Goal: Task Accomplishment & Management: Manage account settings

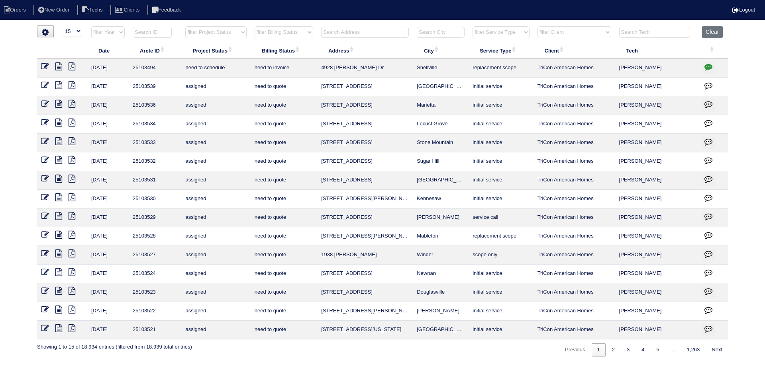
select select "15"
click at [348, 28] on input "text" at bounding box center [365, 32] width 88 height 11
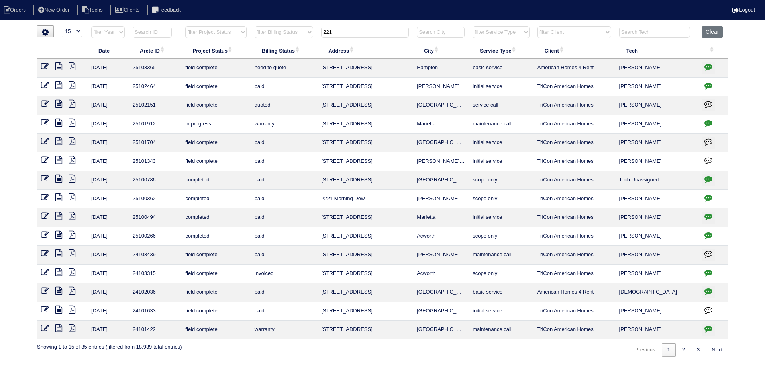
click at [57, 65] on icon at bounding box center [58, 67] width 7 height 8
drag, startPoint x: 350, startPoint y: 33, endPoint x: 316, endPoint y: 32, distance: 34.3
click at [317, 32] on tr "filter Year -- Any Year -- 2025 2024 2023 2022 2021 2020 2019 filter Project St…" at bounding box center [382, 34] width 691 height 16
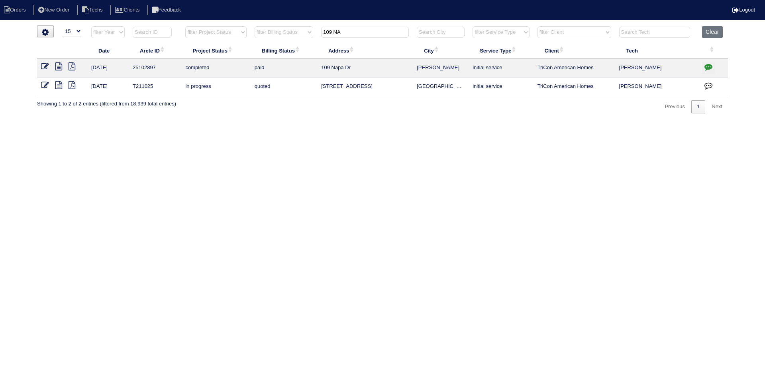
type input "109 NA"
click at [706, 69] on icon "button" at bounding box center [708, 67] width 8 height 8
type textarea "8/12/25 - Replacement x 2 approved - Sent to Dan, Payton, Reeca - KE 8/12/25 - …"
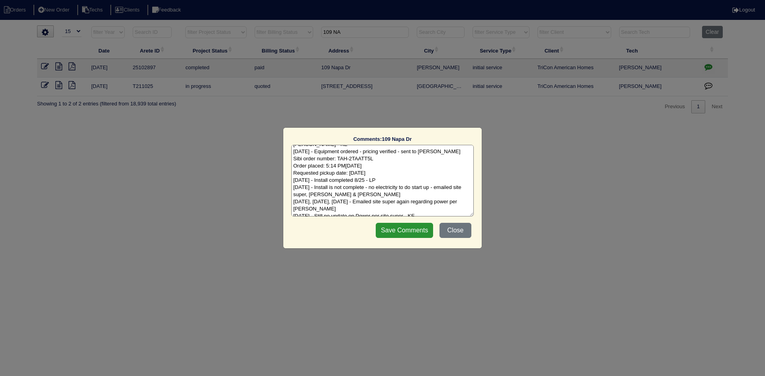
scroll to position [18, 0]
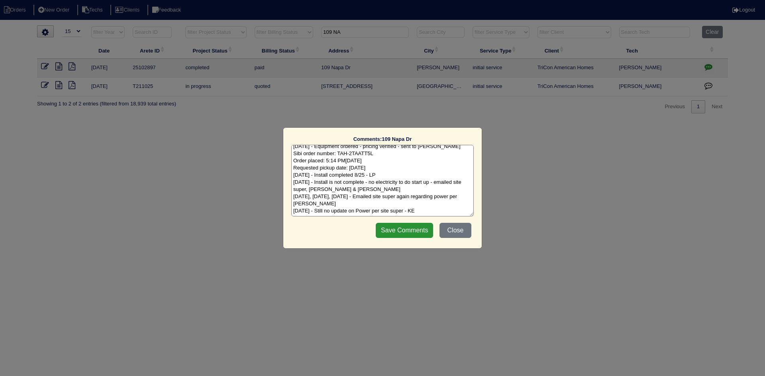
click at [457, 211] on textarea "8/12/25 - Replacement x 2 approved - Sent to Dan, Payton, Reeca - KE 8/12/25 - …" at bounding box center [382, 181] width 182 height 72
click at [460, 231] on button "Close" at bounding box center [455, 230] width 32 height 15
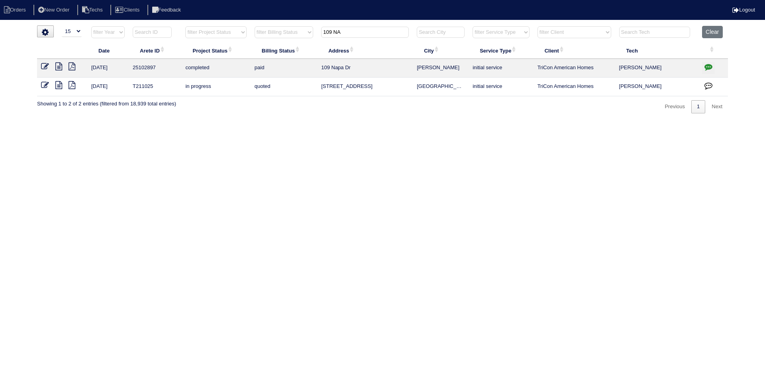
drag, startPoint x: 350, startPoint y: 33, endPoint x: 320, endPoint y: 32, distance: 29.9
click at [320, 32] on th "109 NA" at bounding box center [365, 34] width 96 height 16
type input "1623"
click at [58, 67] on icon at bounding box center [58, 67] width 7 height 8
click at [706, 65] on icon "button" at bounding box center [708, 67] width 8 height 8
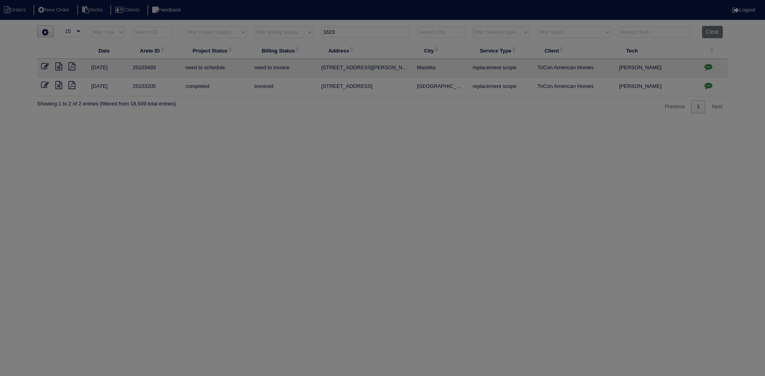
scroll to position [0, 0]
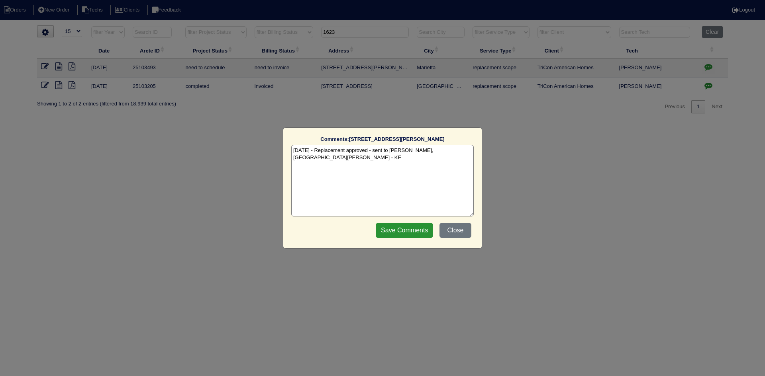
click at [456, 152] on textarea "9/24/25 - Replacement approved - sent to Dan, Payton, Reeca - KE" at bounding box center [382, 181] width 182 height 72
paste textarea "Equipment ordered - pricing verified Sibi order number: TAH-W8CTM5PC Order plac…"
click at [402, 160] on textarea "9/24/25 - Replacement approved - sent to Dan, Payton, Reeca - KE 9/25/25 - Equi…" at bounding box center [382, 181] width 182 height 72
type textarea "9/24/25 - Replacement approved - sent to Dan, Payton, Reeca - KE 9/25/25 - Equi…"
click at [385, 222] on div "Save Comments Close" at bounding box center [423, 231] width 100 height 20
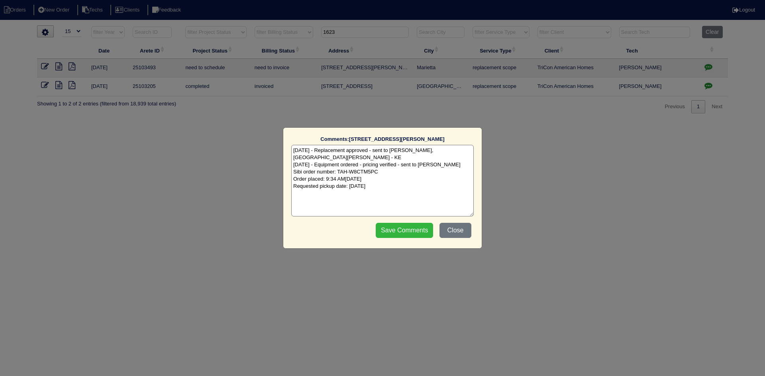
click at [408, 230] on input "Save Comments" at bounding box center [404, 230] width 57 height 15
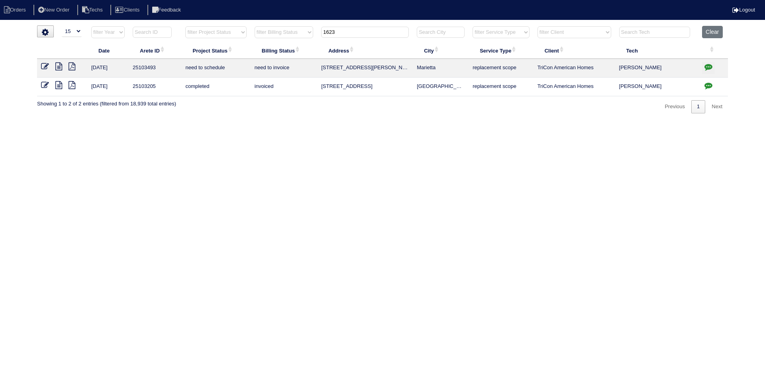
drag, startPoint x: 352, startPoint y: 31, endPoint x: 310, endPoint y: 33, distance: 41.5
click at [311, 33] on tr "filter Year -- Any Year -- 2025 2024 2023 2022 2021 2020 2019 filter Project St…" at bounding box center [382, 34] width 691 height 16
paste input "4928 [PERSON_NAME] Dr"
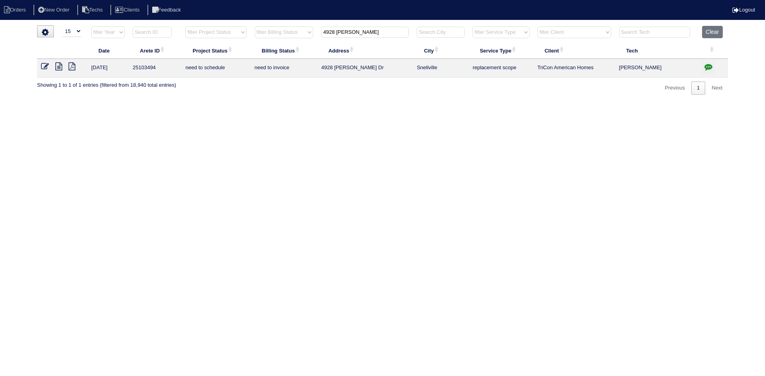
type input "4928 Bryant D"
click at [58, 68] on icon at bounding box center [58, 67] width 7 height 8
click at [706, 66] on icon "button" at bounding box center [708, 67] width 8 height 8
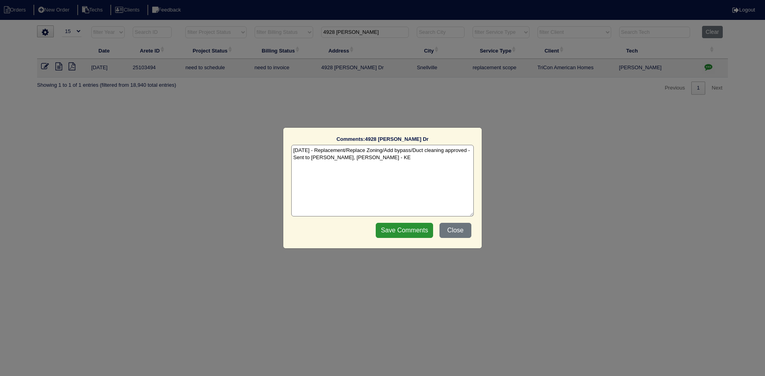
click at [392, 163] on textarea "9/25/25 - Replacement/Replace Zoning/Add bypass/Duct cleaning approved - Sent t…" at bounding box center [382, 181] width 182 height 72
paste textarea "Equipment ordered - pricing verified Sibi order number: TAH-3KA67J8P Order plac…"
click at [412, 161] on textarea "9/25/25 - Replacement/Replace Zoning/Add bypass/Duct cleaning approved - Sent t…" at bounding box center [382, 181] width 182 height 72
click at [406, 163] on textarea "9/25/25 - Replacement/Replace Zoning/Add bypass/Duct cleaning approved - Sent t…" at bounding box center [382, 181] width 182 height 72
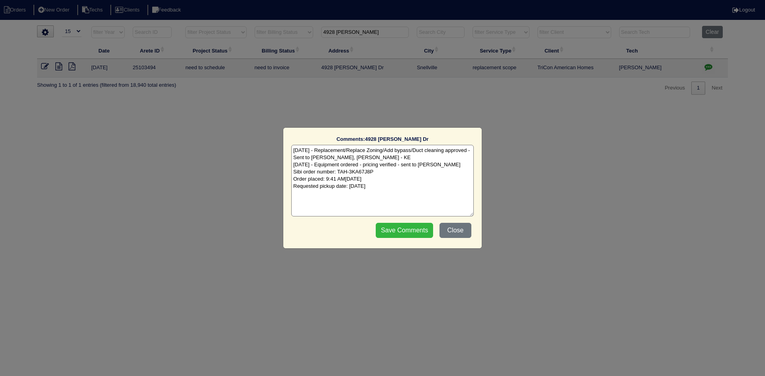
type textarea "9/25/25 - Replacement/Replace Zoning/Add bypass/Duct cleaning approved - Sent t…"
click at [388, 233] on input "Save Comments" at bounding box center [404, 230] width 57 height 15
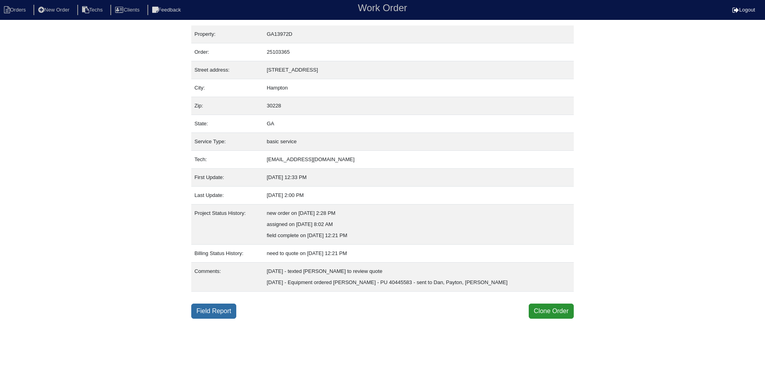
click at [226, 310] on link "Field Report" at bounding box center [213, 311] width 45 height 15
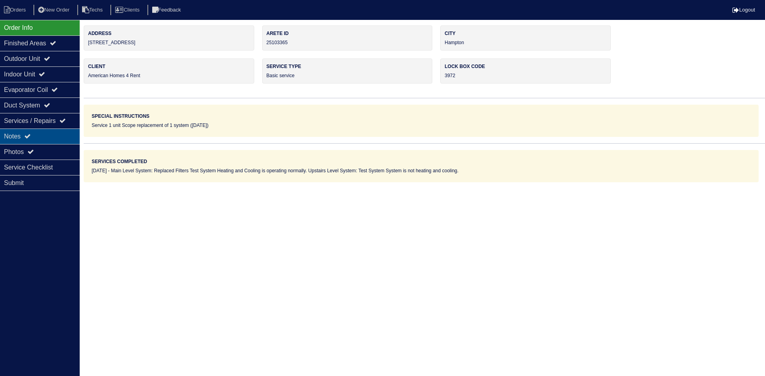
click at [55, 139] on div "Notes" at bounding box center [40, 137] width 80 height 16
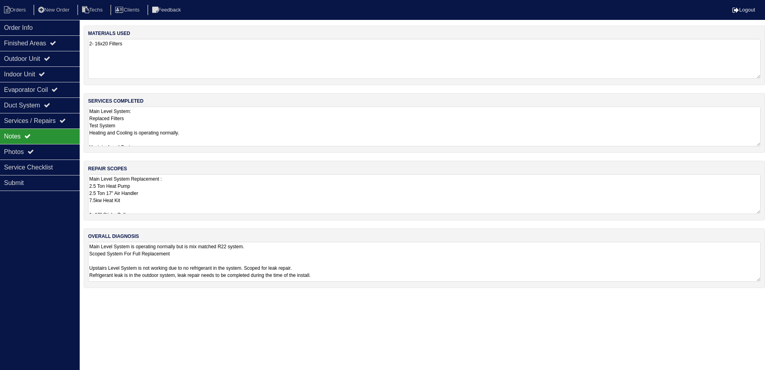
drag, startPoint x: 233, startPoint y: 184, endPoint x: 229, endPoint y: 190, distance: 7.7
click at [233, 183] on textarea "Main Level System Replacement : 2.5 Ton Heat Pump 2.5 Ton 17" Air Handler 7.5kw…" at bounding box center [424, 194] width 672 height 40
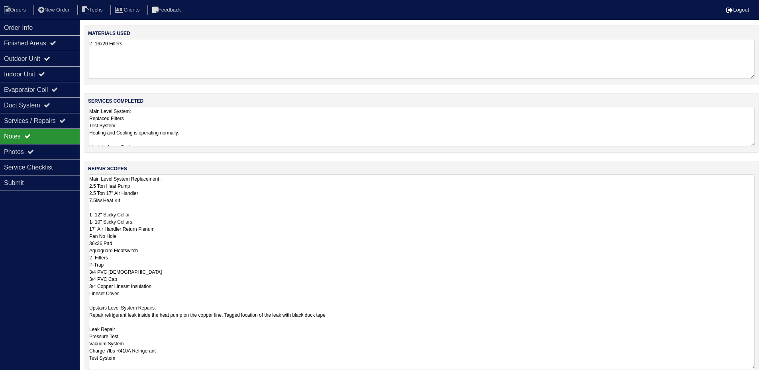
drag, startPoint x: 129, startPoint y: 202, endPoint x: 91, endPoint y: 182, distance: 43.0
click at [91, 182] on textarea "Main Level System Replacement : 2.5 Ton Heat Pump 2.5 Ton 17" Air Handler 7.5kw…" at bounding box center [421, 271] width 666 height 195
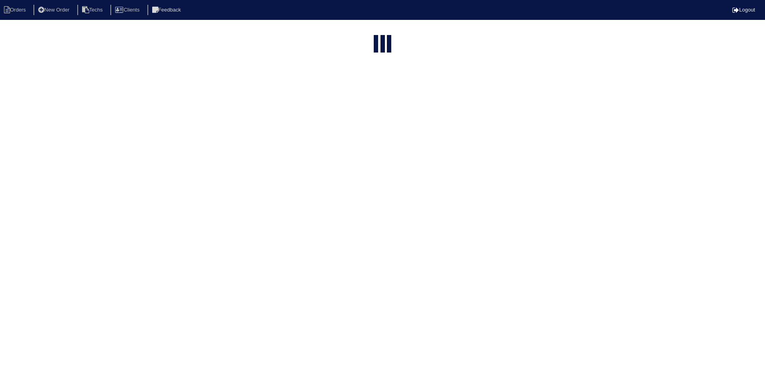
select select "15"
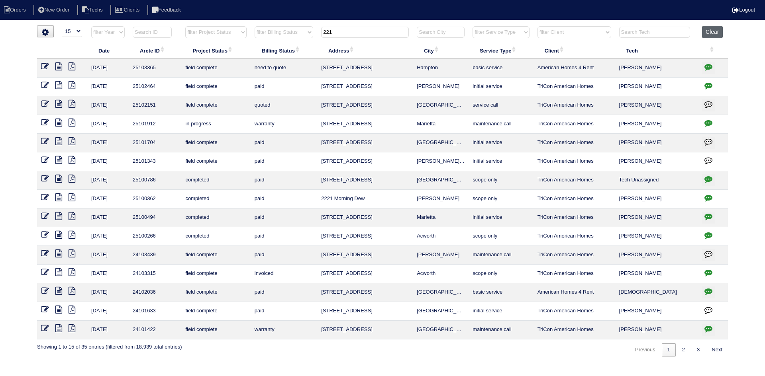
click at [707, 34] on button "Clear" at bounding box center [712, 32] width 20 height 12
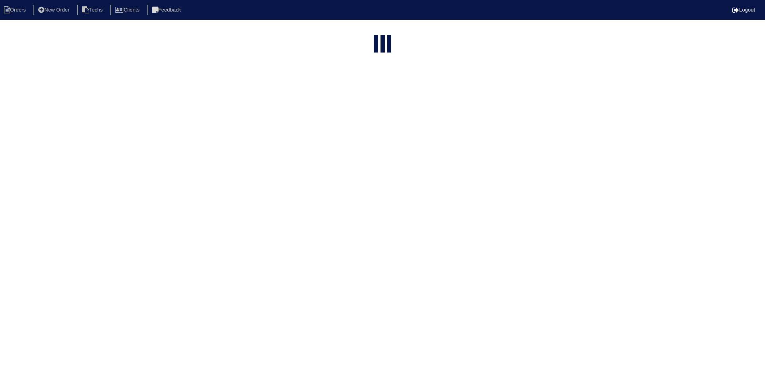
select select "15"
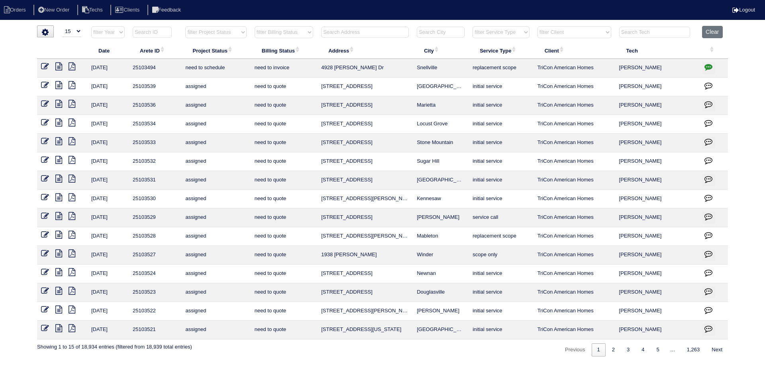
click at [247, 30] on th "filter Project Status -- Any Project Status -- new order assigned in progress f…" at bounding box center [215, 34] width 69 height 16
drag, startPoint x: 226, startPoint y: 33, endPoint x: 226, endPoint y: 37, distance: 4.8
click at [226, 33] on select "filter Project Status -- Any Project Status -- new order assigned in progress f…" at bounding box center [215, 32] width 61 height 12
click at [185, 26] on select "filter Project Status -- Any Project Status -- new order assigned in progress f…" at bounding box center [215, 32] width 61 height 12
select select "field complete"
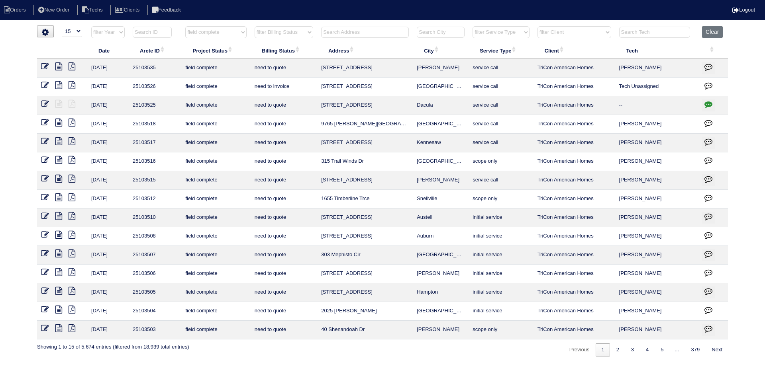
drag, startPoint x: 303, startPoint y: 33, endPoint x: 303, endPoint y: 37, distance: 4.4
click at [303, 33] on select "filter Billing Status -- Any Billing Status -- need to quote quoted need to inv…" at bounding box center [284, 32] width 59 height 12
select select "need to quote"
click at [255, 26] on select "filter Billing Status -- Any Billing Status -- need to quote quoted need to inv…" at bounding box center [284, 32] width 59 height 12
select select "field complete"
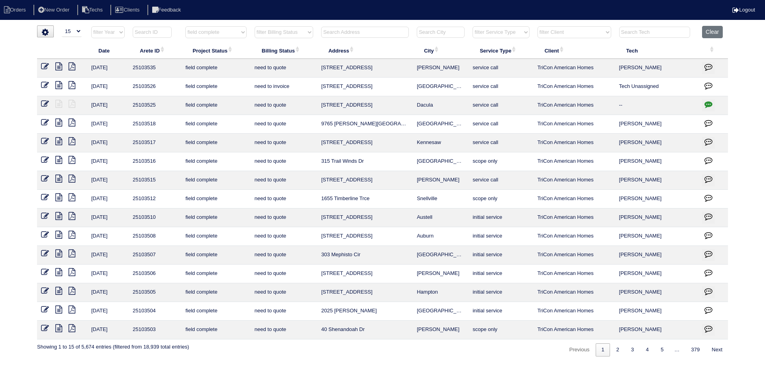
select select "need to quote"
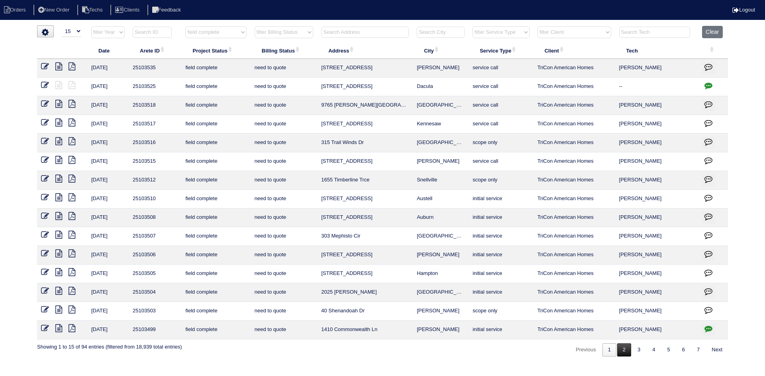
click at [621, 348] on link "2" at bounding box center [624, 350] width 14 height 13
select select "field complete"
select select "need to quote"
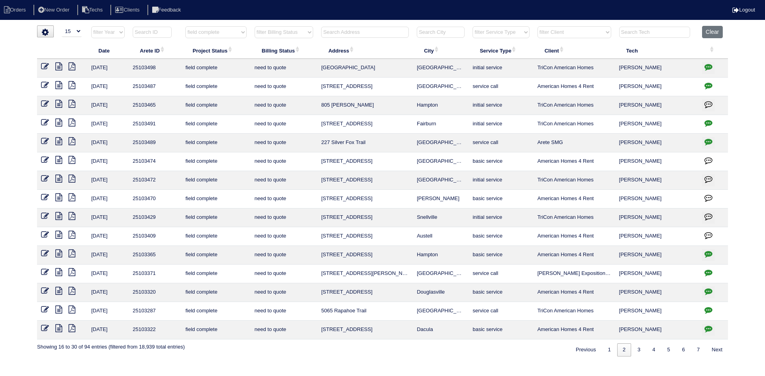
click at [58, 103] on icon at bounding box center [58, 104] width 7 height 8
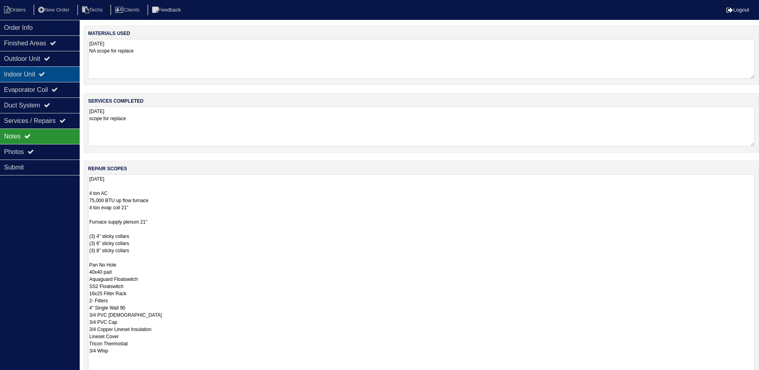
click at [45, 74] on icon at bounding box center [42, 74] width 6 height 6
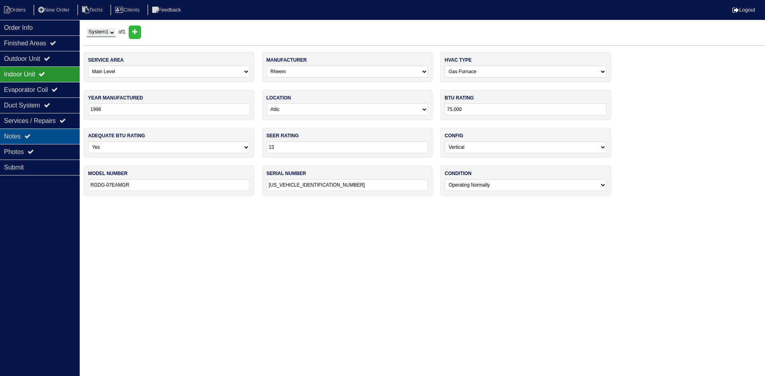
click at [40, 132] on div "Notes" at bounding box center [40, 137] width 80 height 16
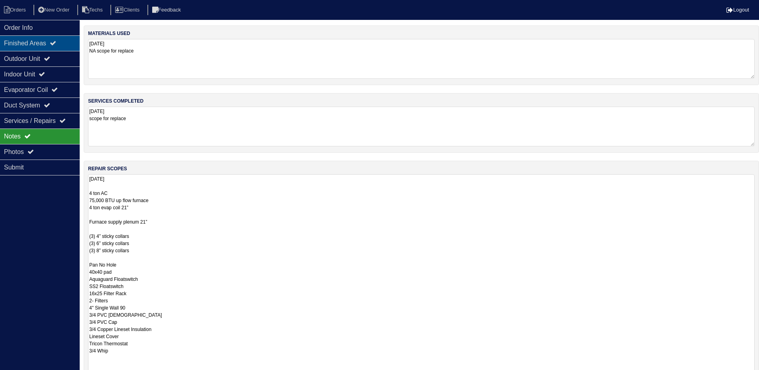
click at [35, 45] on div "Finished Areas" at bounding box center [40, 43] width 80 height 16
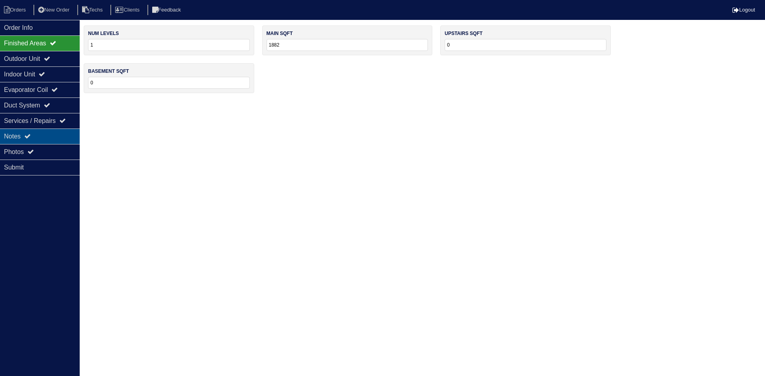
click at [39, 133] on div "Notes" at bounding box center [40, 137] width 80 height 16
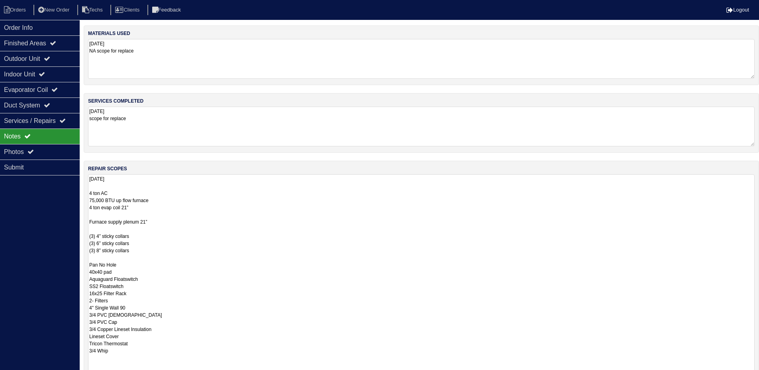
drag, startPoint x: 61, startPoint y: 28, endPoint x: 172, endPoint y: 32, distance: 112.0
click at [60, 28] on div "Order Info" at bounding box center [40, 28] width 80 height 16
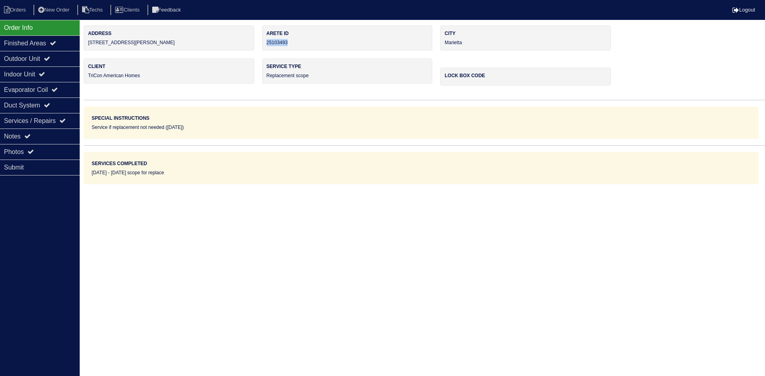
drag, startPoint x: 285, startPoint y: 41, endPoint x: 266, endPoint y: 40, distance: 19.5
click at [266, 40] on div "Arete ID 25103493" at bounding box center [347, 37] width 171 height 25
copy div "25103493"
drag, startPoint x: 26, startPoint y: 138, endPoint x: 39, endPoint y: 139, distance: 12.8
click at [26, 137] on div "Notes" at bounding box center [40, 137] width 80 height 16
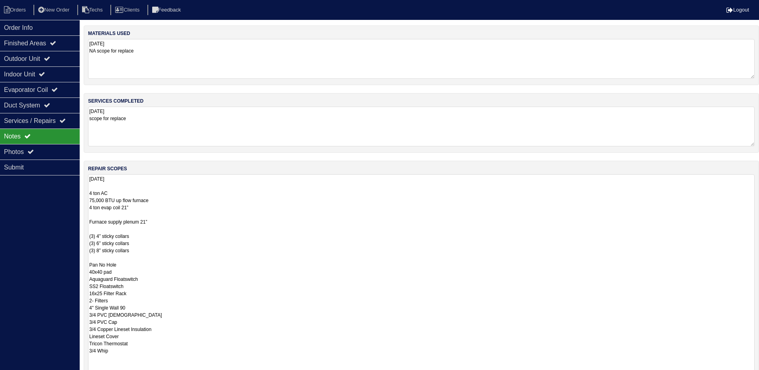
click at [292, 221] on textarea "[DATE] 4 ton AC 75,000 BTU up flow furnace 4 ton evap coil 21” Furnace supply p…" at bounding box center [421, 274] width 666 height 200
drag, startPoint x: 95, startPoint y: 202, endPoint x: 87, endPoint y: 202, distance: 7.6
click at [87, 202] on div "repair scopes [DATE] 4 ton AC 75,000 BTU up flow furnace 4 ton evap coil 21” Fu…" at bounding box center [421, 270] width 675 height 219
click at [331, 251] on textarea "[DATE] 4 ton AC 75,000 BTU up flow furnace (only avail in 90k btu) 4 ton evap c…" at bounding box center [421, 273] width 666 height 199
type textarea "[DATE] 4 ton AC 75,000 BTU up flow furnace (only avail in 90k btu) 4 ton evap c…"
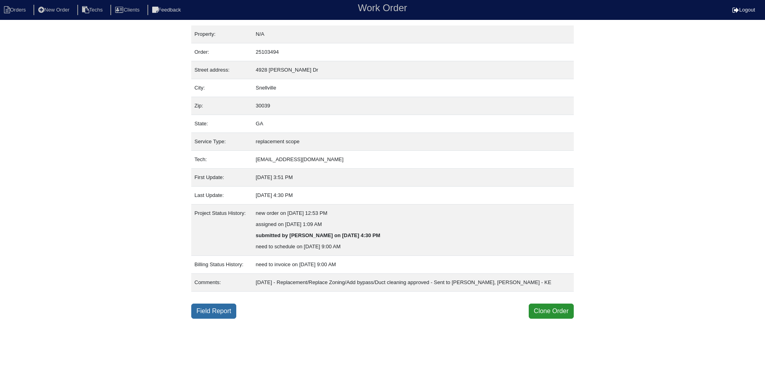
click at [205, 313] on link "Field Report" at bounding box center [213, 311] width 45 height 15
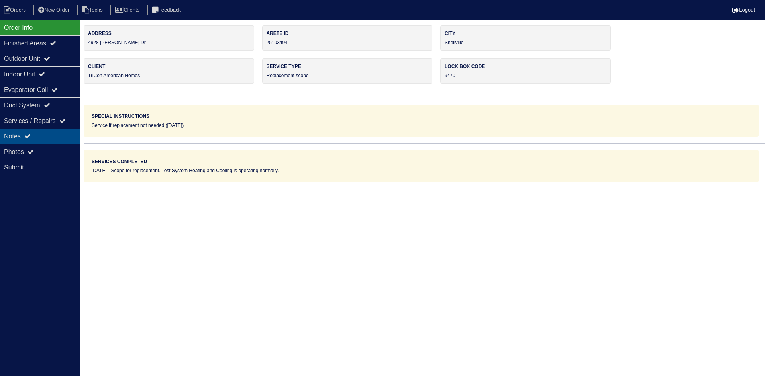
click at [53, 137] on div "Notes" at bounding box center [40, 137] width 80 height 16
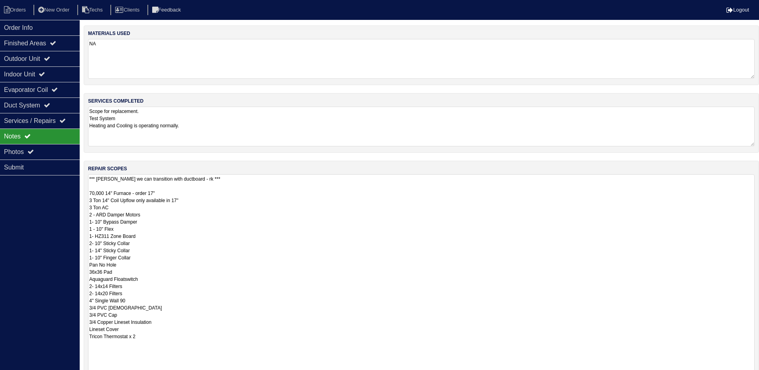
drag, startPoint x: 759, startPoint y: 212, endPoint x: 764, endPoint y: 395, distance: 183.7
click at [759, 376] on html "Orders New Order Techs Clients Feedback Logout Orders New Order Users Clients M…" at bounding box center [379, 240] width 759 height 480
drag, startPoint x: 53, startPoint y: 26, endPoint x: 65, endPoint y: 28, distance: 12.2
click at [53, 26] on div "Order Info" at bounding box center [40, 28] width 80 height 16
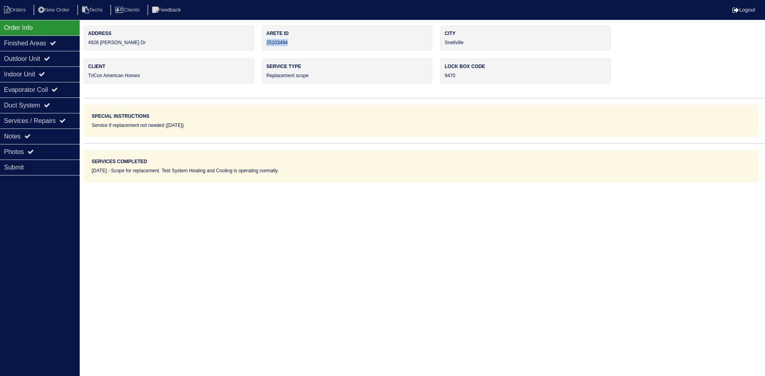
drag, startPoint x: 280, startPoint y: 41, endPoint x: 264, endPoint y: 45, distance: 17.2
click at [264, 45] on div "Arete ID 25103494" at bounding box center [347, 37] width 171 height 25
copy div "25103494"
click at [44, 131] on div "Notes" at bounding box center [40, 137] width 80 height 16
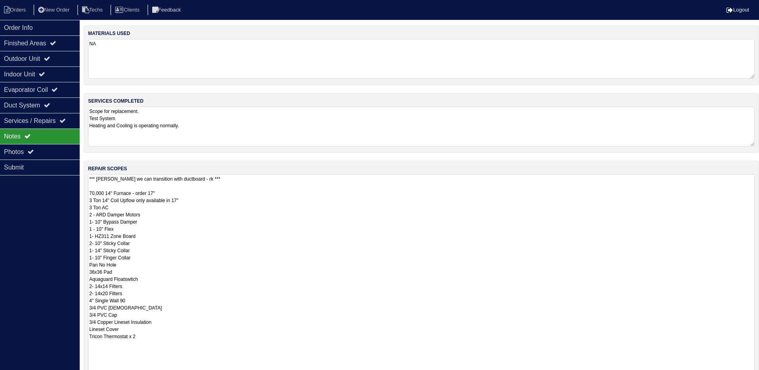
click at [312, 242] on textarea "*** [PERSON_NAME] we can transition with ductboard - rk *** 70,000 14" Furnace …" at bounding box center [421, 285] width 666 height 223
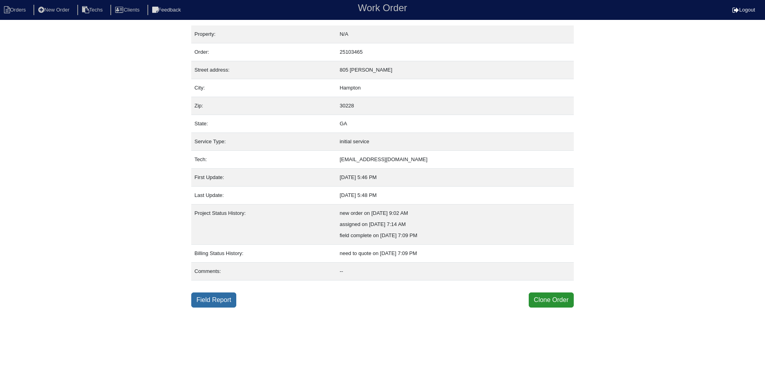
click at [208, 300] on link "Field Report" at bounding box center [213, 300] width 45 height 15
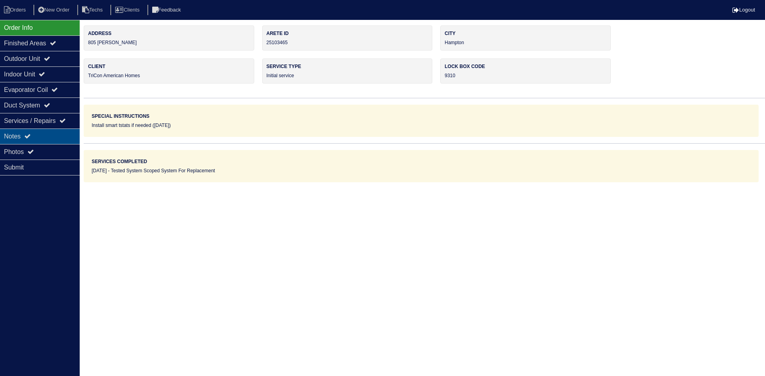
click at [33, 137] on div "Notes" at bounding box center [40, 137] width 80 height 16
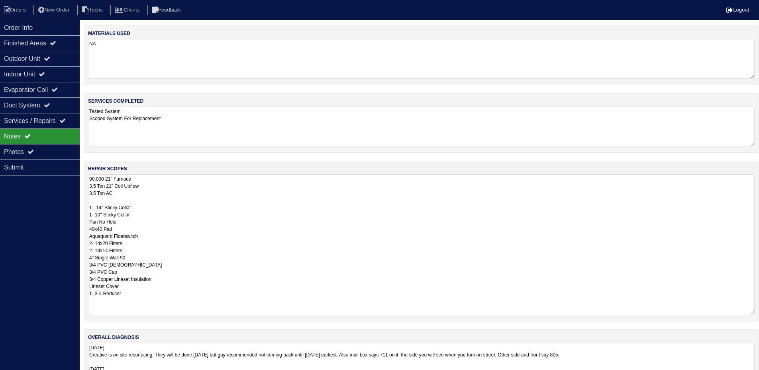
drag, startPoint x: 758, startPoint y: 211, endPoint x: 755, endPoint y: 312, distance: 101.2
click at [755, 312] on div "repair scopes 90,000 21" Furnace 3.5 Ton 21" Coil Upflow 3.5 Ton AC 1 - 14" Sti…" at bounding box center [421, 241] width 675 height 161
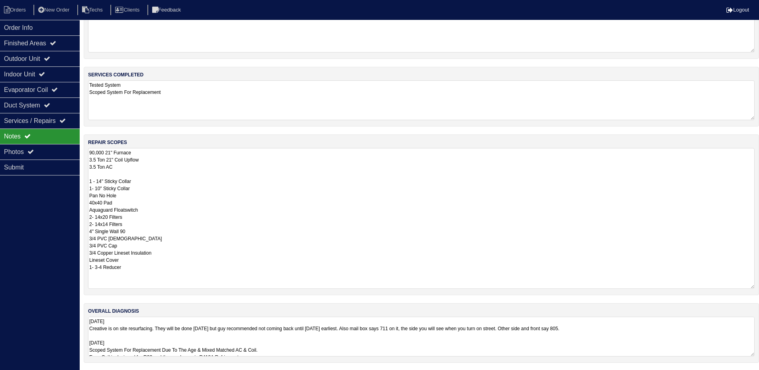
scroll to position [27, 0]
drag, startPoint x: 751, startPoint y: 353, endPoint x: 764, endPoint y: 395, distance: 44.7
click at [759, 376] on html "Orders New Order Techs Clients Feedback Logout Orders New Order Users Clients M…" at bounding box center [379, 193] width 759 height 440
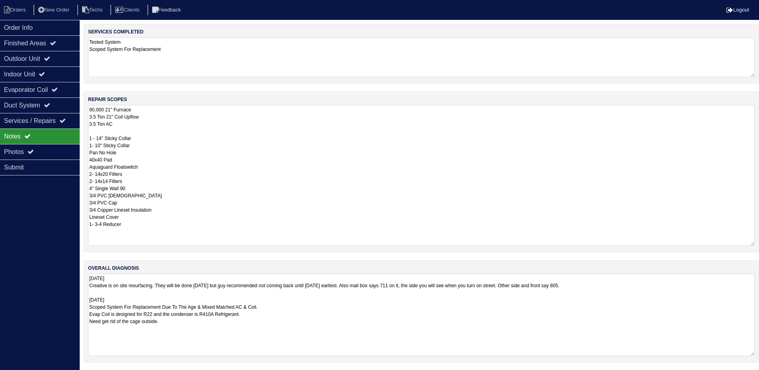
scroll to position [70, 0]
click at [56, 59] on div "Outdoor Unit" at bounding box center [40, 59] width 80 height 16
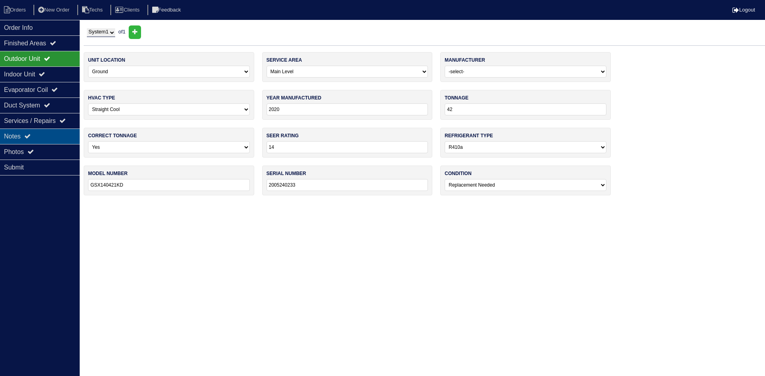
click at [45, 134] on div "Notes" at bounding box center [40, 137] width 80 height 16
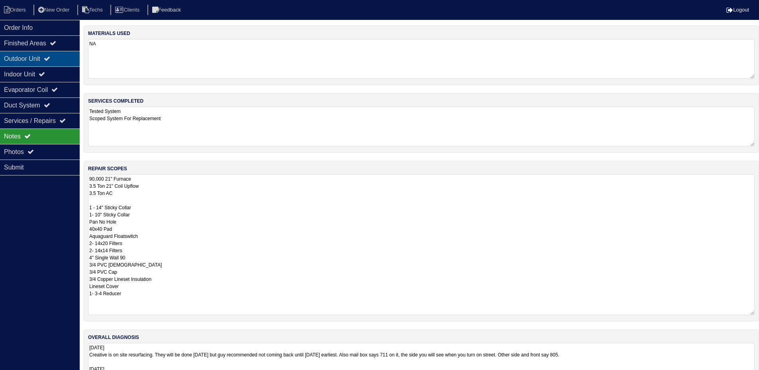
click at [50, 60] on icon at bounding box center [47, 58] width 6 height 6
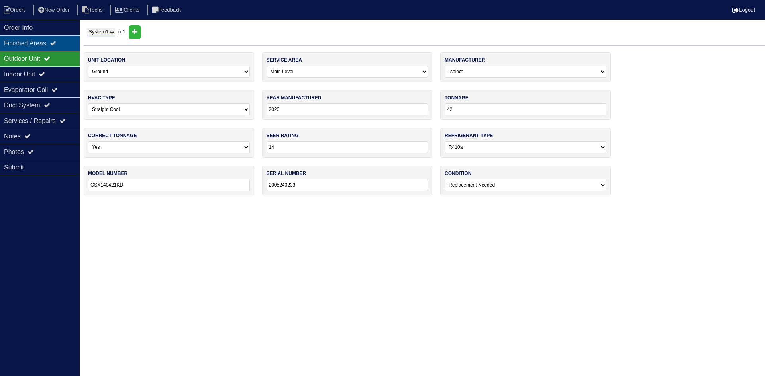
click at [50, 47] on div "Finished Areas" at bounding box center [40, 43] width 80 height 16
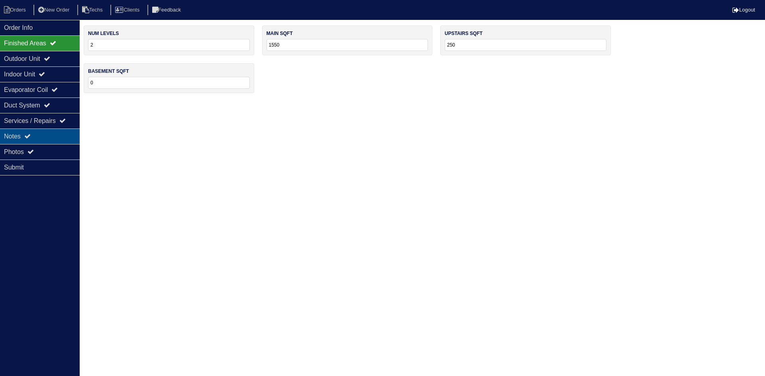
click at [45, 137] on div "Notes" at bounding box center [40, 137] width 80 height 16
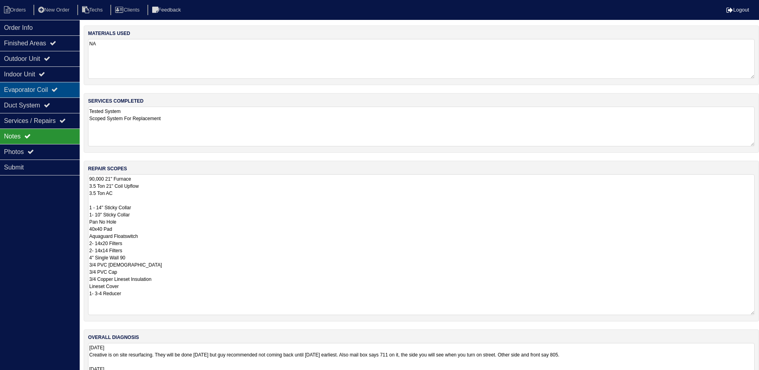
click at [36, 86] on div "Evaporator Coil" at bounding box center [40, 90] width 80 height 16
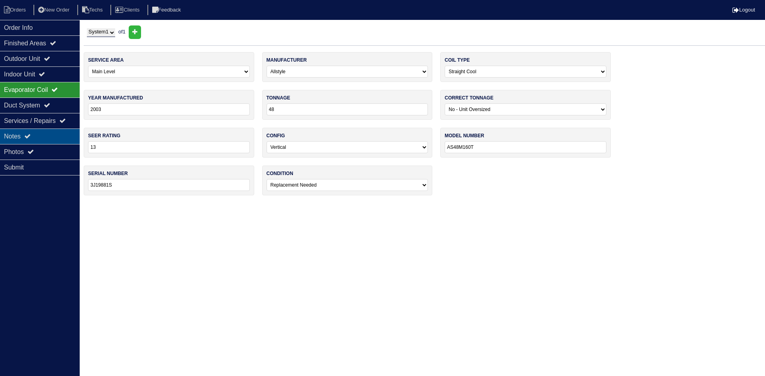
click at [51, 136] on div "Notes" at bounding box center [40, 137] width 80 height 16
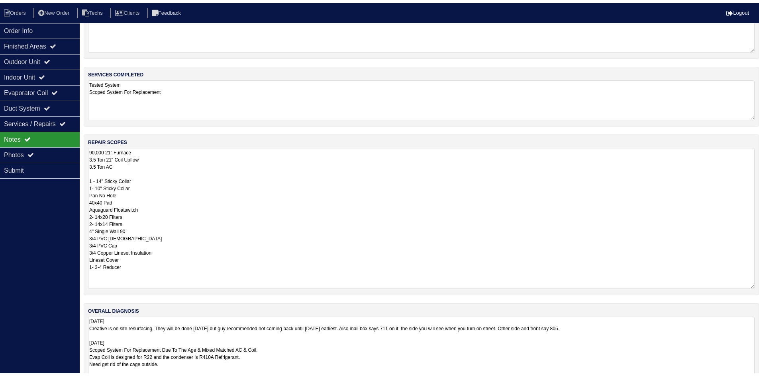
scroll to position [70, 0]
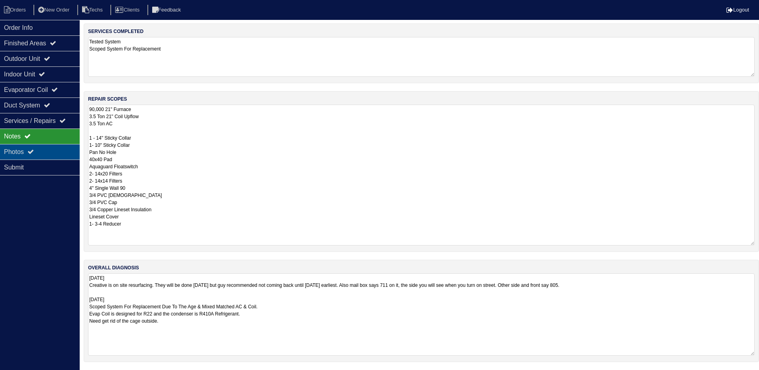
click at [23, 149] on div "Photos" at bounding box center [40, 152] width 80 height 16
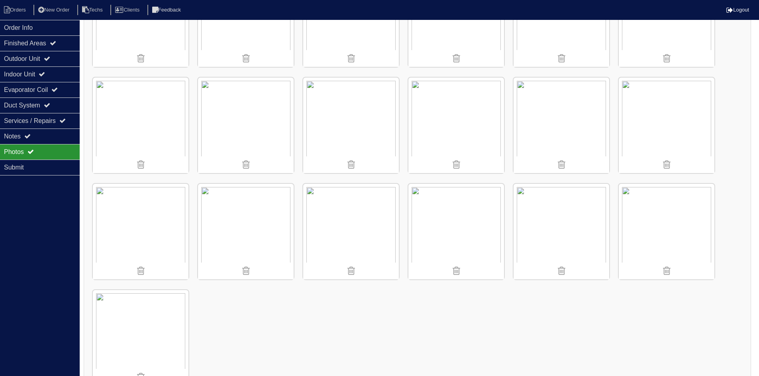
scroll to position [626, 0]
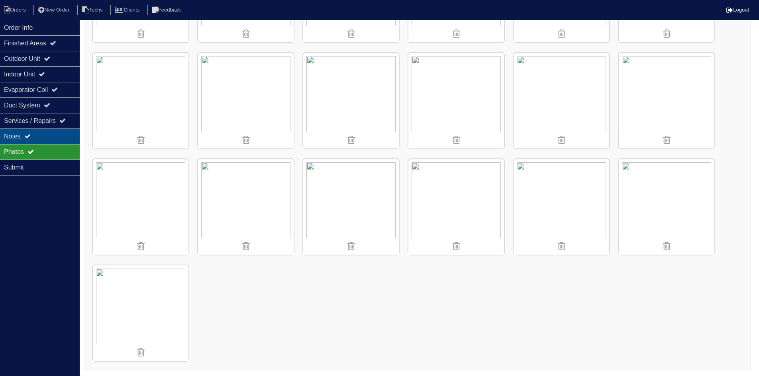
click at [58, 135] on div "Notes" at bounding box center [40, 137] width 80 height 16
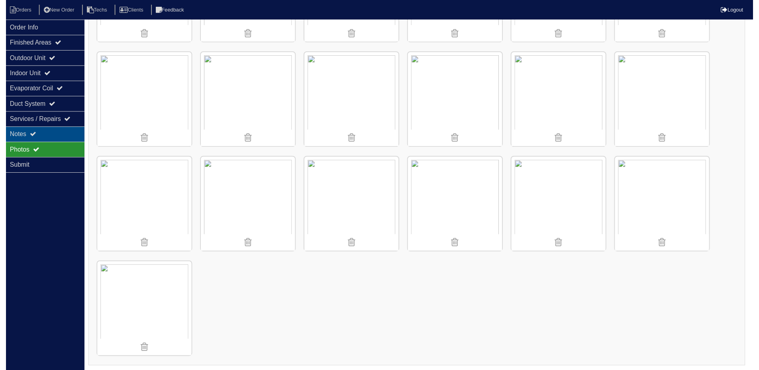
scroll to position [70, 0]
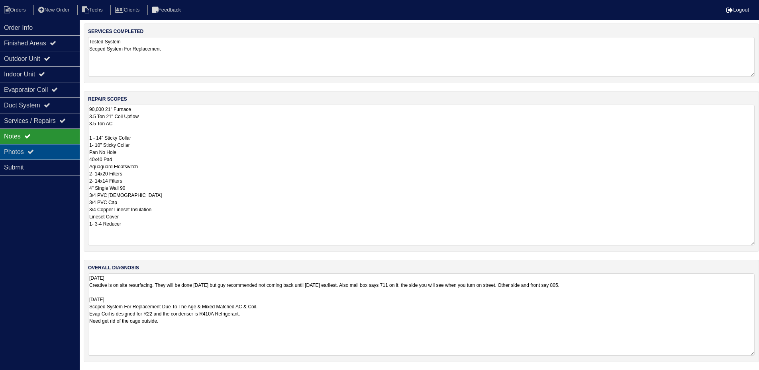
click at [51, 151] on div "Photos" at bounding box center [40, 152] width 80 height 16
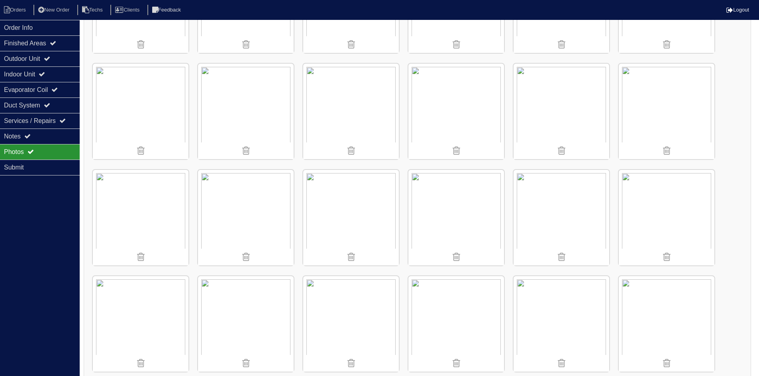
scroll to position [506, 0]
click at [663, 208] on img at bounding box center [667, 220] width 96 height 96
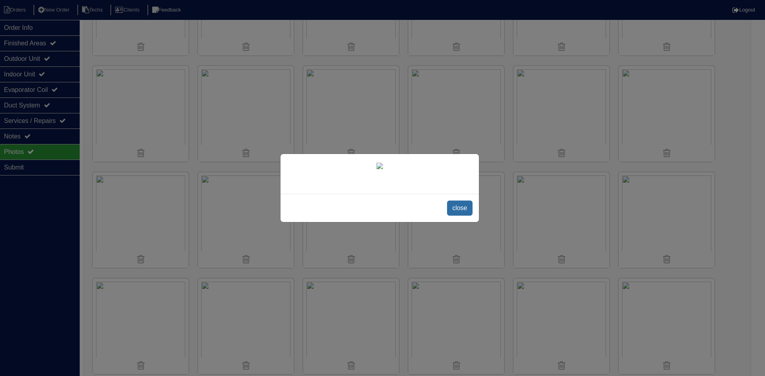
click at [456, 212] on span "close" at bounding box center [459, 208] width 25 height 15
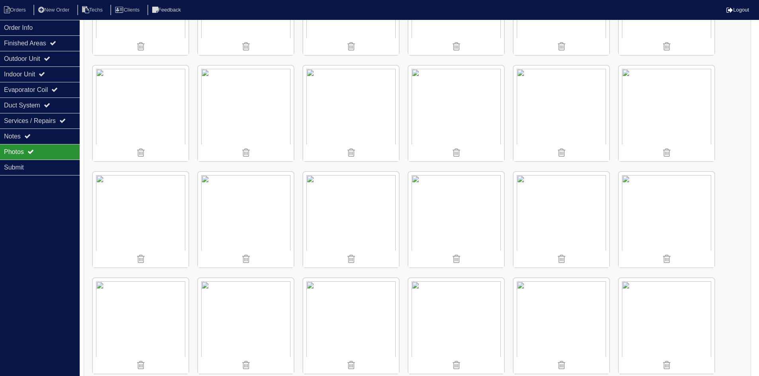
scroll to position [227, 0]
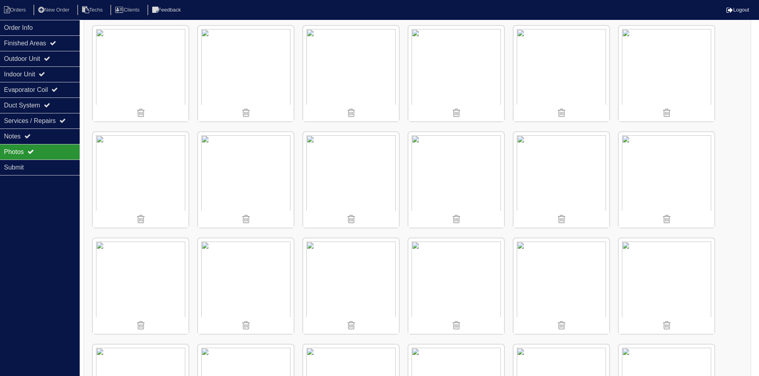
click at [136, 171] on img at bounding box center [141, 180] width 96 height 96
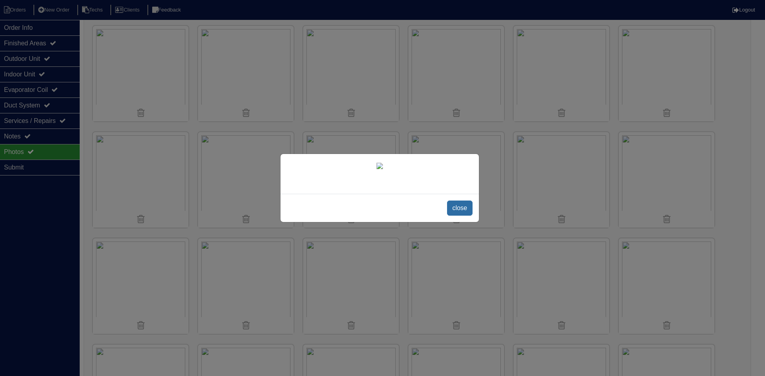
click at [460, 208] on span "close" at bounding box center [459, 208] width 25 height 15
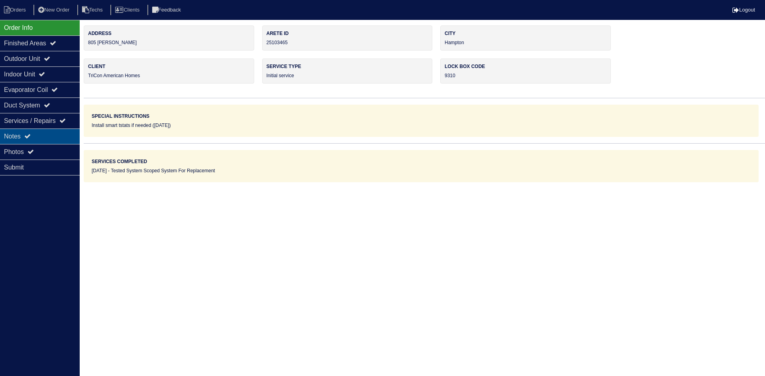
click at [46, 134] on div "Notes" at bounding box center [40, 137] width 80 height 16
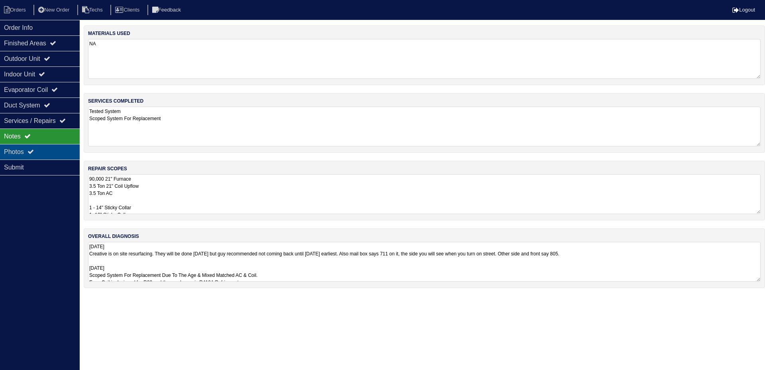
click at [63, 153] on div "Photos" at bounding box center [40, 152] width 80 height 16
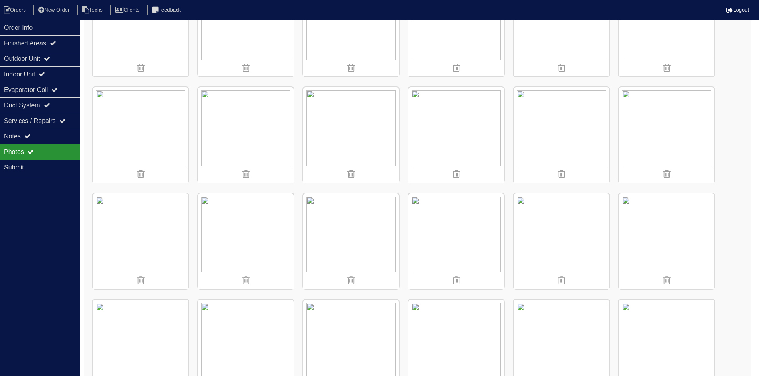
scroll to position [279, 0]
click at [143, 131] on img at bounding box center [141, 129] width 96 height 96
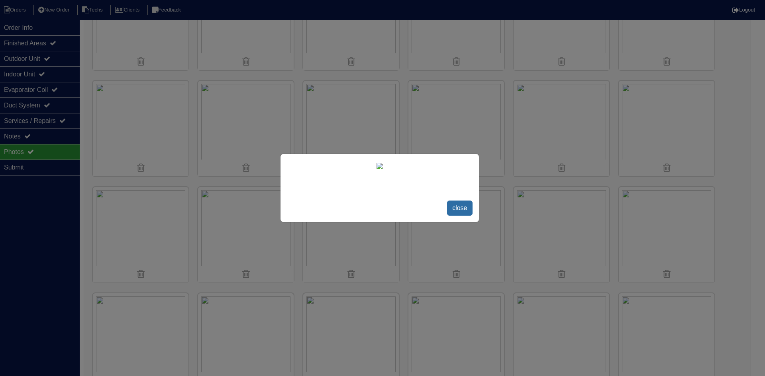
click at [460, 216] on span "close" at bounding box center [459, 208] width 25 height 15
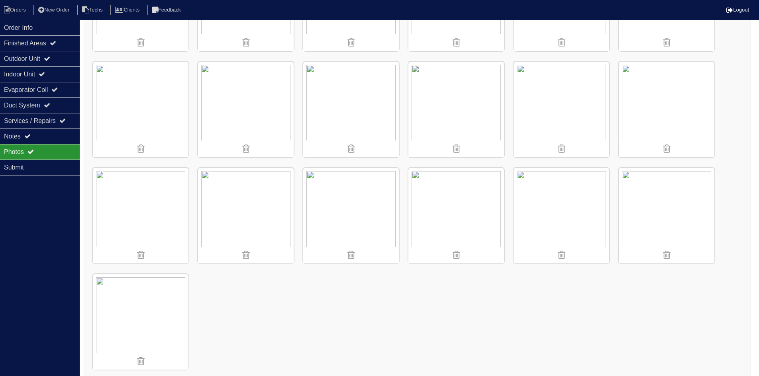
scroll to position [626, 0]
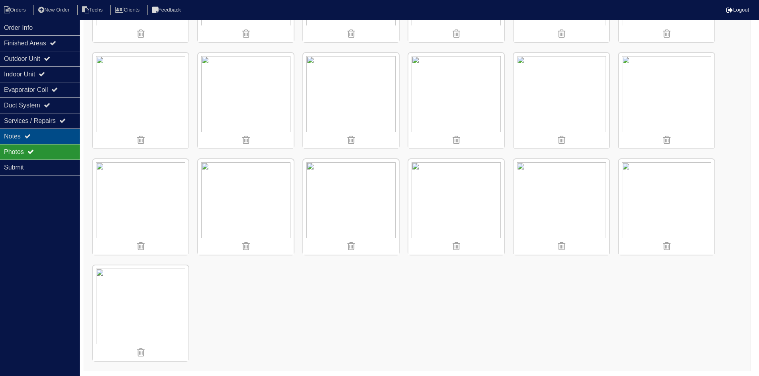
click at [54, 136] on div "Notes" at bounding box center [40, 137] width 80 height 16
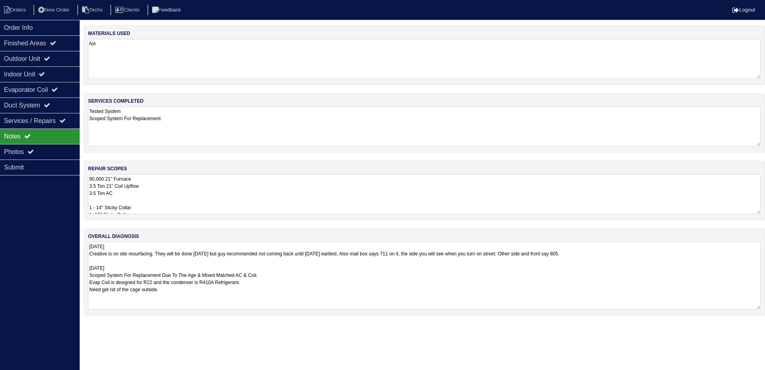
drag, startPoint x: 757, startPoint y: 280, endPoint x: 764, endPoint y: 308, distance: 29.0
click at [764, 308] on div "overall diagnosis [DATE] Creative is on site resurfacing. They will be done [DA…" at bounding box center [424, 273] width 681 height 88
click at [69, 100] on div "Duct System" at bounding box center [40, 106] width 80 height 16
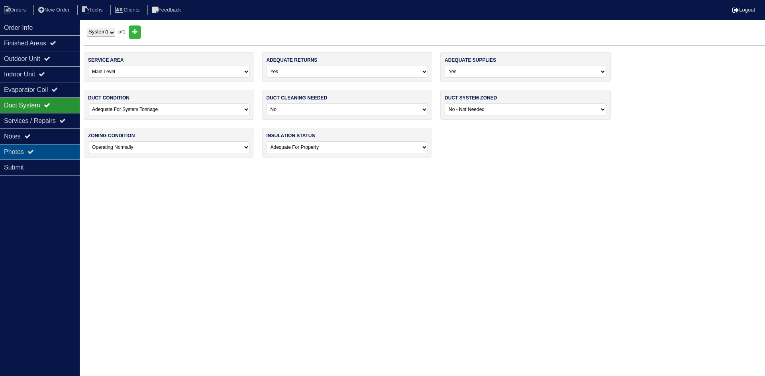
click at [44, 147] on div "Photos" at bounding box center [40, 152] width 80 height 16
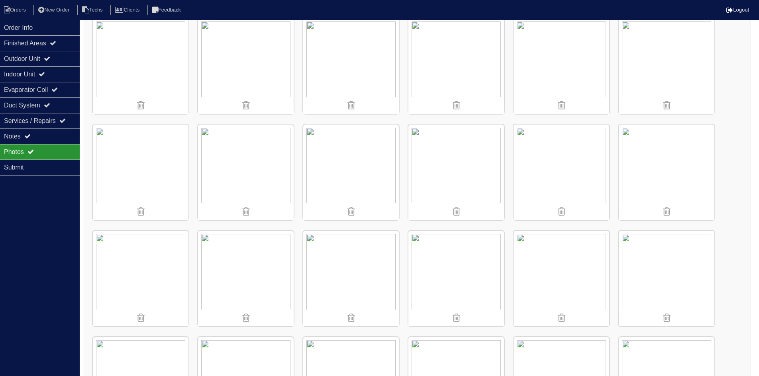
scroll to position [239, 0]
click at [165, 169] on img at bounding box center [141, 169] width 96 height 96
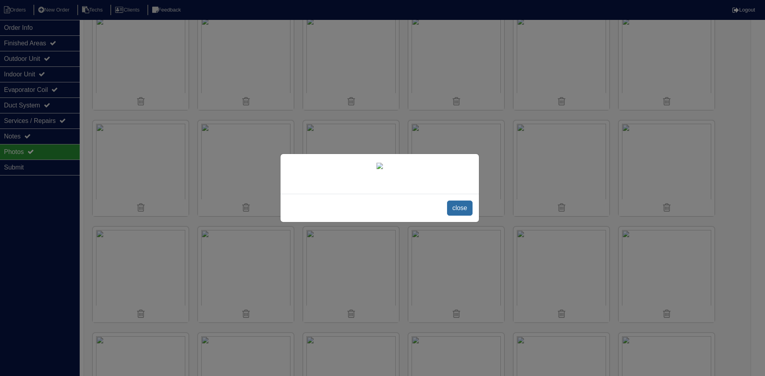
drag, startPoint x: 460, startPoint y: 320, endPoint x: 406, endPoint y: 303, distance: 56.1
click at [460, 216] on span "close" at bounding box center [459, 208] width 25 height 15
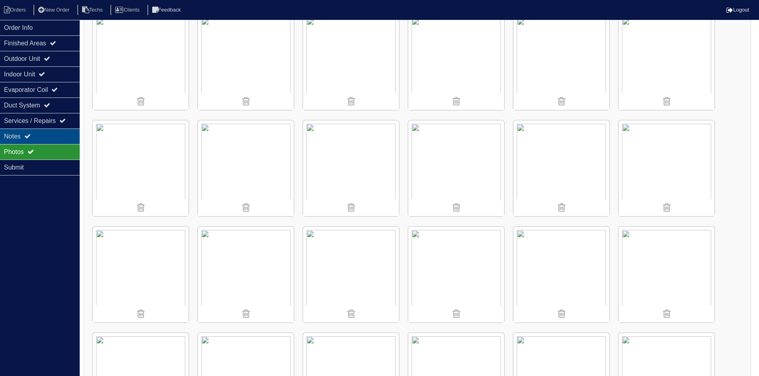
click at [47, 138] on div "Notes" at bounding box center [40, 137] width 80 height 16
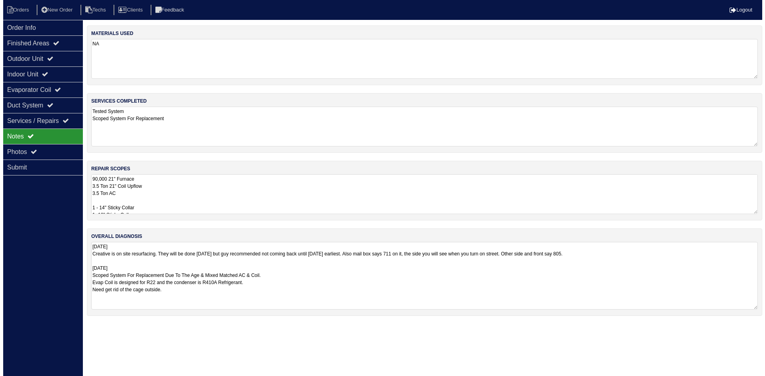
scroll to position [0, 0]
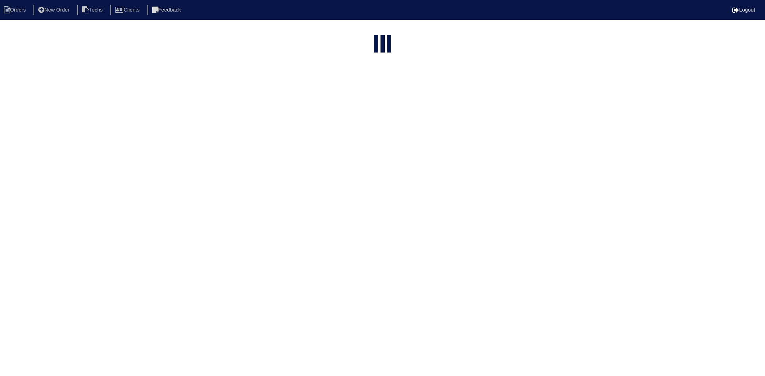
select select "15"
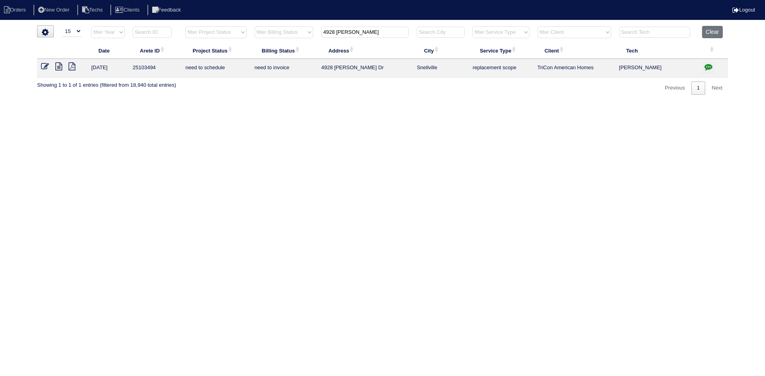
click at [710, 66] on icon "button" at bounding box center [708, 67] width 8 height 8
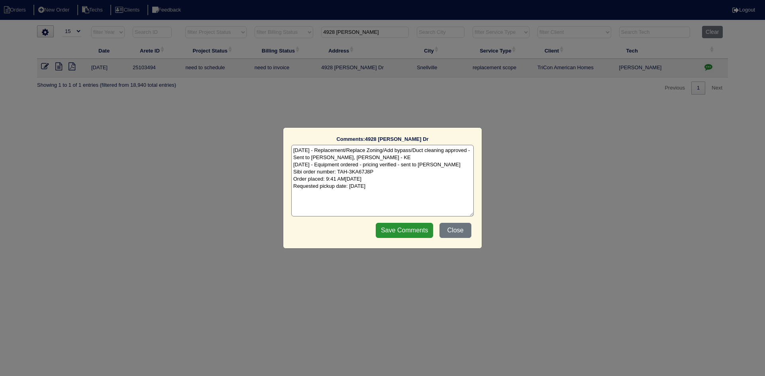
click at [411, 188] on textarea "[DATE] - Replacement/Replace Zoning/Add bypass/Duct cleaning approved - Sent to…" at bounding box center [382, 181] width 182 height 72
type textarea "[DATE] - Replacement/Replace Zoning/Add bypass/Duct cleaning approved - Sent to…"
click at [452, 230] on button "Close" at bounding box center [455, 230] width 32 height 15
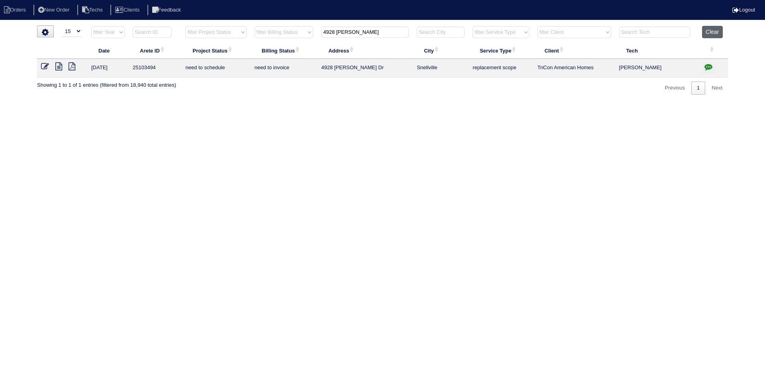
click at [714, 32] on button "Clear" at bounding box center [712, 32] width 20 height 12
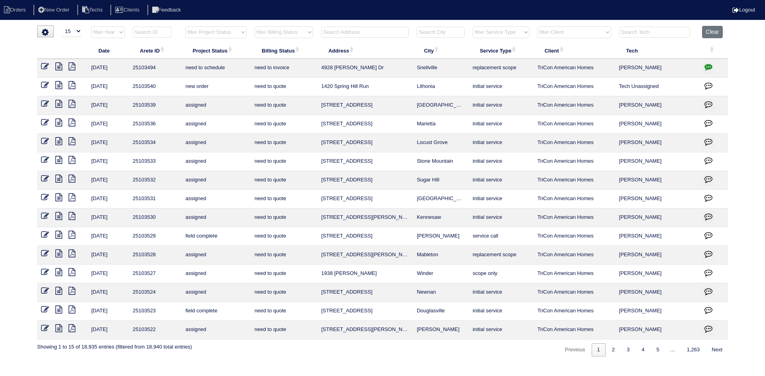
select select "15"
click at [185, 26] on select "filter Project Status -- Any Project Status -- new order assigned in progress f…" at bounding box center [215, 32] width 61 height 12
select select "field complete"
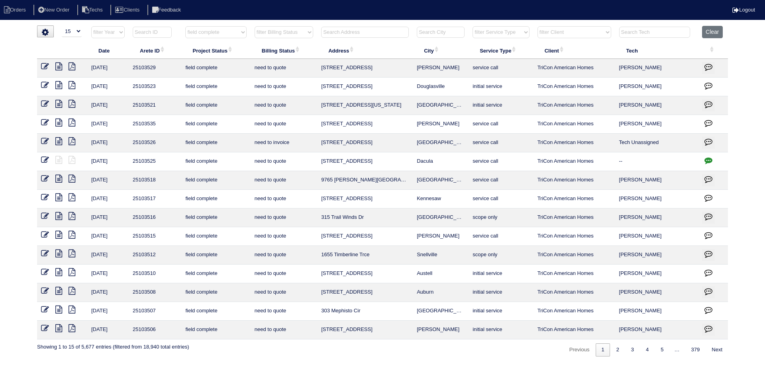
click at [288, 33] on select "filter Billing Status -- Any Billing Status -- need to quote quoted need to inv…" at bounding box center [284, 32] width 59 height 12
select select "need to quote"
click at [255, 26] on select "filter Billing Status -- Any Billing Status -- need to quote quoted need to inv…" at bounding box center [284, 32] width 59 height 12
select select "field complete"
select select "need to quote"
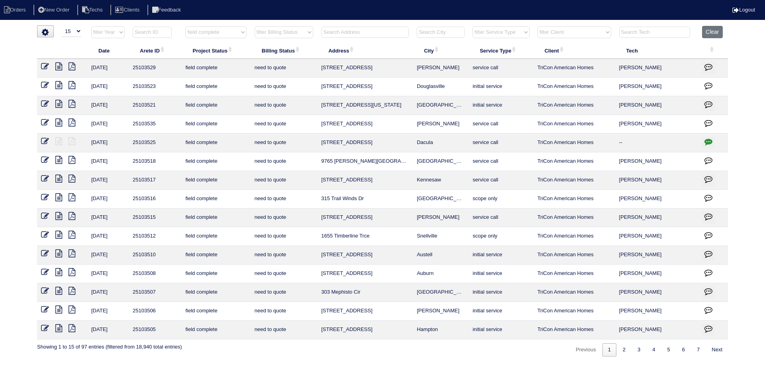
drag, startPoint x: 622, startPoint y: 353, endPoint x: 604, endPoint y: 352, distance: 17.9
click at [622, 352] on link "2" at bounding box center [624, 350] width 14 height 13
select select "field complete"
select select "need to quote"
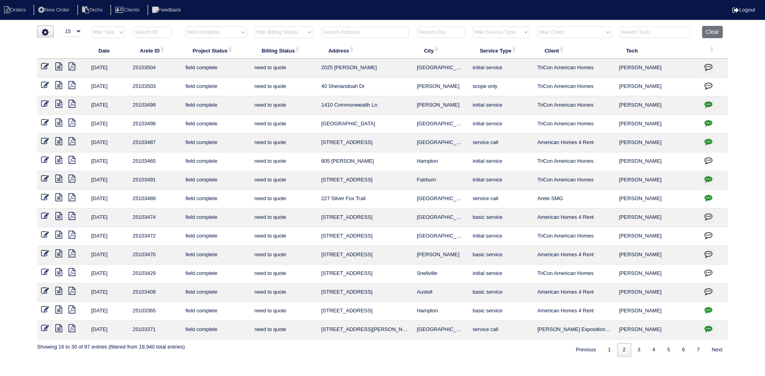
click at [707, 158] on icon "button" at bounding box center [708, 161] width 8 height 8
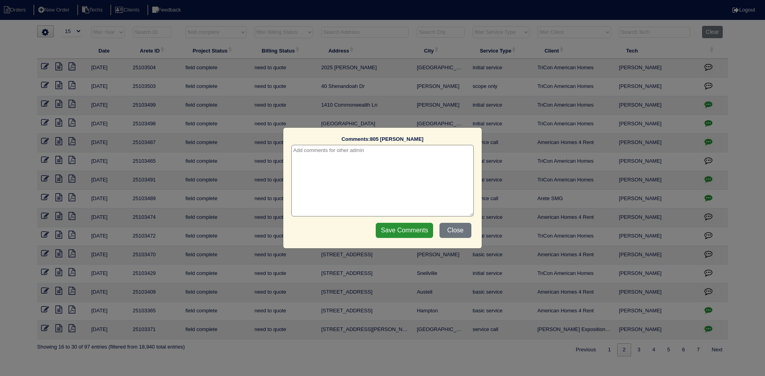
click at [339, 153] on textarea at bounding box center [382, 181] width 182 height 72
click at [420, 231] on input "Save Comments" at bounding box center [404, 230] width 57 height 15
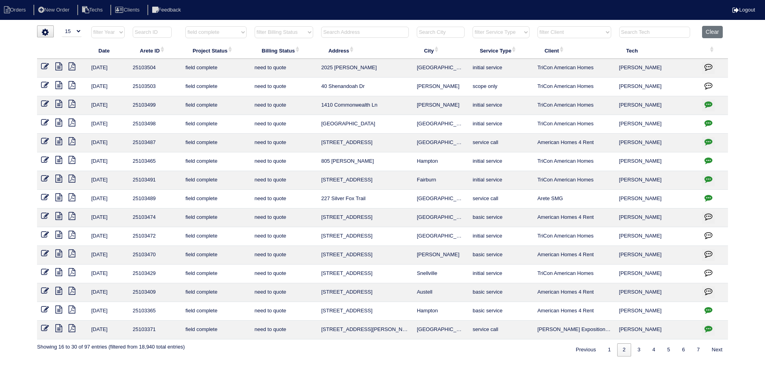
click at [706, 137] on button "button" at bounding box center [708, 143] width 13 height 12
click at [708, 142] on icon "button" at bounding box center [708, 142] width 8 height 8
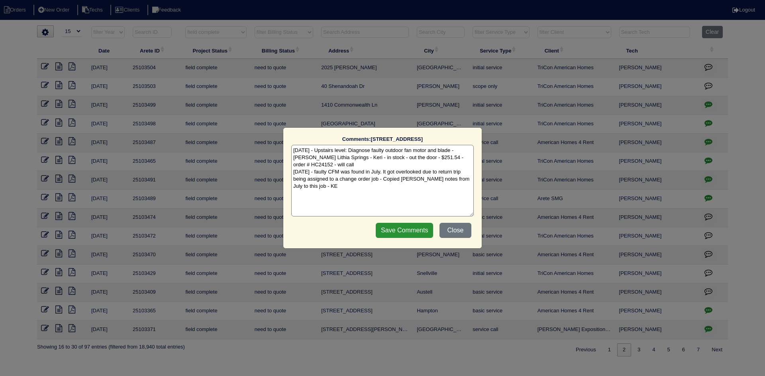
click at [345, 165] on textarea "9/23/25 - Upstairs level: Diagnose faulty outdoor fan motor and blade - Goodman…" at bounding box center [382, 181] width 182 height 72
click at [421, 231] on input "Save Comments" at bounding box center [404, 230] width 57 height 15
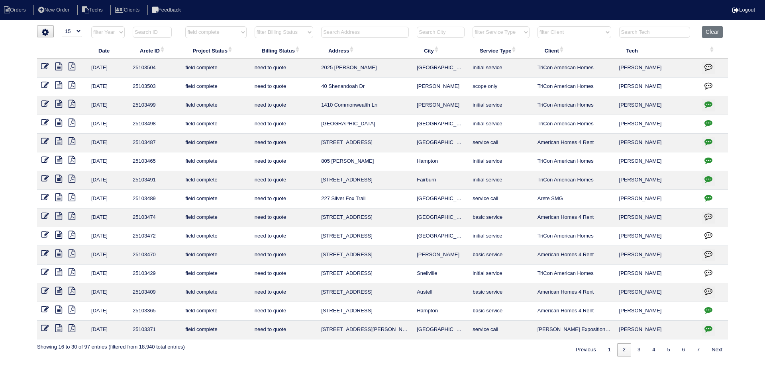
click at [704, 122] on button "button" at bounding box center [708, 124] width 13 height 12
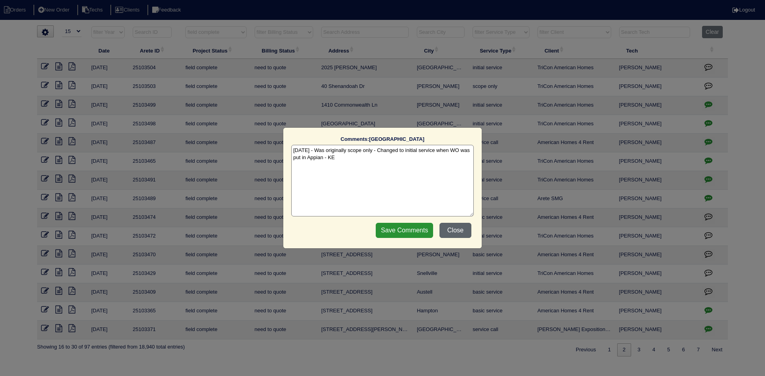
click at [451, 237] on button "Close" at bounding box center [455, 230] width 32 height 15
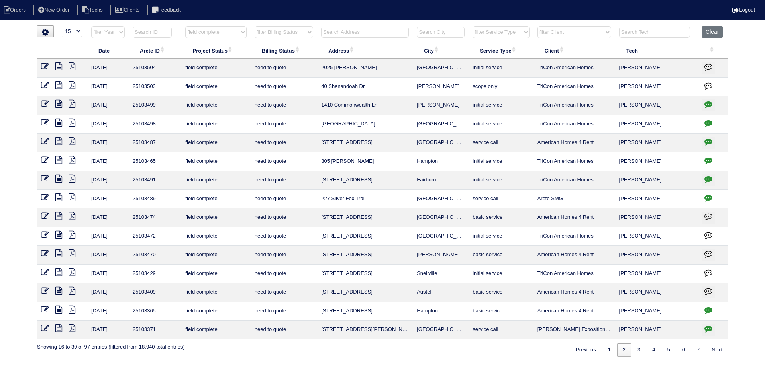
click at [59, 124] on icon at bounding box center [58, 123] width 7 height 8
click at [708, 102] on icon "button" at bounding box center [708, 104] width 8 height 8
type textarea "[DATE] - Was a scope only - changed to initial service since WO was put in Appi…"
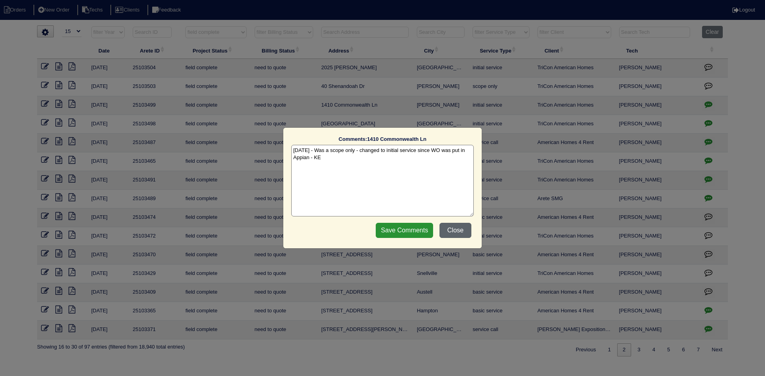
click at [451, 228] on button "Close" at bounding box center [455, 230] width 32 height 15
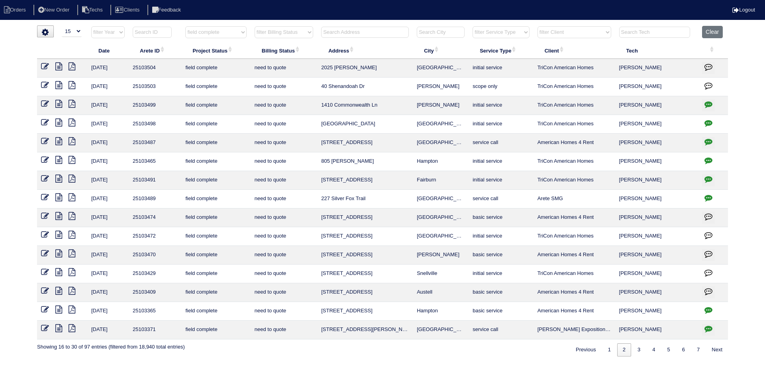
click at [57, 104] on icon at bounding box center [58, 104] width 7 height 8
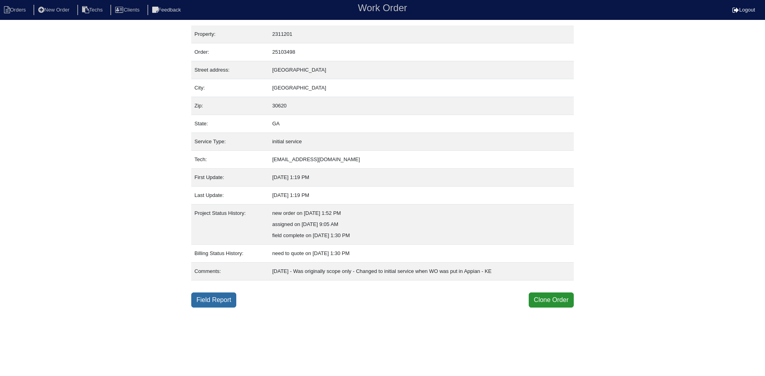
click at [214, 298] on link "Field Report" at bounding box center [213, 300] width 45 height 15
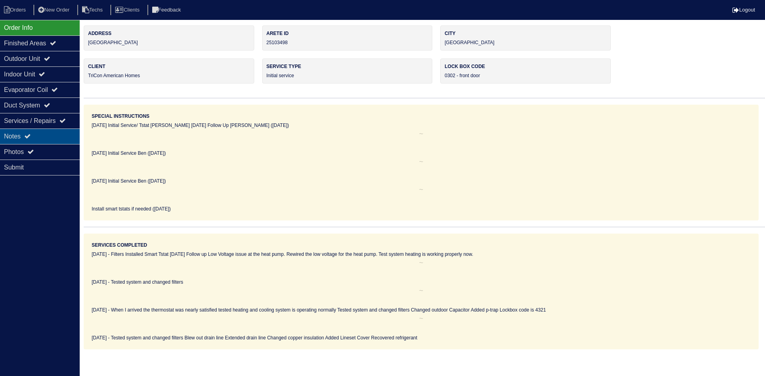
click at [56, 134] on div "Notes" at bounding box center [40, 137] width 80 height 16
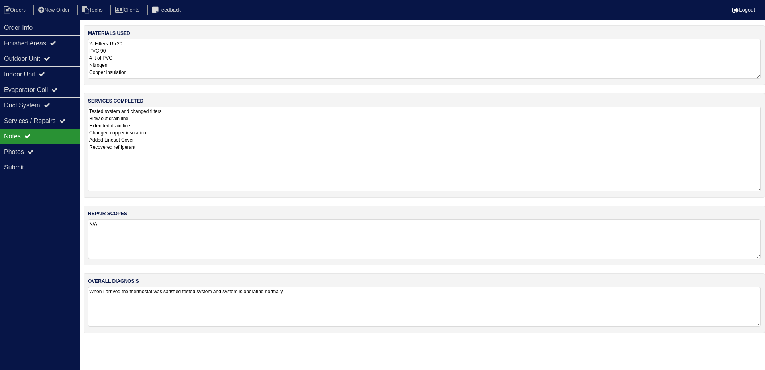
drag, startPoint x: 757, startPoint y: 144, endPoint x: 758, endPoint y: 137, distance: 6.9
click at [762, 188] on div "services completed Tested system and changed filters Blew out drain line Extend…" at bounding box center [424, 145] width 681 height 105
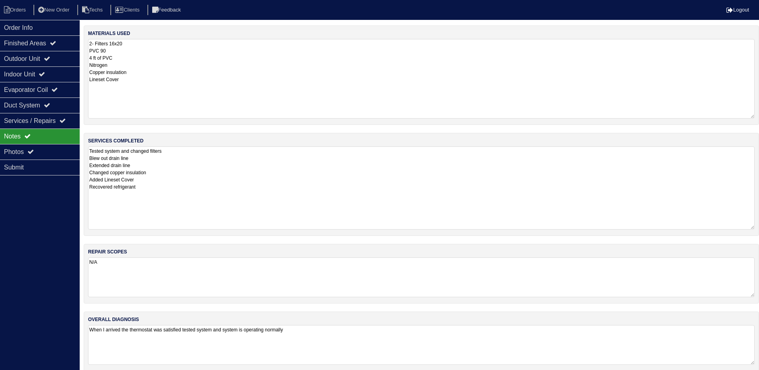
drag, startPoint x: 758, startPoint y: 77, endPoint x: 762, endPoint y: 117, distance: 40.1
click at [759, 117] on html "Orders New Order Techs Clients Feedback Logout Orders New Order Users Clients M…" at bounding box center [379, 190] width 759 height 380
click at [34, 53] on div "Outdoor Unit" at bounding box center [40, 59] width 80 height 16
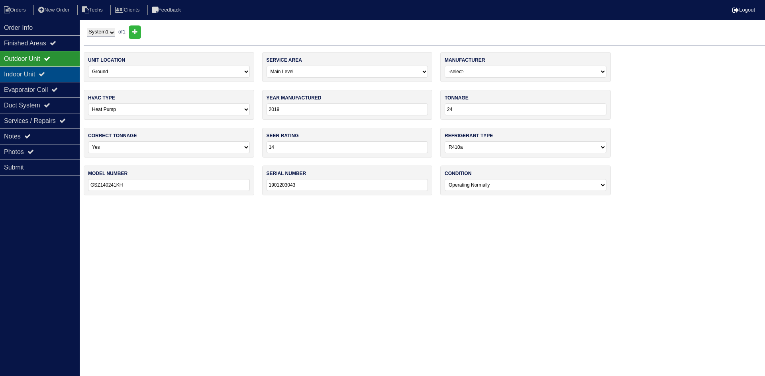
click at [38, 74] on div "Indoor Unit" at bounding box center [40, 75] width 80 height 16
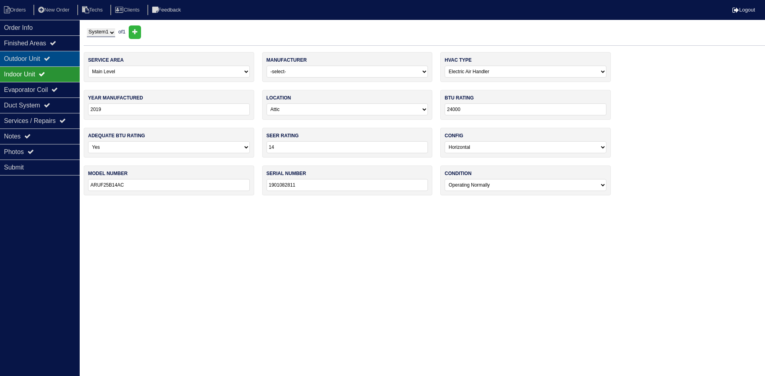
click at [39, 61] on div "Outdoor Unit" at bounding box center [40, 59] width 80 height 16
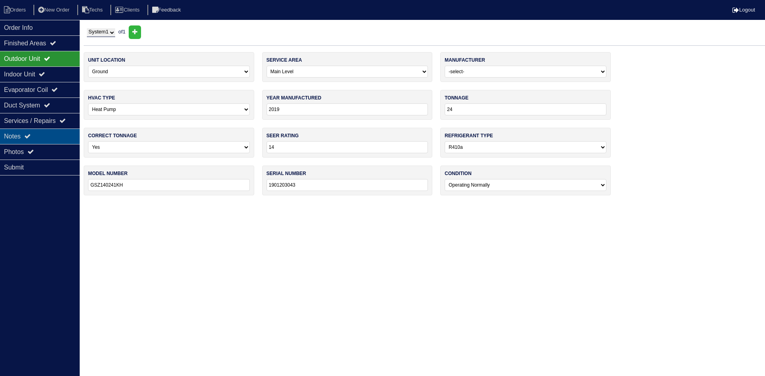
click at [55, 134] on div "Notes" at bounding box center [40, 137] width 80 height 16
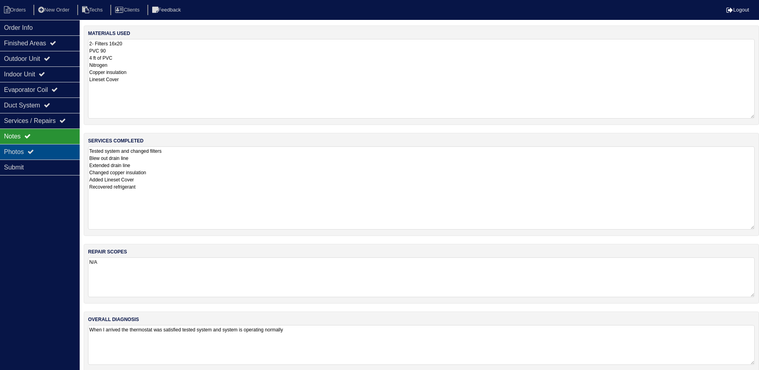
click at [48, 149] on div "Photos" at bounding box center [40, 152] width 80 height 16
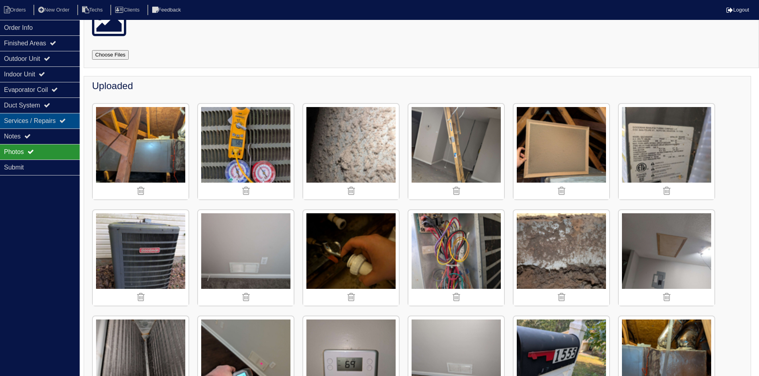
scroll to position [29, 0]
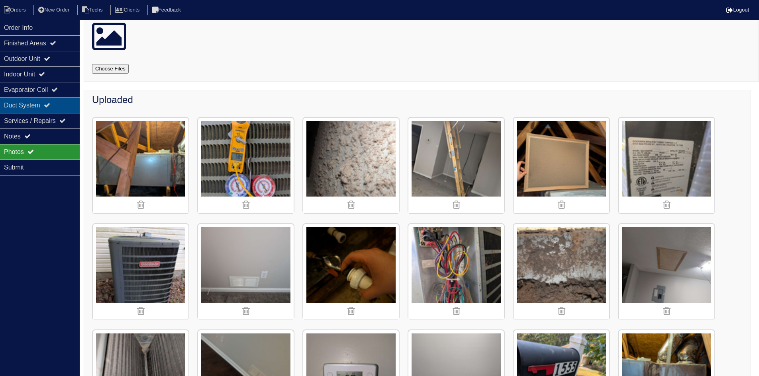
click at [22, 100] on div "Duct System" at bounding box center [40, 106] width 80 height 16
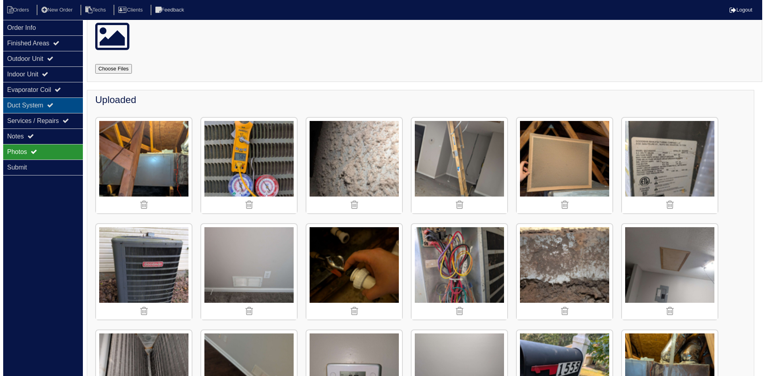
scroll to position [0, 0]
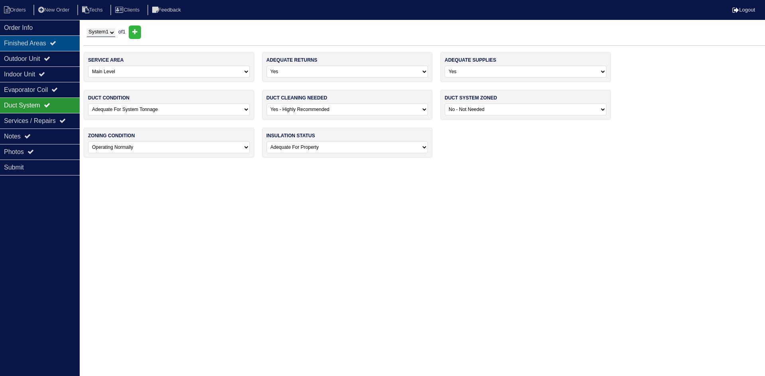
click at [47, 42] on div "Finished Areas" at bounding box center [40, 43] width 80 height 16
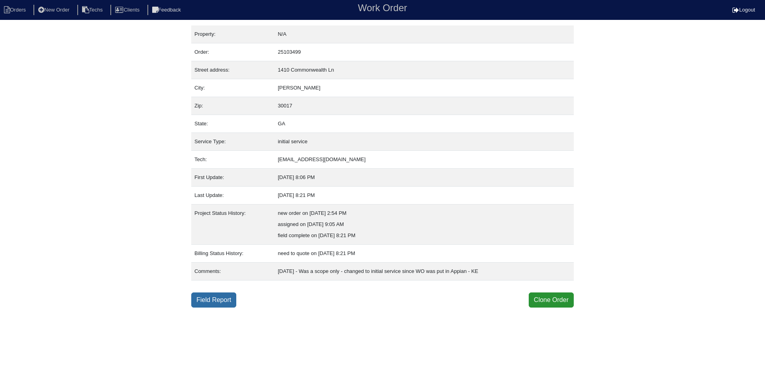
click at [216, 301] on link "Field Report" at bounding box center [213, 300] width 45 height 15
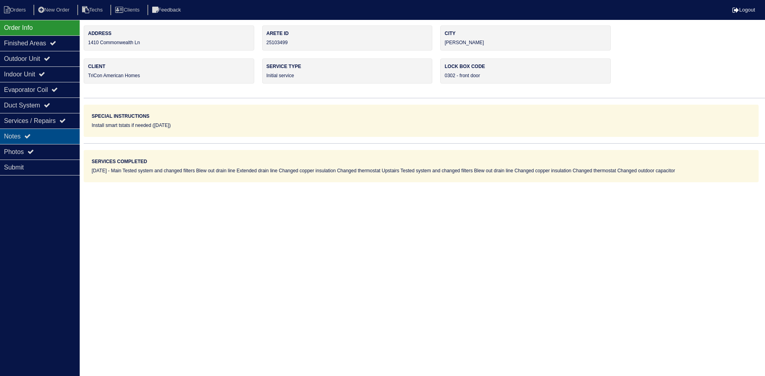
click at [25, 135] on div "Notes" at bounding box center [40, 137] width 80 height 16
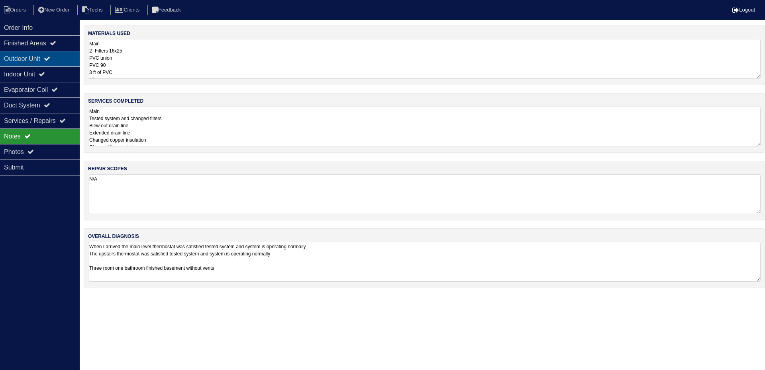
click at [48, 55] on div "Outdoor Unit" at bounding box center [40, 59] width 80 height 16
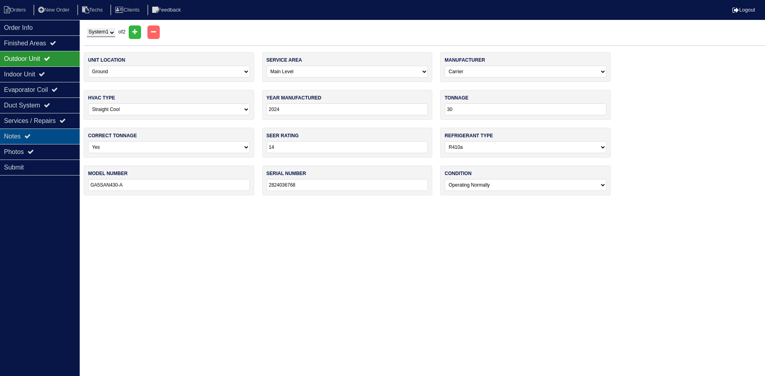
click at [44, 136] on div "Notes" at bounding box center [40, 137] width 80 height 16
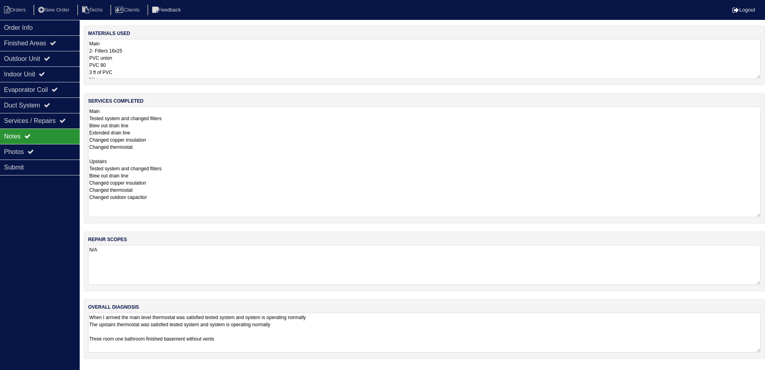
drag, startPoint x: 759, startPoint y: 144, endPoint x: 764, endPoint y: 215, distance: 71.1
click at [764, 215] on div "services completed Main Tested system and changed filters Blew out drain line E…" at bounding box center [424, 158] width 681 height 131
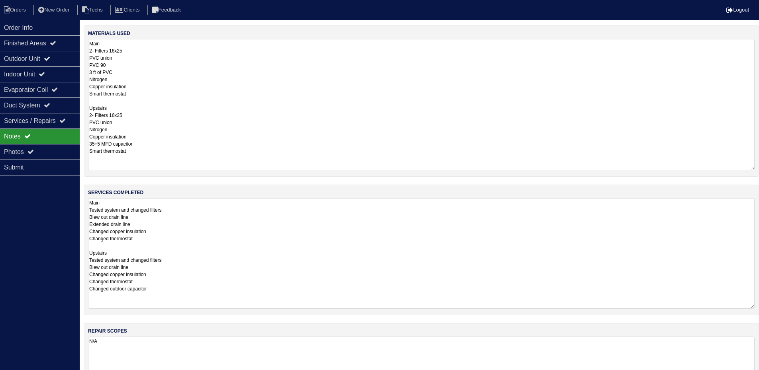
drag, startPoint x: 757, startPoint y: 76, endPoint x: 757, endPoint y: 168, distance: 91.6
click at [757, 168] on div "materials used Main 2- Filters 16x25 PVC union PVC 90 3 ft of PVC Nitrogen Copp…" at bounding box center [421, 100] width 675 height 151
click at [29, 61] on div "Outdoor Unit" at bounding box center [40, 59] width 80 height 16
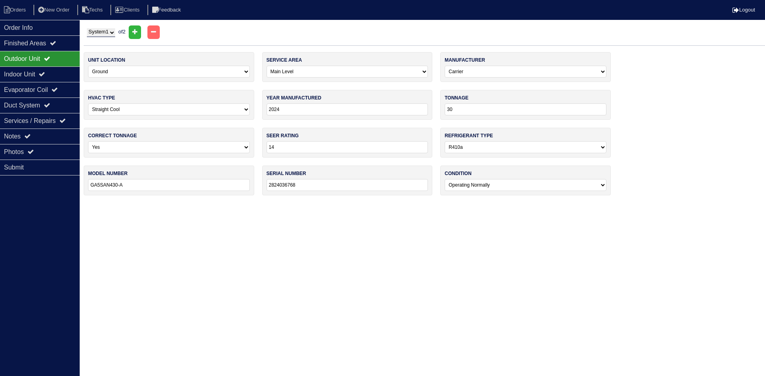
click at [108, 32] on select "System 1 System 2" at bounding box center [101, 32] width 28 height 9
select select "2"
click at [87, 28] on select "System 1 System 2" at bounding box center [101, 32] width 28 height 9
select select "1"
select select "Rheem"
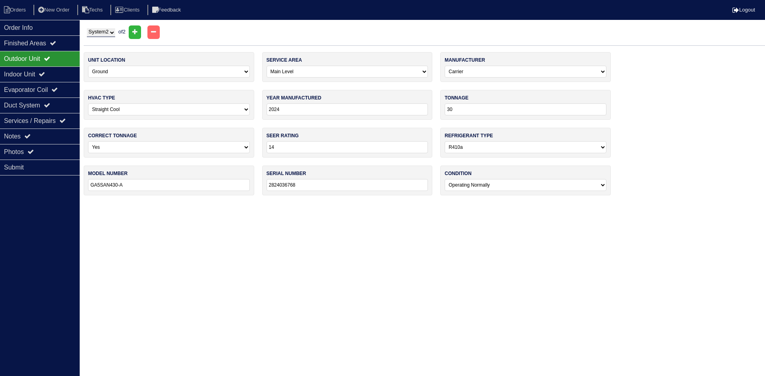
type input "2016"
type input "24"
type input "RA1424AJ1NA"
type input "W411604002"
click at [105, 33] on select "System 1 System 2" at bounding box center [101, 32] width 28 height 9
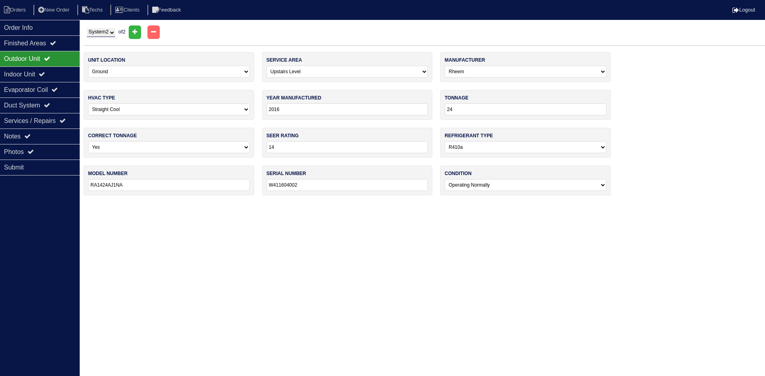
select select "1"
click at [87, 28] on select "System 1 System 2" at bounding box center [101, 32] width 28 height 9
select select "0"
select select "Carrier"
type input "2024"
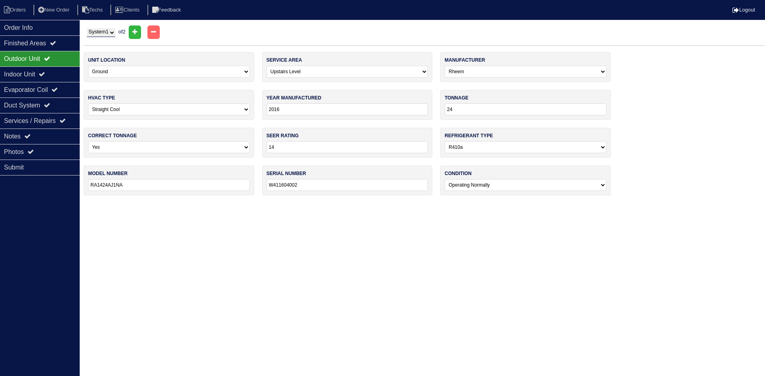
type input "30"
type input "GA5SAN430-A"
type input "2824036768"
click at [49, 54] on div "Outdoor Unit" at bounding box center [40, 59] width 80 height 16
click at [44, 78] on div "Indoor Unit" at bounding box center [40, 75] width 80 height 16
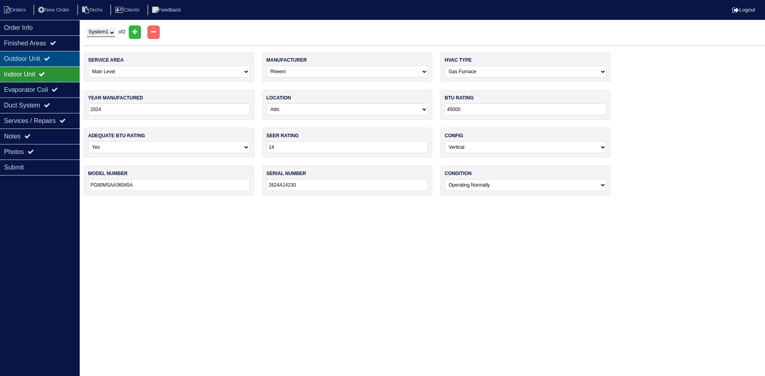
click at [45, 59] on div "Outdoor Unit" at bounding box center [40, 59] width 80 height 16
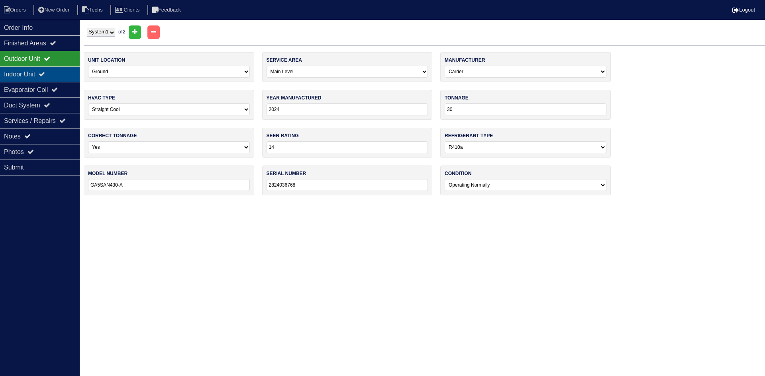
click at [45, 73] on icon at bounding box center [42, 74] width 6 height 6
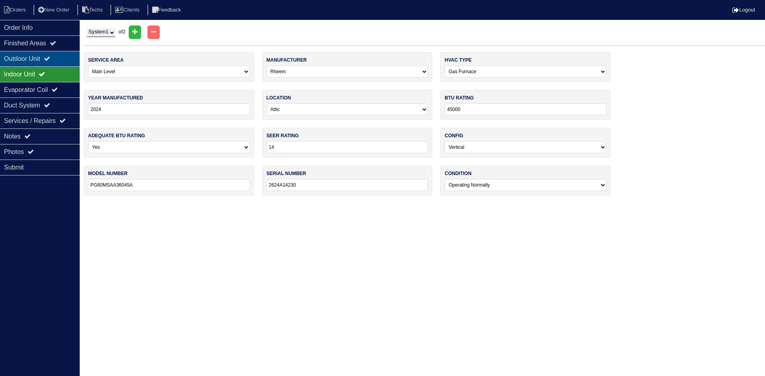
click at [45, 59] on div "Outdoor Unit" at bounding box center [40, 59] width 80 height 16
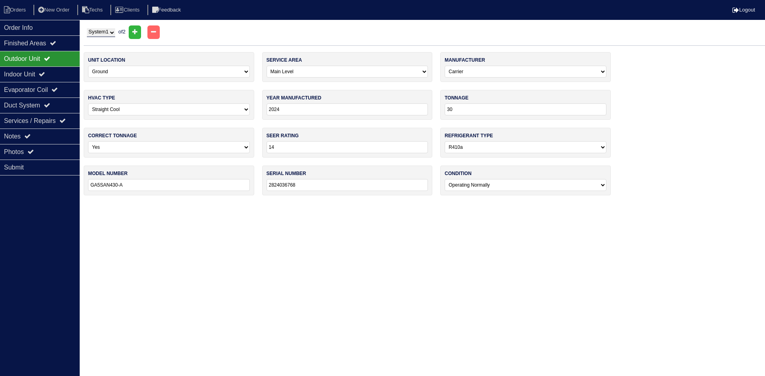
click at [104, 31] on select "System 1 System 2" at bounding box center [101, 32] width 28 height 9
select select "2"
click at [87, 28] on select "System 1 System 2" at bounding box center [101, 32] width 28 height 9
select select "1"
select select "Rheem"
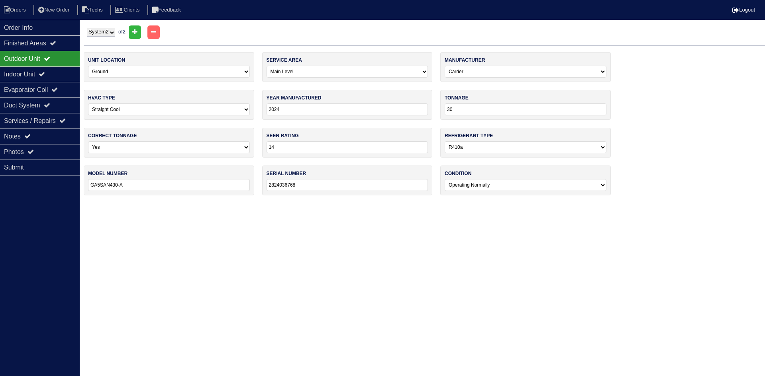
type input "2016"
type input "24"
type input "RA1424AJ1NA"
type input "W411604002"
select select "1"
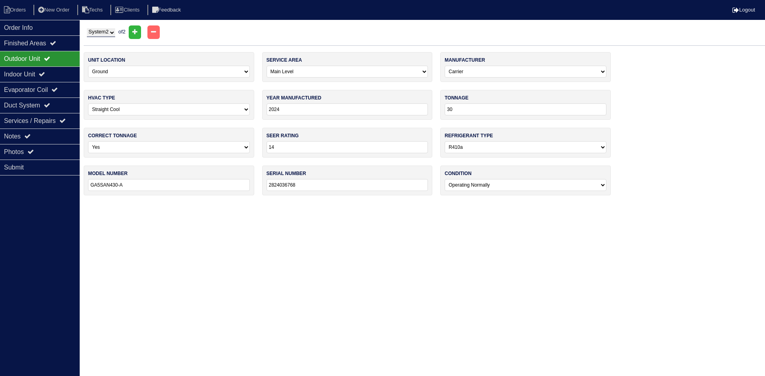
select select "Rheem"
type input "2016"
type input "50000"
type input "R801SA050314MSA"
type input "W321636828"
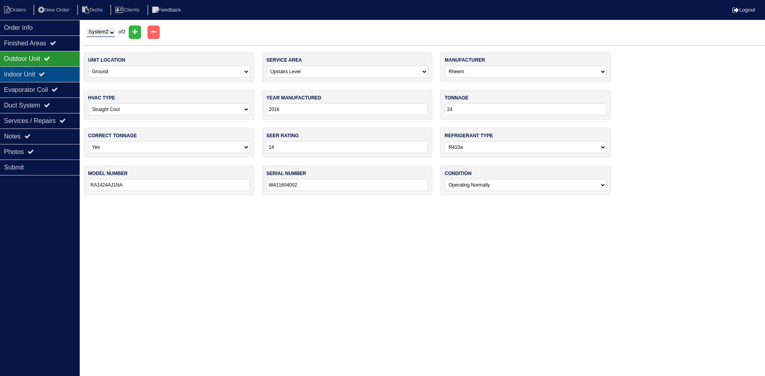
click at [56, 74] on div "Indoor Unit" at bounding box center [40, 75] width 80 height 16
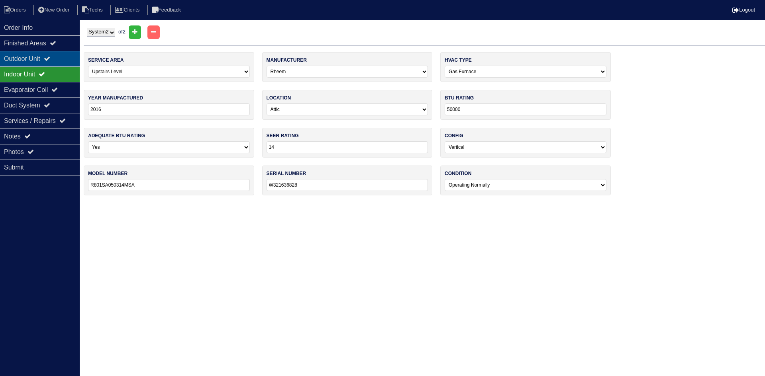
drag, startPoint x: 49, startPoint y: 56, endPoint x: 39, endPoint y: 59, distance: 10.0
click at [49, 56] on div "Outdoor Unit" at bounding box center [40, 59] width 80 height 16
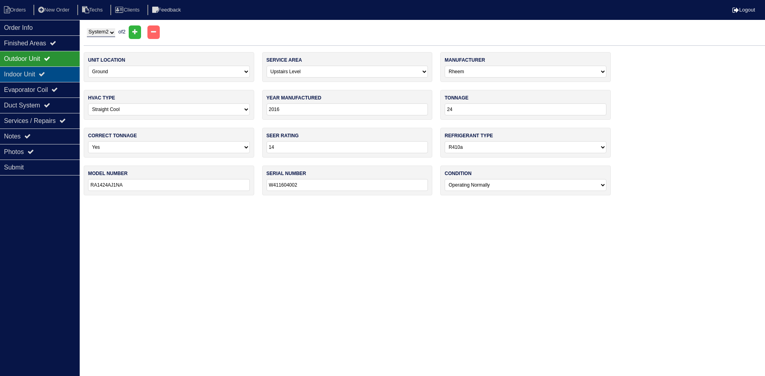
click at [63, 73] on div "Indoor Unit" at bounding box center [40, 75] width 80 height 16
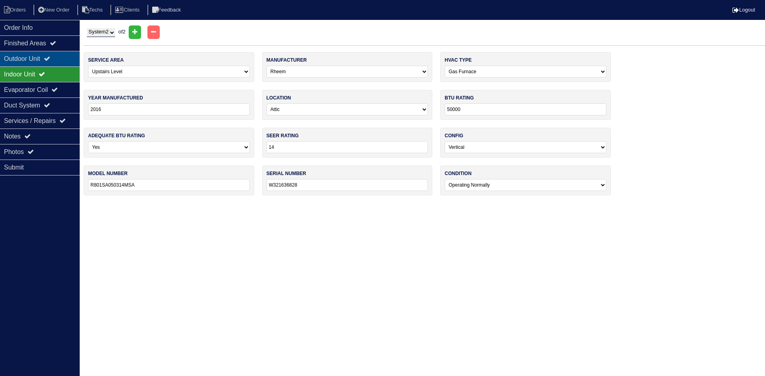
drag, startPoint x: 59, startPoint y: 59, endPoint x: 52, endPoint y: 57, distance: 6.6
click at [58, 59] on div "Outdoor Unit" at bounding box center [40, 59] width 80 height 16
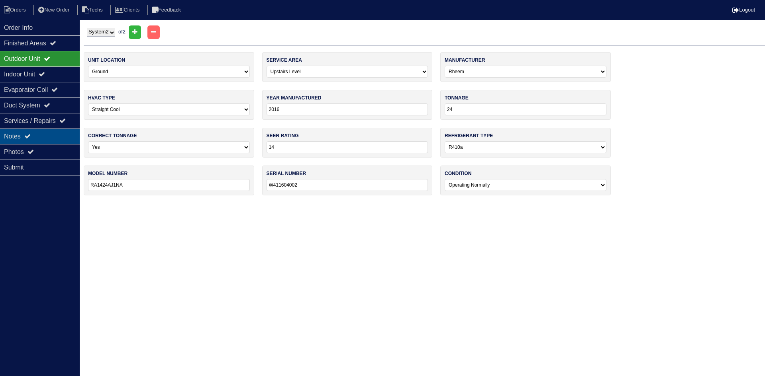
click at [38, 135] on div "Notes" at bounding box center [40, 137] width 80 height 16
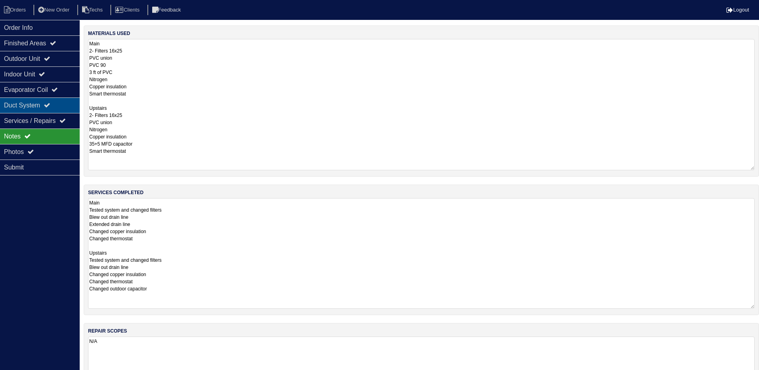
click at [45, 103] on div "Duct System" at bounding box center [40, 106] width 80 height 16
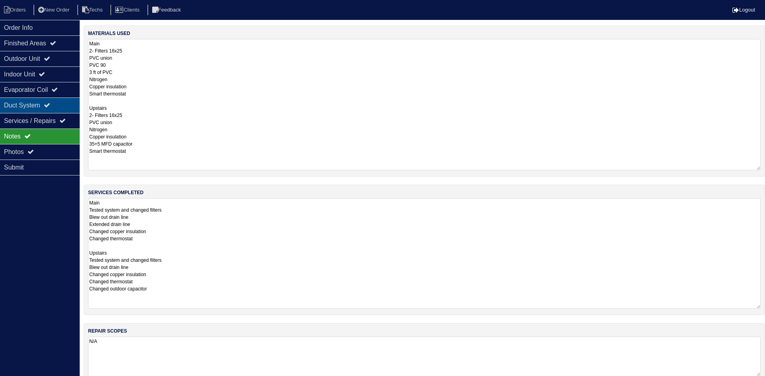
select select "2"
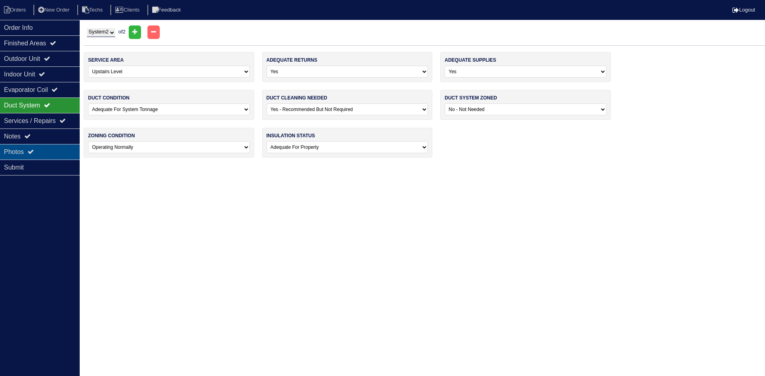
click at [50, 151] on div "Photos" at bounding box center [40, 152] width 80 height 16
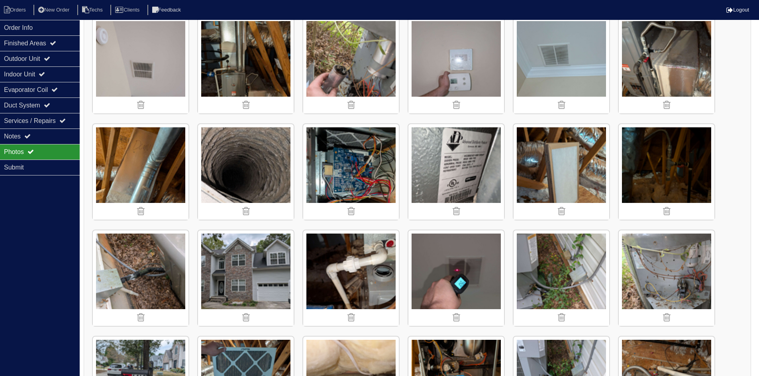
scroll to position [319, 0]
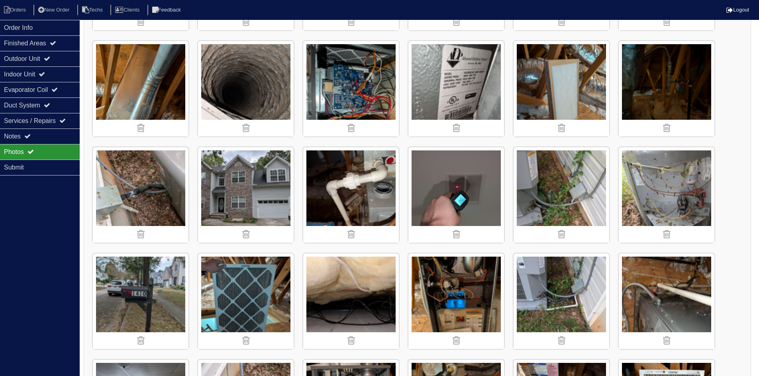
click at [240, 81] on img at bounding box center [246, 89] width 96 height 96
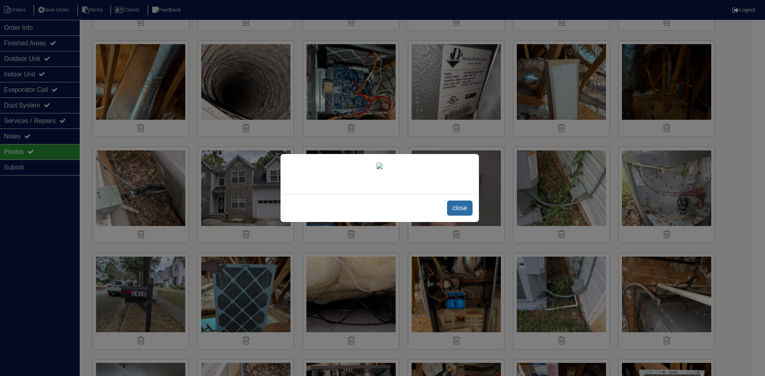
click at [461, 216] on span "close" at bounding box center [459, 208] width 25 height 15
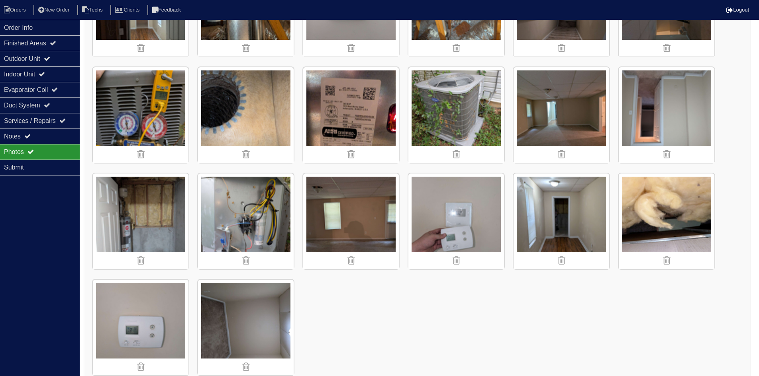
scroll to position [1262, 0]
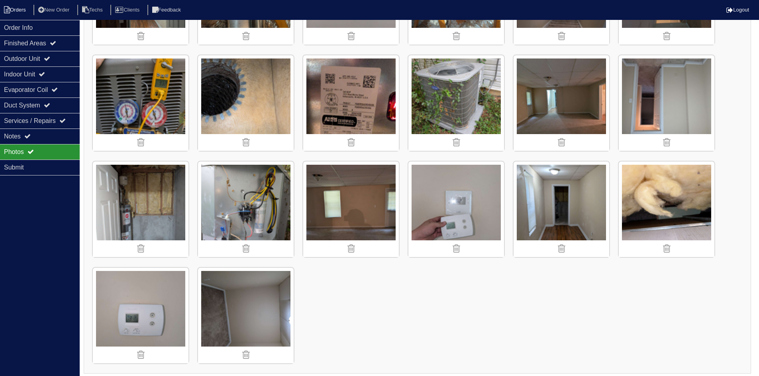
click at [24, 10] on li "Orders" at bounding box center [16, 10] width 32 height 11
select select "15"
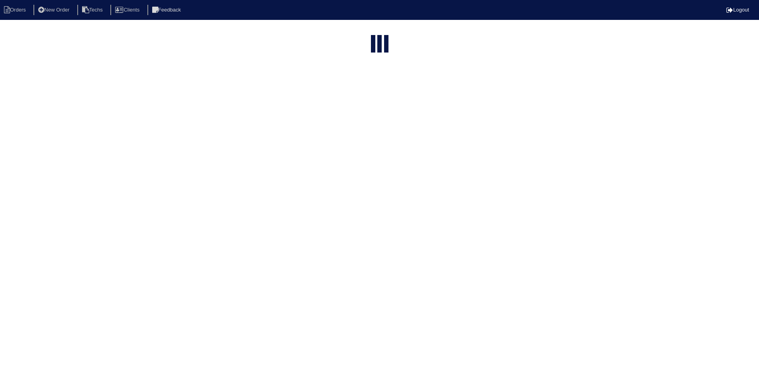
select select "field complete"
select select "need to quote"
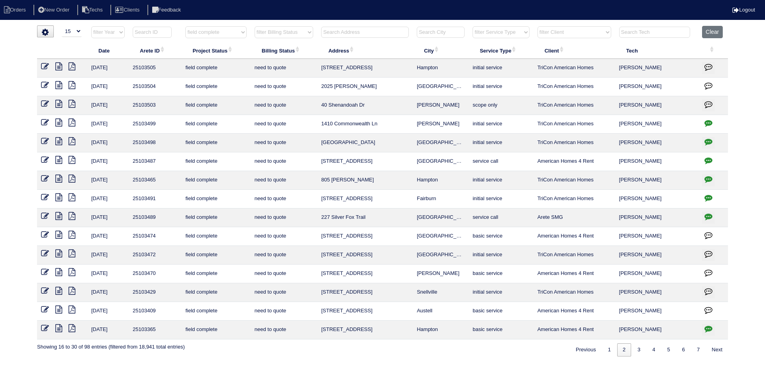
click at [58, 105] on icon at bounding box center [58, 104] width 7 height 8
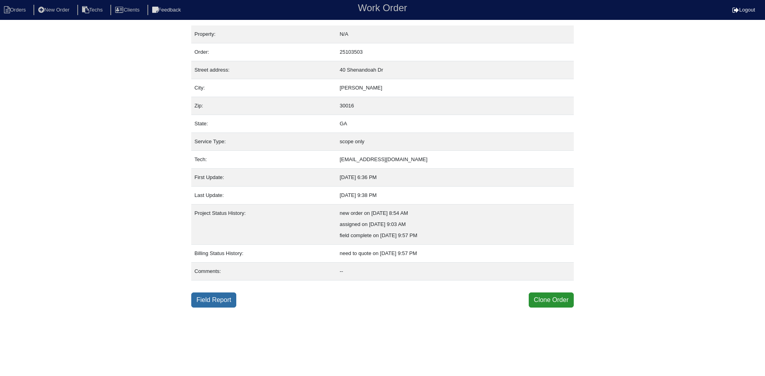
click at [222, 301] on link "Field Report" at bounding box center [213, 300] width 45 height 15
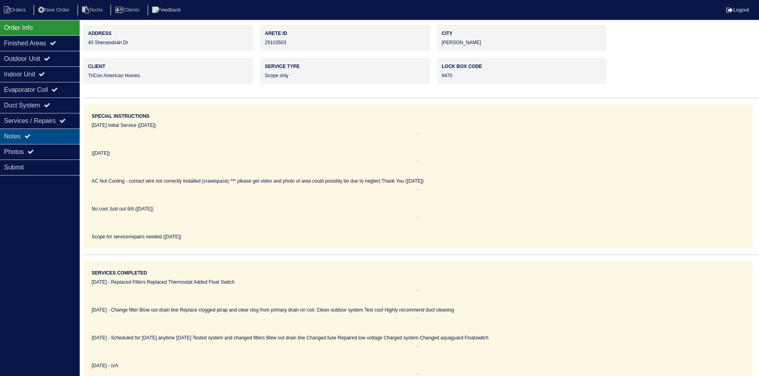
click at [57, 137] on div "Notes" at bounding box center [40, 137] width 80 height 16
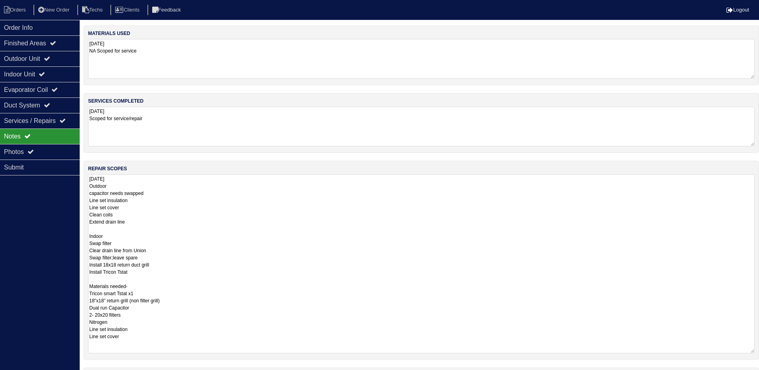
drag, startPoint x: 756, startPoint y: 212, endPoint x: 747, endPoint y: 351, distance: 139.7
click at [747, 351] on textarea "[DATE] Outdoor capacitor needs swapped Line set insulation Line set cover Clean…" at bounding box center [421, 263] width 666 height 179
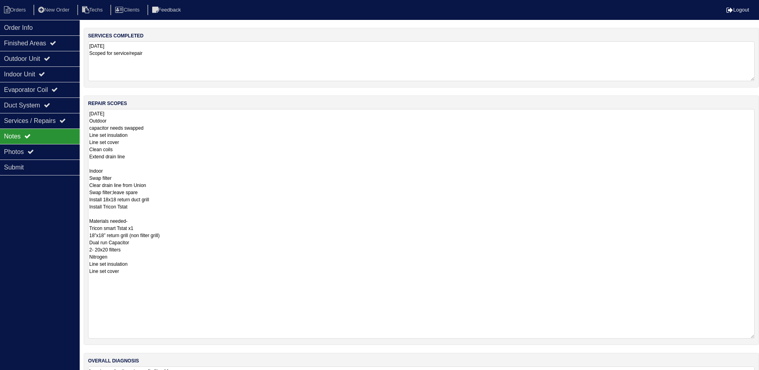
drag, startPoint x: 752, startPoint y: 286, endPoint x: 749, endPoint y: 336, distance: 50.7
click at [749, 336] on textarea "[DATE] Outdoor capacitor needs swapped Line set insulation Line set cover Clean…" at bounding box center [421, 224] width 666 height 230
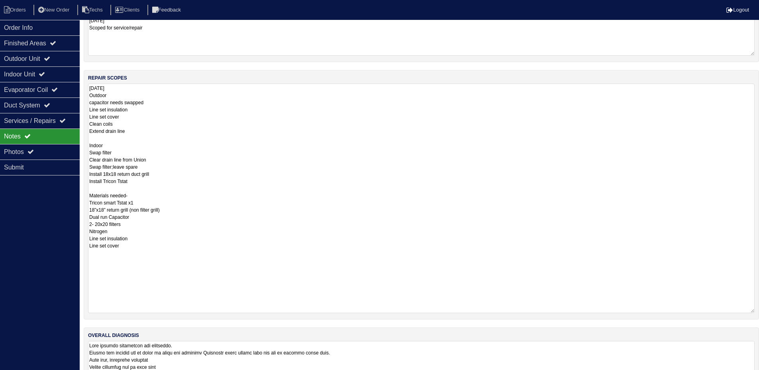
scroll to position [116, 0]
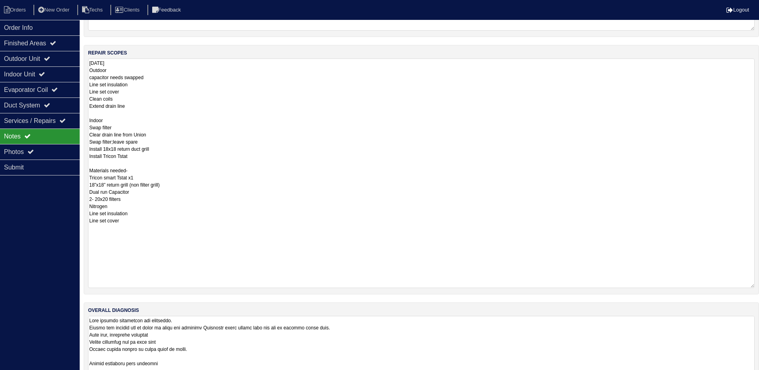
drag, startPoint x: 751, startPoint y: 355, endPoint x: 752, endPoint y: 394, distance: 39.9
click at [752, 376] on html "Orders New Order Techs Clients Feedback Logout Orders New Order Users Clients M…" at bounding box center [379, 138] width 759 height 509
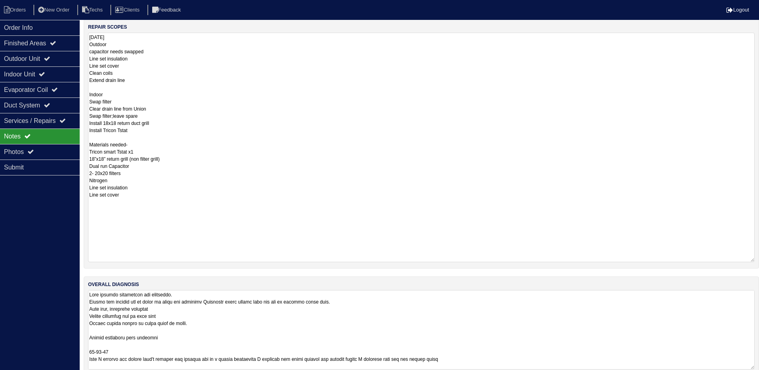
scroll to position [156, 0]
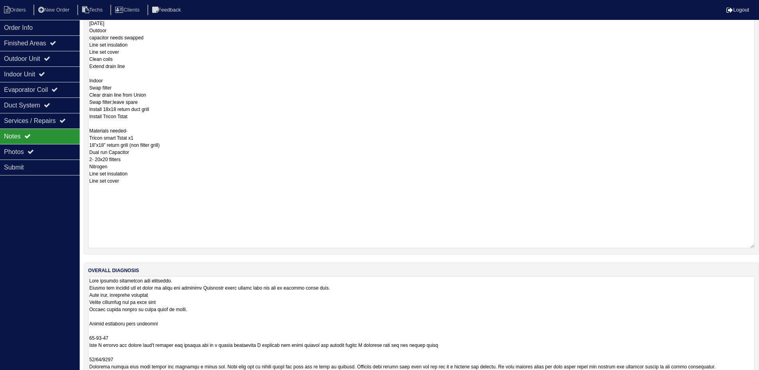
drag, startPoint x: 751, startPoint y: 354, endPoint x: 753, endPoint y: 395, distance: 41.1
click at [753, 376] on html "Orders New Order Techs Clients Feedback Logout Orders New Order Users Clients M…" at bounding box center [379, 127] width 759 height 567
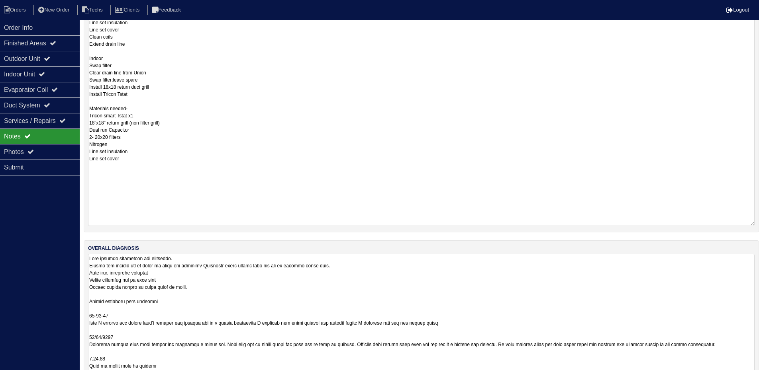
scroll to position [197, 0]
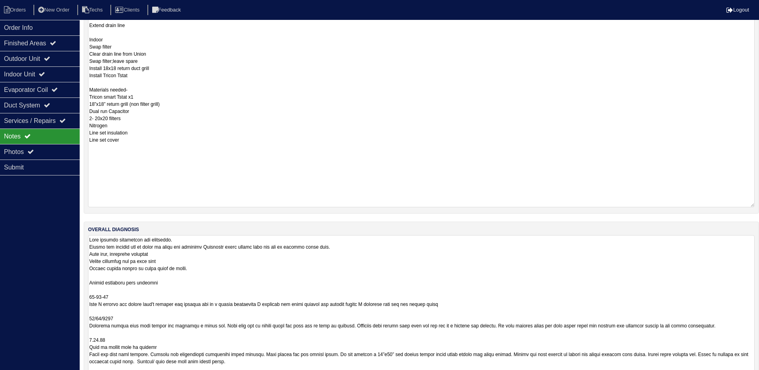
drag, startPoint x: 752, startPoint y: 352, endPoint x: 753, endPoint y: 389, distance: 37.1
click at [753, 376] on html "Orders New Order Techs Clients Feedback Logout Orders New Order Users Clients M…" at bounding box center [379, 104] width 759 height 602
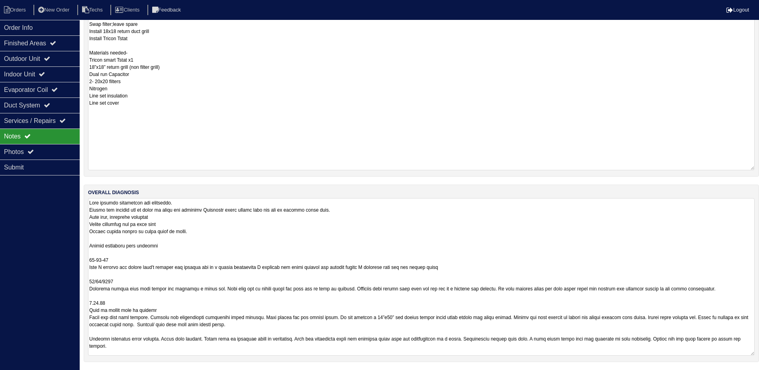
scroll to position [0, 0]
drag, startPoint x: 752, startPoint y: 353, endPoint x: 755, endPoint y: 387, distance: 34.4
click at [755, 376] on html "Orders New Order Techs Clients Feedback Logout Orders New Order Users Clients M…" at bounding box center [379, 82] width 759 height 632
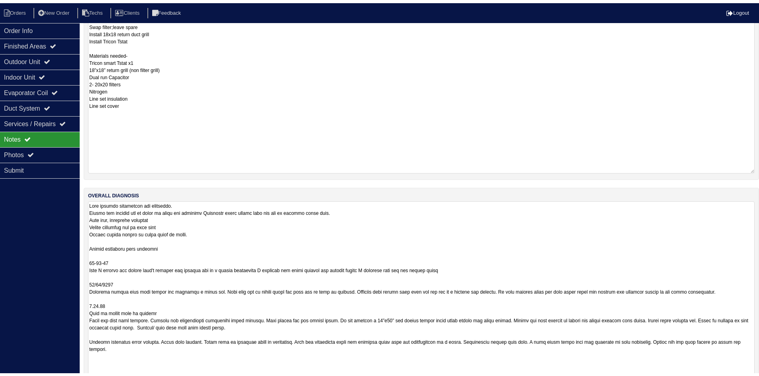
scroll to position [268, 0]
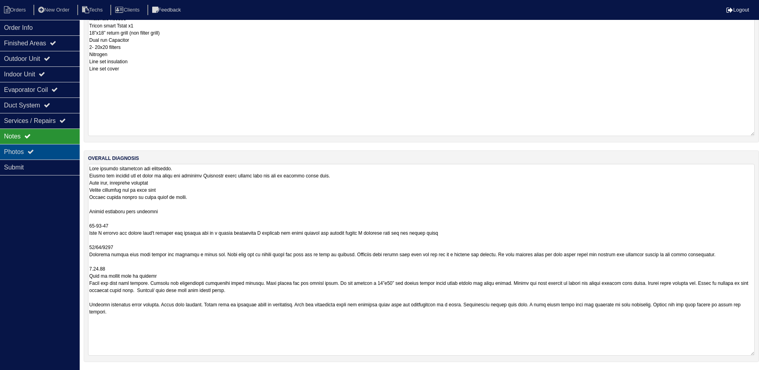
click at [37, 154] on div "Photos" at bounding box center [40, 152] width 80 height 16
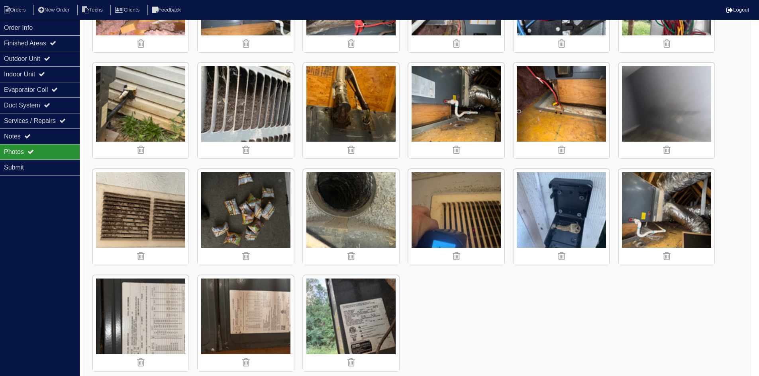
scroll to position [520, 0]
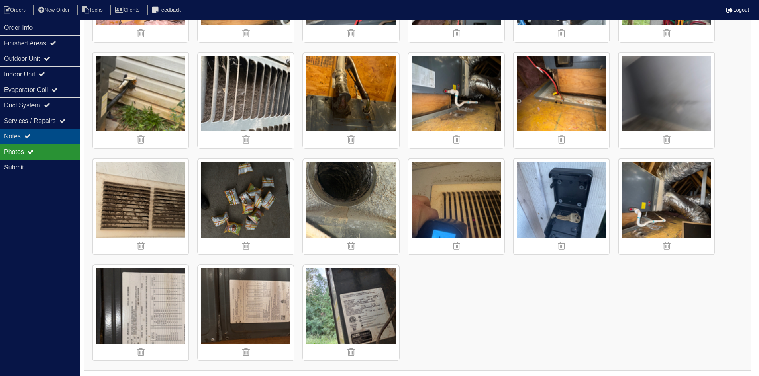
click at [55, 129] on div "Notes" at bounding box center [40, 137] width 80 height 16
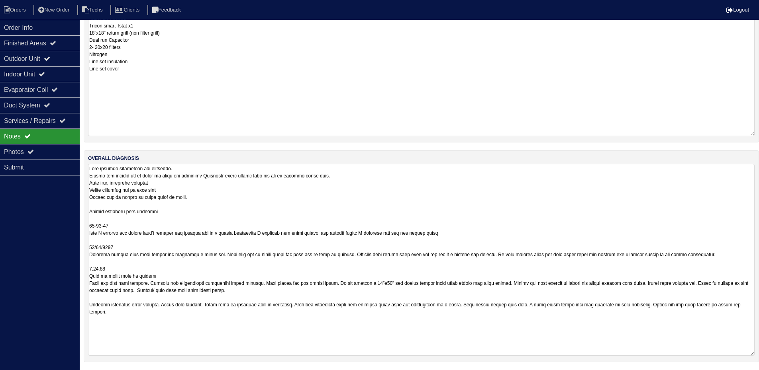
scroll to position [267, 0]
click at [690, 292] on textarea at bounding box center [421, 261] width 666 height 192
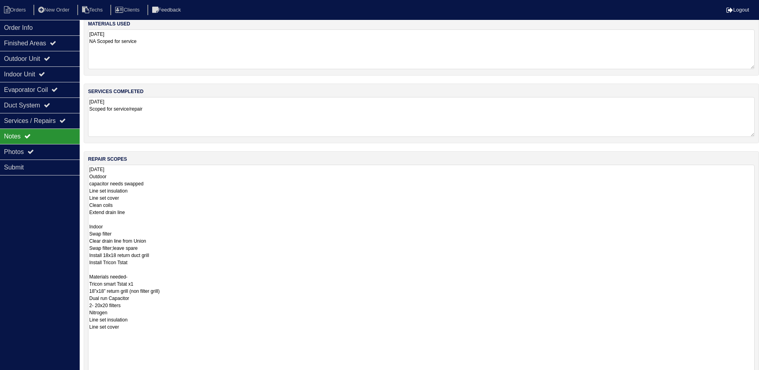
scroll to position [0, 0]
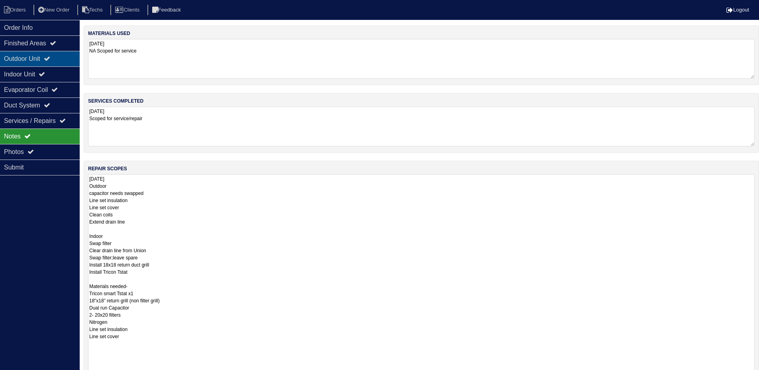
click at [44, 60] on div "Outdoor Unit" at bounding box center [40, 59] width 80 height 16
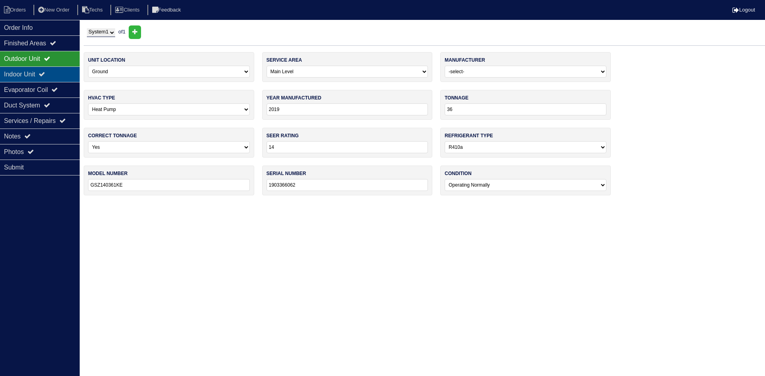
click at [45, 72] on icon at bounding box center [42, 74] width 6 height 6
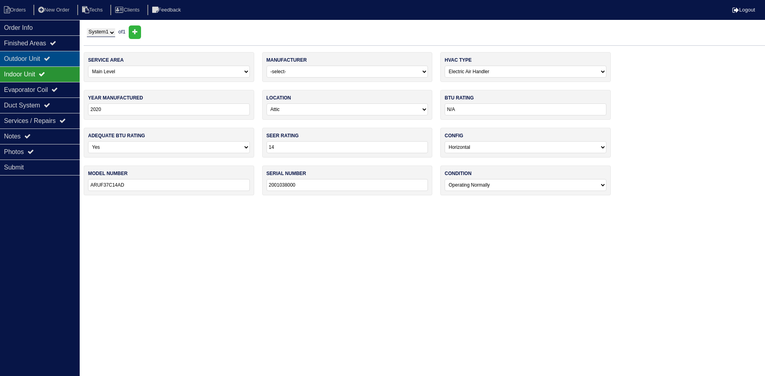
click at [46, 62] on div "Outdoor Unit" at bounding box center [40, 59] width 80 height 16
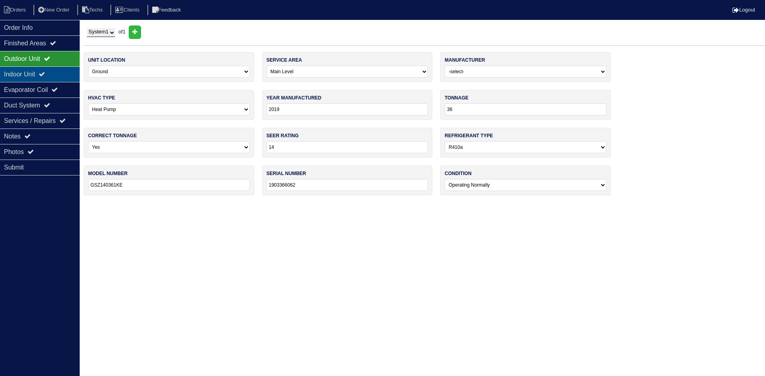
click at [32, 74] on div "Indoor Unit" at bounding box center [40, 75] width 80 height 16
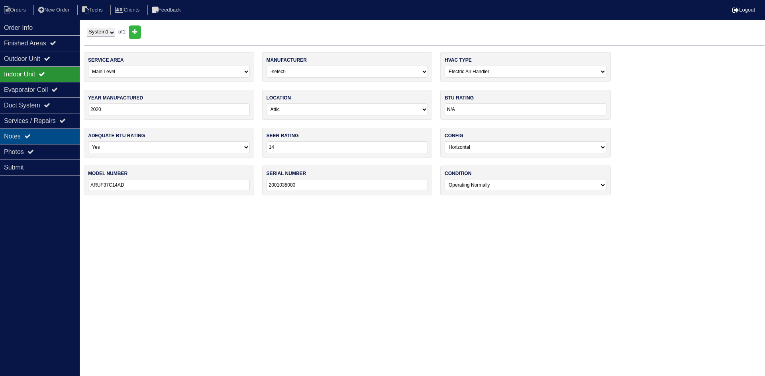
click at [55, 133] on div "Notes" at bounding box center [40, 137] width 80 height 16
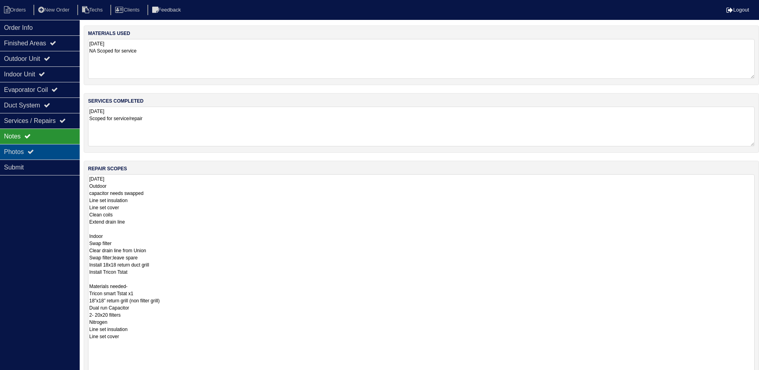
click at [53, 154] on div "Photos" at bounding box center [40, 152] width 80 height 16
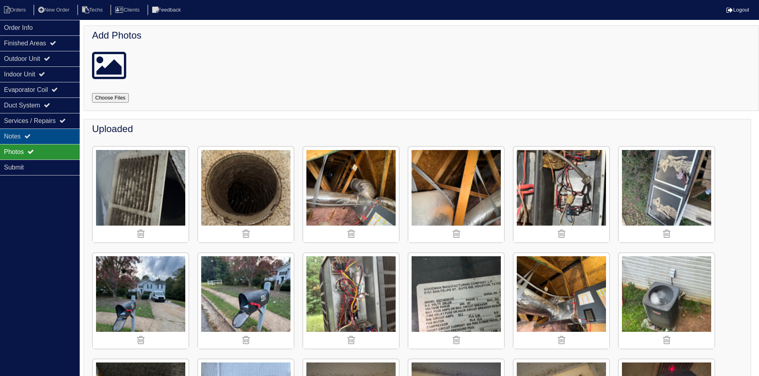
click at [44, 134] on div "Notes" at bounding box center [40, 137] width 80 height 16
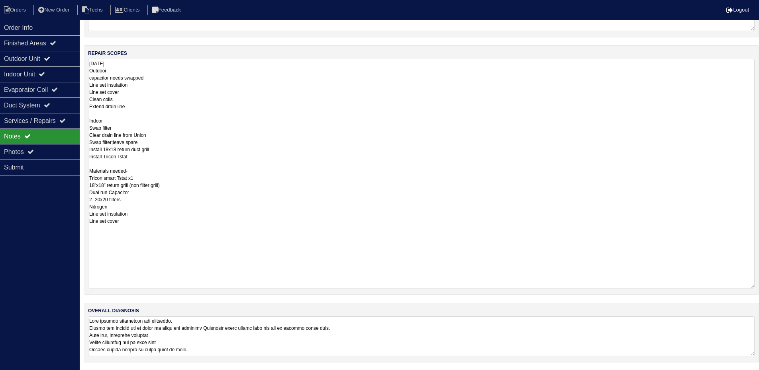
scroll to position [116, 0]
drag, startPoint x: 752, startPoint y: 354, endPoint x: 751, endPoint y: 395, distance: 41.4
click at [751, 376] on html "Orders New Order Techs Clients Feedback Logout Orders New Order Users Clients M…" at bounding box center [379, 146] width 759 height 525
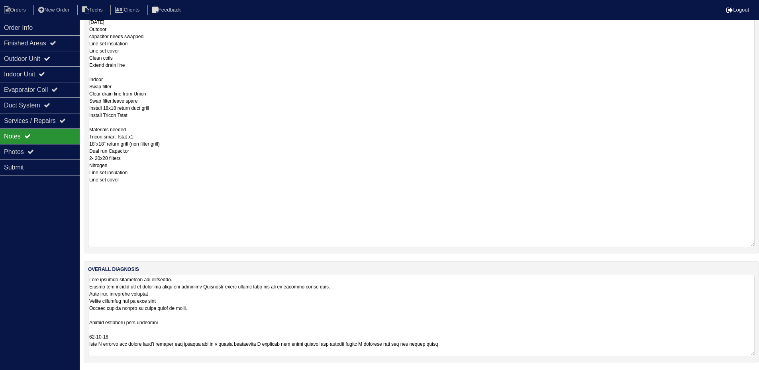
scroll to position [157, 0]
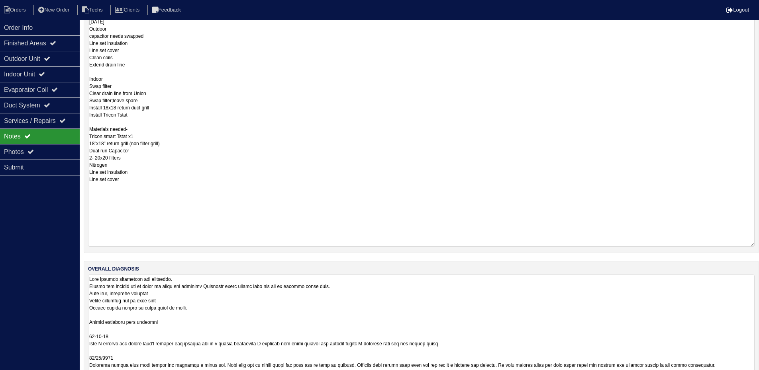
drag, startPoint x: 753, startPoint y: 354, endPoint x: 764, endPoint y: 395, distance: 42.6
click at [759, 376] on html "Orders New Order Techs Clients Feedback Logout Orders New Order Users Clients M…" at bounding box center [379, 127] width 759 height 569
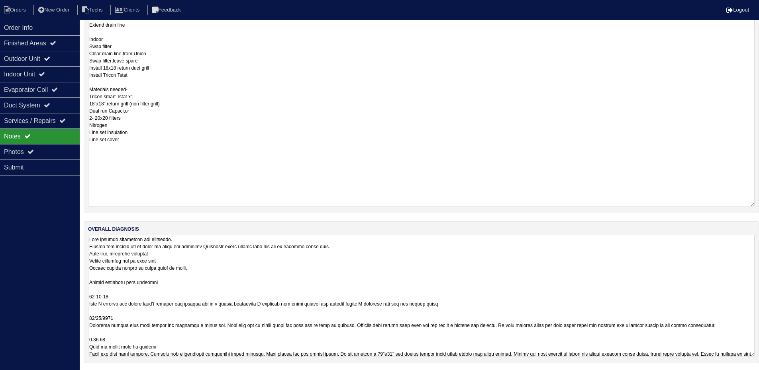
scroll to position [198, 0]
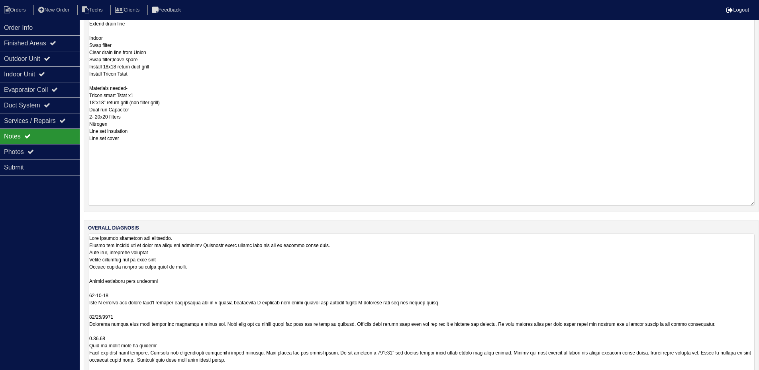
drag, startPoint x: 751, startPoint y: 354, endPoint x: 759, endPoint y: 395, distance: 42.1
click at [759, 376] on html "Orders New Order Techs Clients Feedback Logout Orders New Order Users Clients M…" at bounding box center [379, 107] width 759 height 610
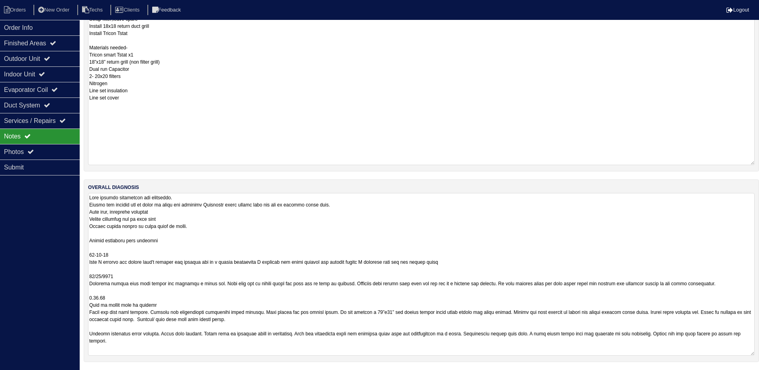
scroll to position [239, 0]
drag, startPoint x: 203, startPoint y: 327, endPoint x: 183, endPoint y: 330, distance: 19.7
click at [183, 330] on textarea at bounding box center [421, 274] width 666 height 163
drag, startPoint x: 257, startPoint y: 329, endPoint x: 239, endPoint y: 329, distance: 17.9
click at [239, 329] on textarea at bounding box center [421, 274] width 666 height 163
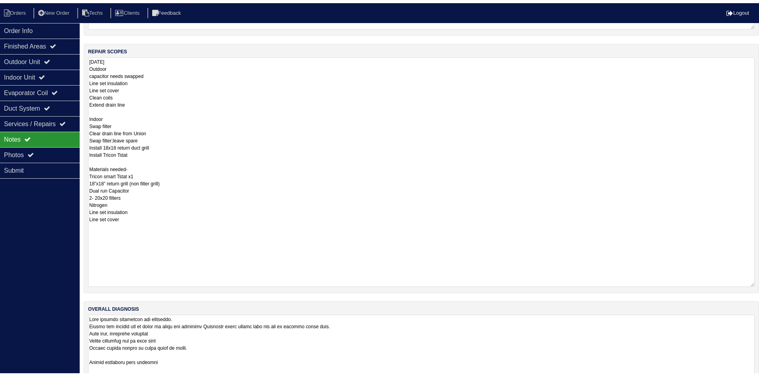
scroll to position [0, 0]
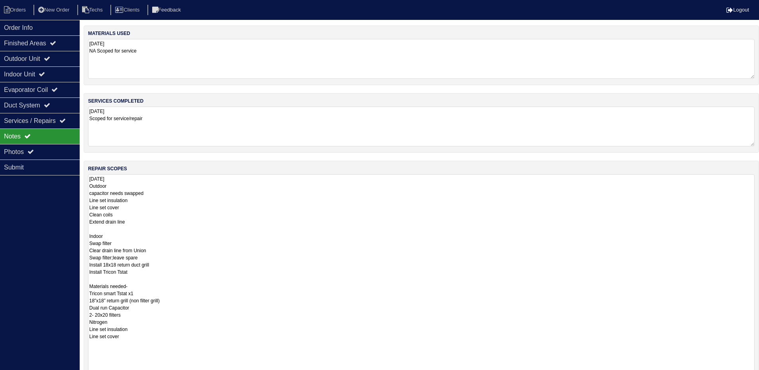
type textarea "Lore ipsumdo sitametcon adi elitseddo. Eiusmo tem incidid utl et dolor ma aliqu…"
click at [59, 149] on div "Photos" at bounding box center [40, 152] width 80 height 16
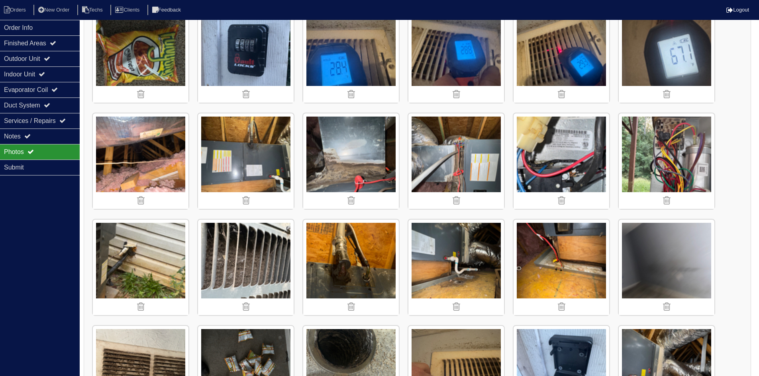
scroll to position [398, 0]
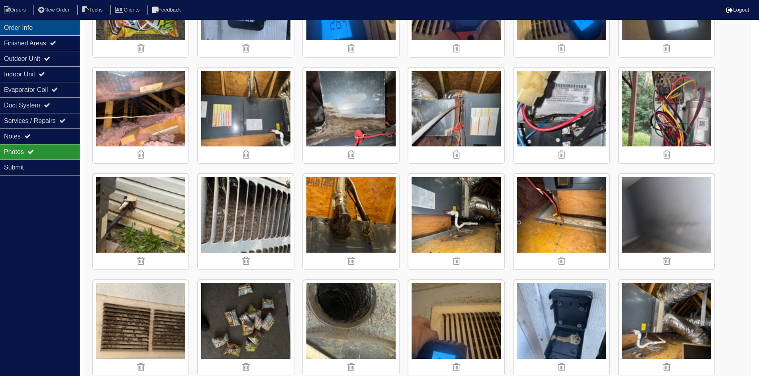
click at [67, 29] on div "Order Info" at bounding box center [40, 28] width 80 height 16
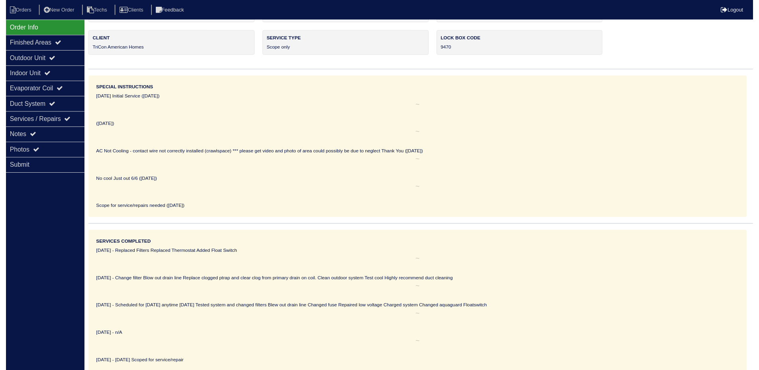
scroll to position [0, 0]
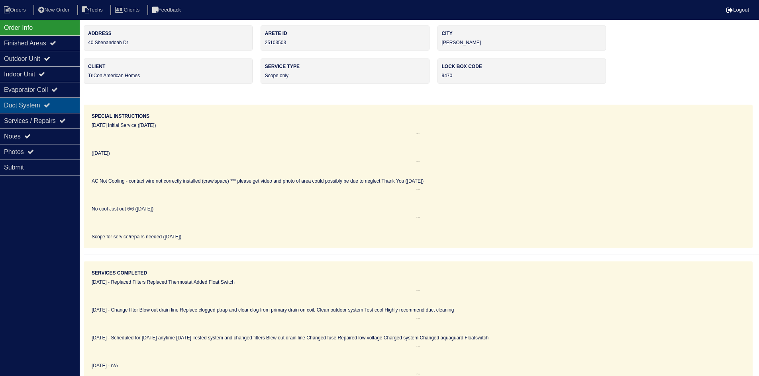
click at [43, 107] on div "Duct System" at bounding box center [40, 106] width 80 height 16
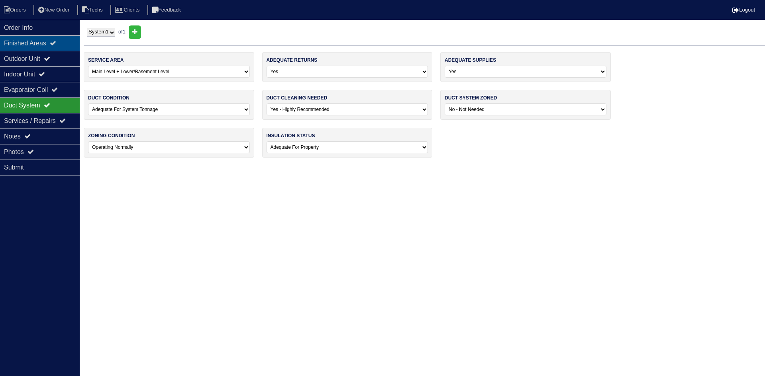
click at [37, 45] on div "Finished Areas" at bounding box center [40, 43] width 80 height 16
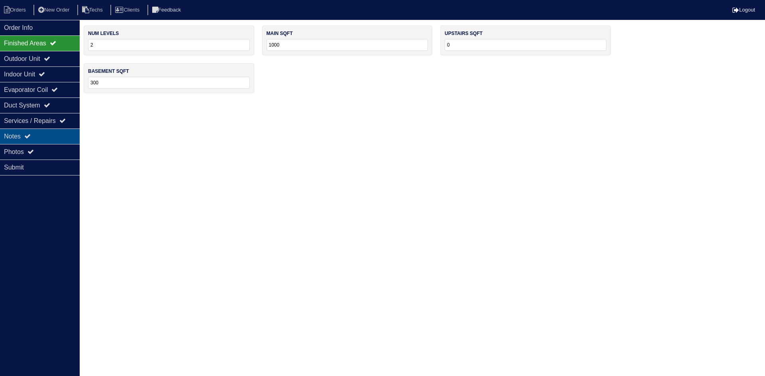
click at [45, 139] on div "Notes" at bounding box center [40, 137] width 80 height 16
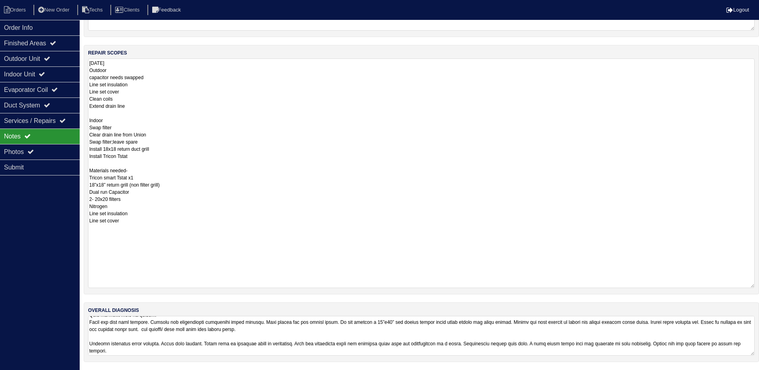
scroll to position [120, 0]
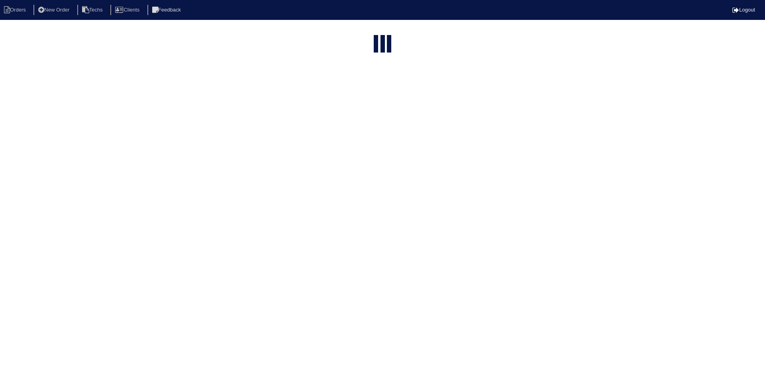
select select "15"
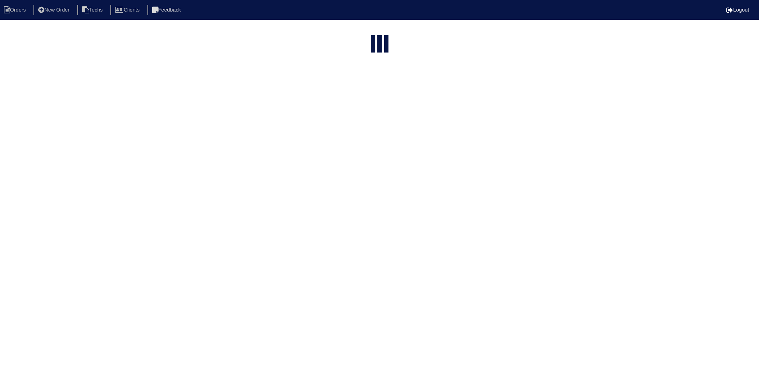
select select "field complete"
select select "need to quote"
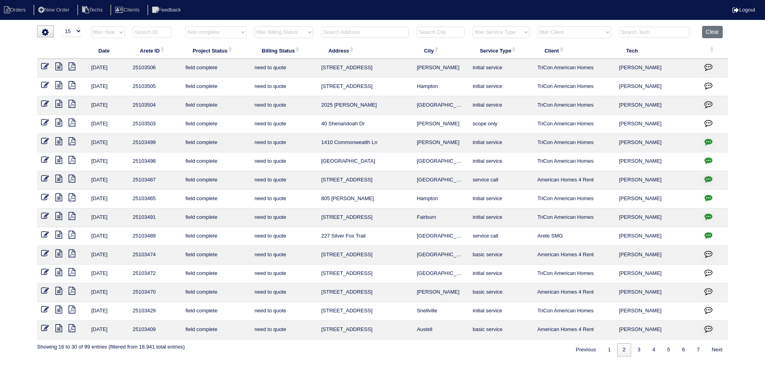
click at [57, 104] on icon at bounding box center [58, 104] width 7 height 8
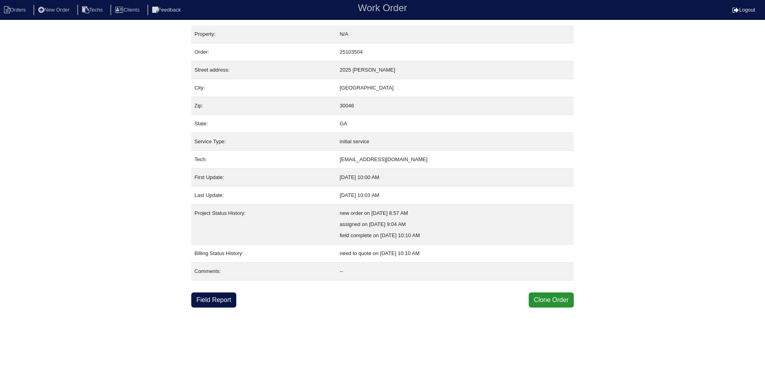
drag, startPoint x: 388, startPoint y: 73, endPoint x: 339, endPoint y: 72, distance: 48.6
click at [339, 72] on td "2025 [PERSON_NAME]" at bounding box center [454, 70] width 237 height 18
click at [220, 298] on link "Field Report" at bounding box center [213, 300] width 45 height 15
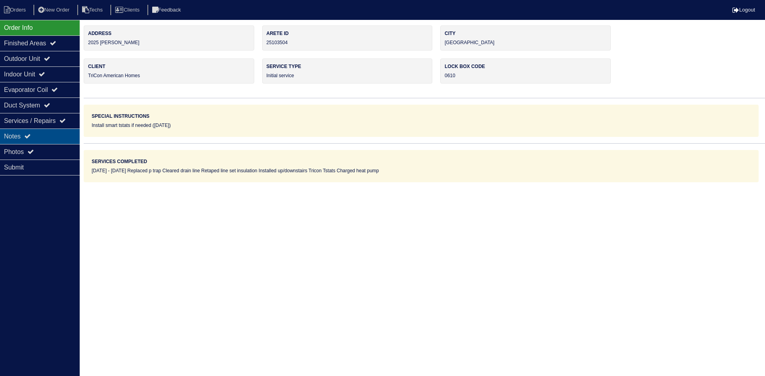
click at [59, 135] on div "Notes" at bounding box center [40, 137] width 80 height 16
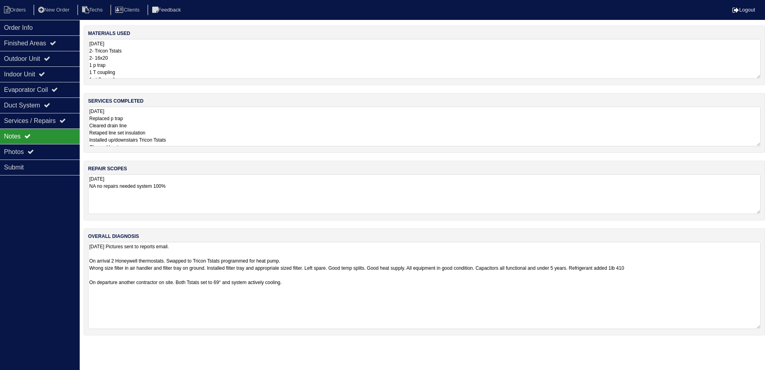
drag, startPoint x: 758, startPoint y: 280, endPoint x: 753, endPoint y: 328, distance: 47.6
click at [753, 328] on textarea "[DATE] Pictures sent to reports email. On arrival 2 Honeywell thermostats. Swap…" at bounding box center [424, 285] width 672 height 87
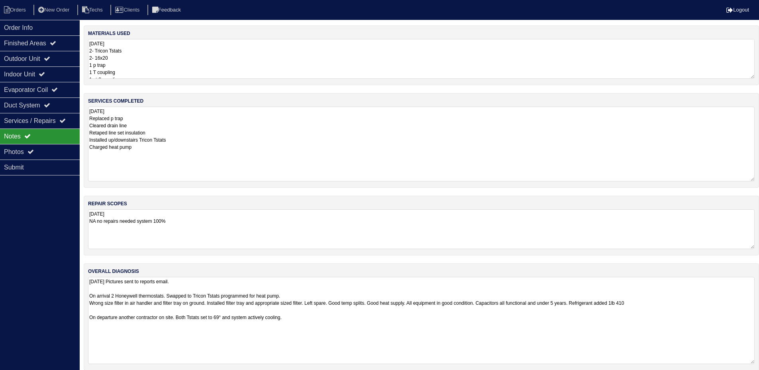
drag, startPoint x: 758, startPoint y: 143, endPoint x: 764, endPoint y: 178, distance: 35.7
click at [759, 178] on html "Orders New Order Techs Clients Feedback Logout Orders New Order Users Clients M…" at bounding box center [379, 189] width 759 height 379
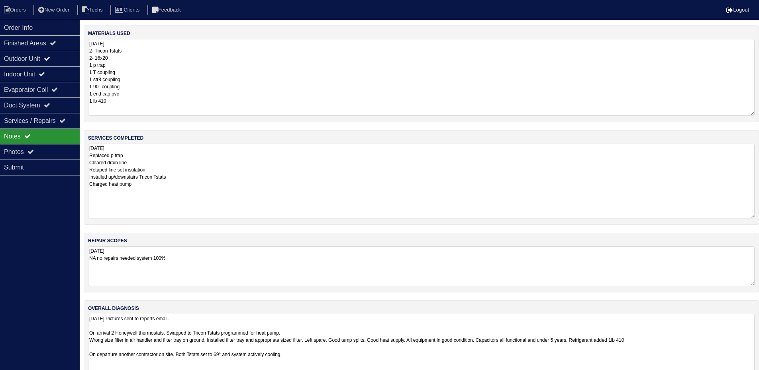
drag, startPoint x: 752, startPoint y: 78, endPoint x: 756, endPoint y: 115, distance: 37.3
click at [756, 115] on div "materials used 9.24.25 2- Tricon Tstats 2- 16x20 1 p trap 1 T coupling 1 str8 c…" at bounding box center [421, 73] width 675 height 97
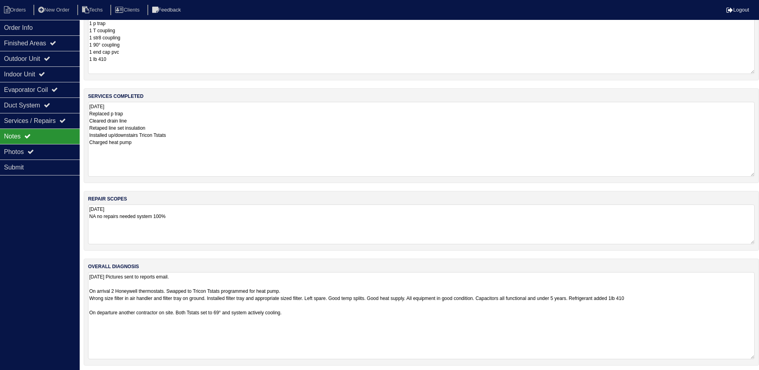
scroll to position [45, 0]
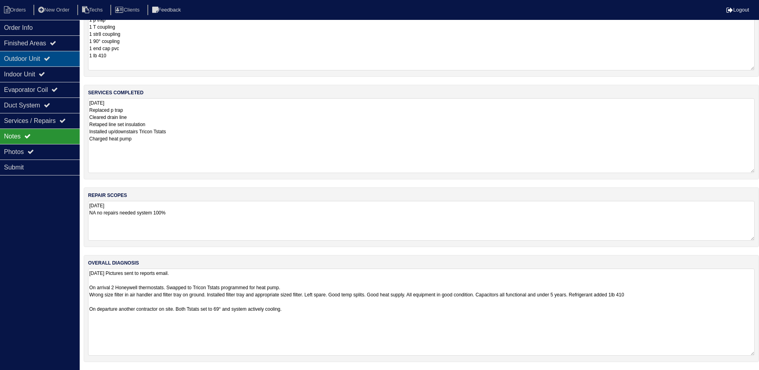
click at [40, 60] on div "Outdoor Unit" at bounding box center [40, 59] width 80 height 16
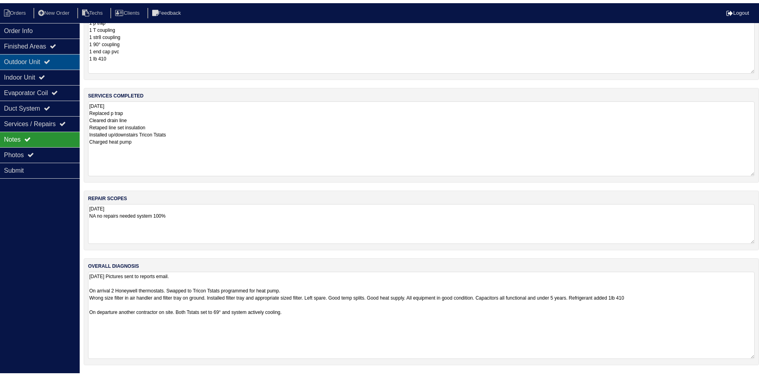
scroll to position [0, 0]
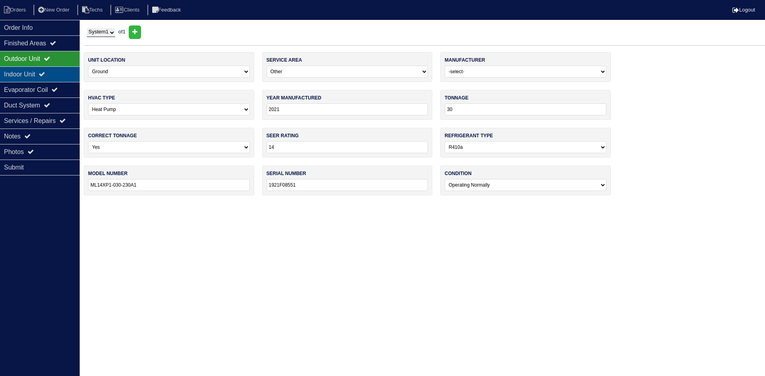
click at [41, 72] on div "Indoor Unit" at bounding box center [40, 75] width 80 height 16
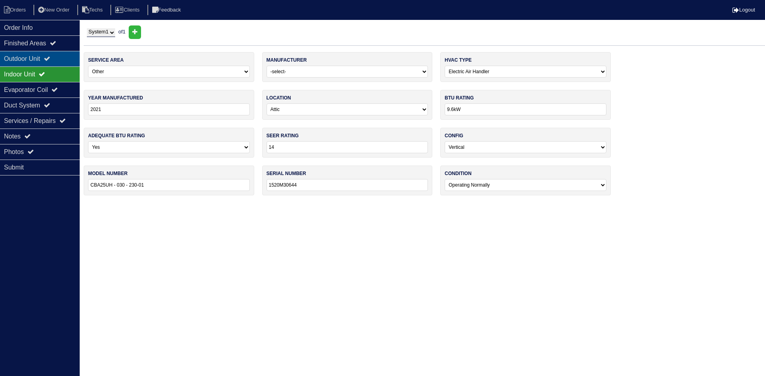
click at [38, 61] on div "Outdoor Unit" at bounding box center [40, 59] width 80 height 16
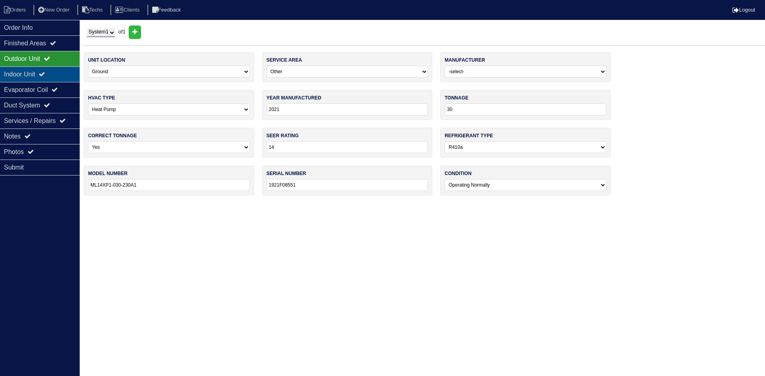
click at [63, 70] on div "Indoor Unit" at bounding box center [40, 75] width 80 height 16
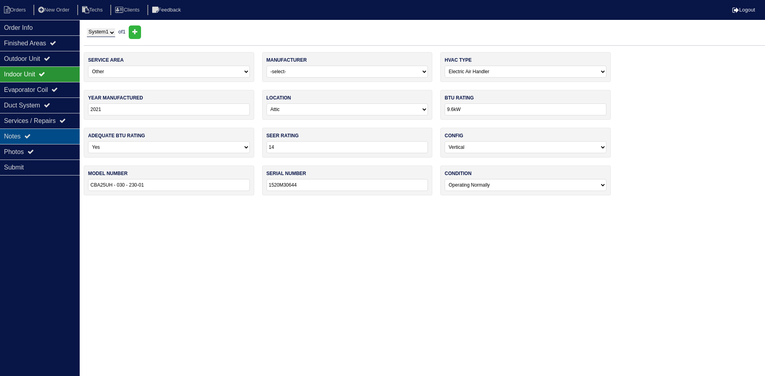
click at [53, 130] on div "Notes" at bounding box center [40, 137] width 80 height 16
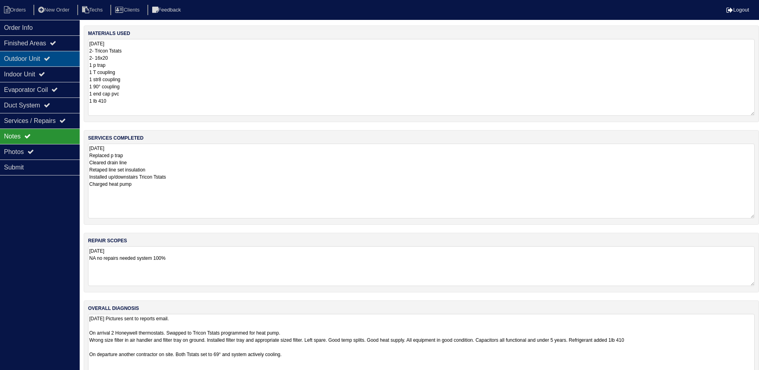
click at [51, 55] on div "Outdoor Unit" at bounding box center [40, 59] width 80 height 16
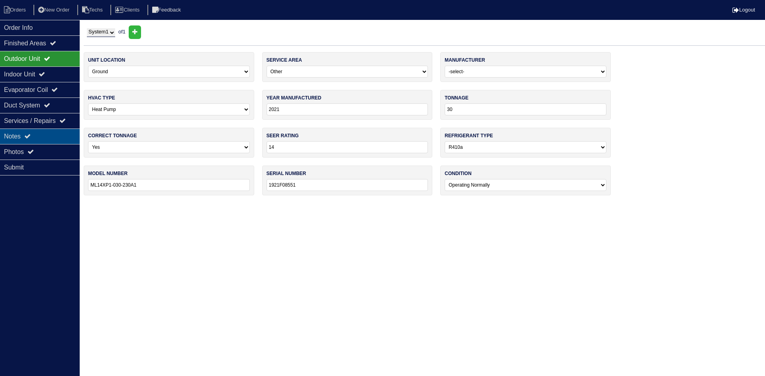
click at [39, 134] on div "Notes" at bounding box center [40, 137] width 80 height 16
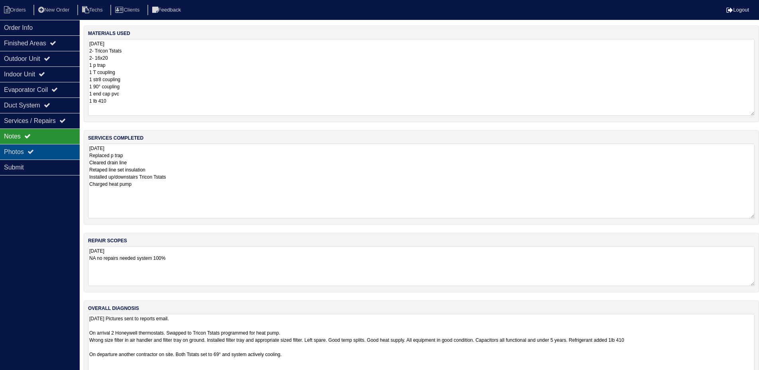
click at [57, 148] on div "Photos" at bounding box center [40, 152] width 80 height 16
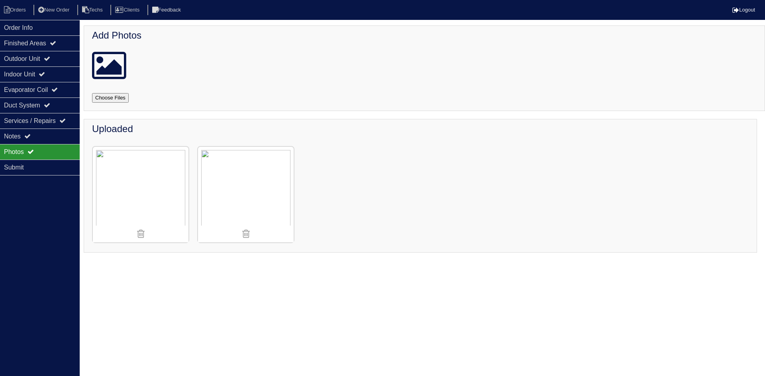
click at [106, 98] on input "file" at bounding box center [120, 98] width 56 height 10
type input "C:\fakepath\IMG_3328.JPG"
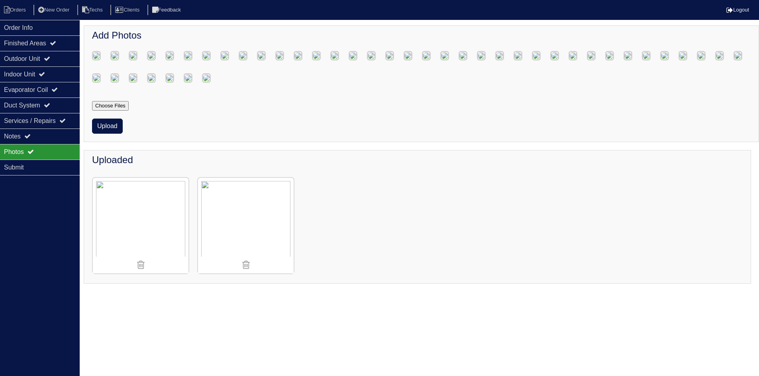
scroll to position [368, 0]
click at [105, 134] on button "Upload" at bounding box center [107, 126] width 31 height 15
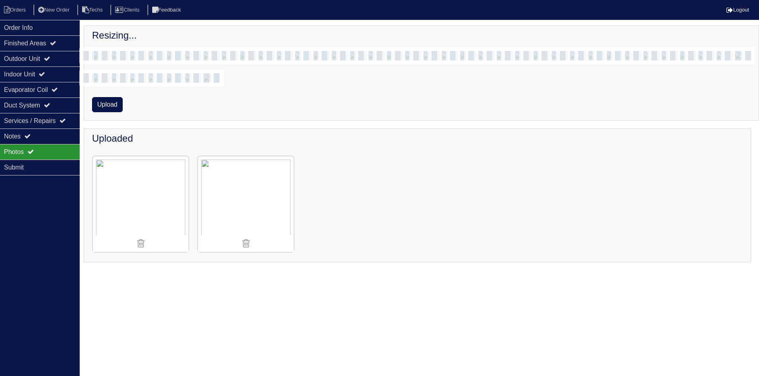
scroll to position [346, 0]
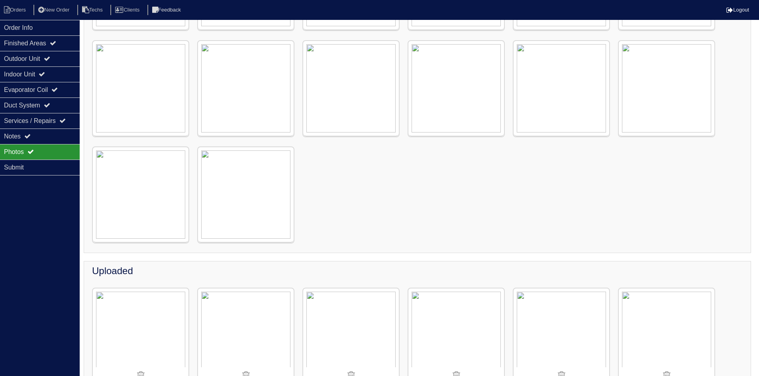
scroll to position [180, 0]
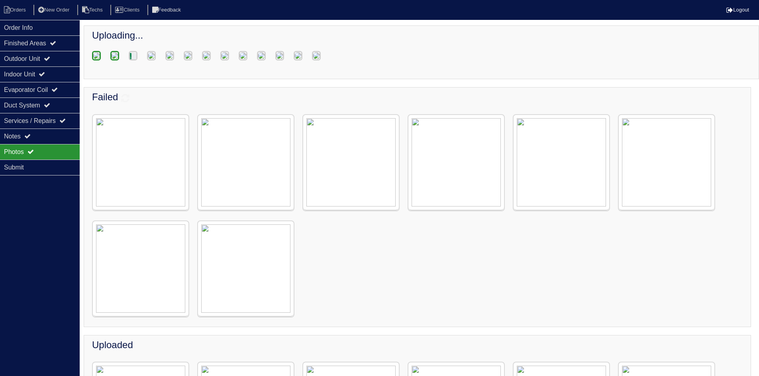
scroll to position [180, 0]
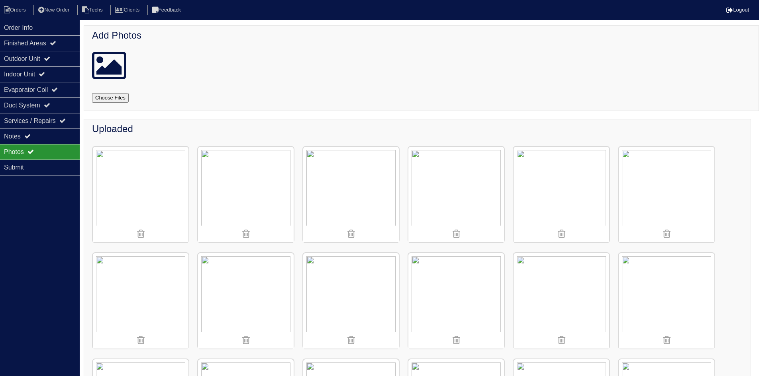
scroll to position [51, 0]
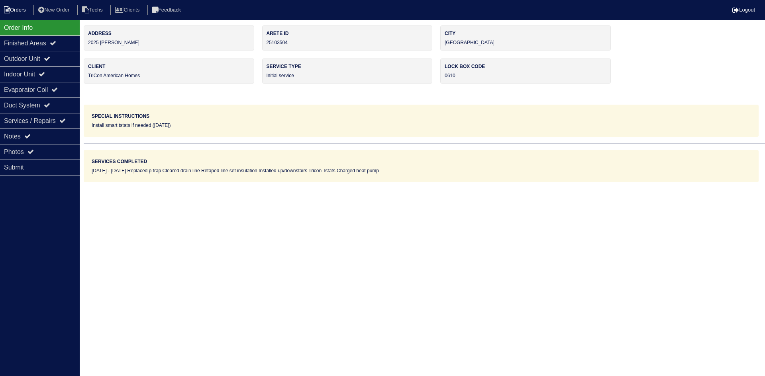
click at [24, 8] on li "Orders" at bounding box center [16, 10] width 32 height 11
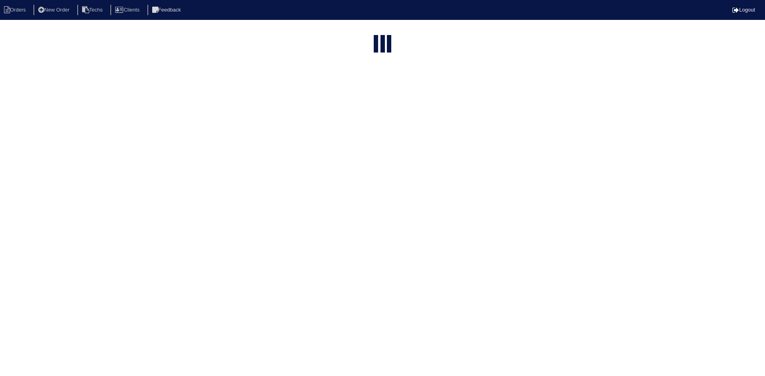
select select "15"
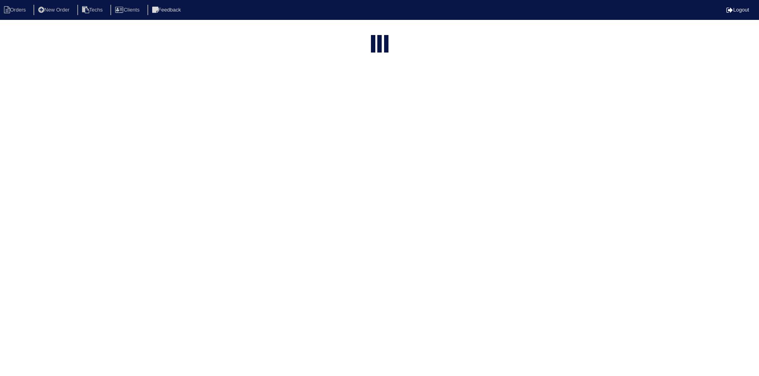
select select "field complete"
select select "need to quote"
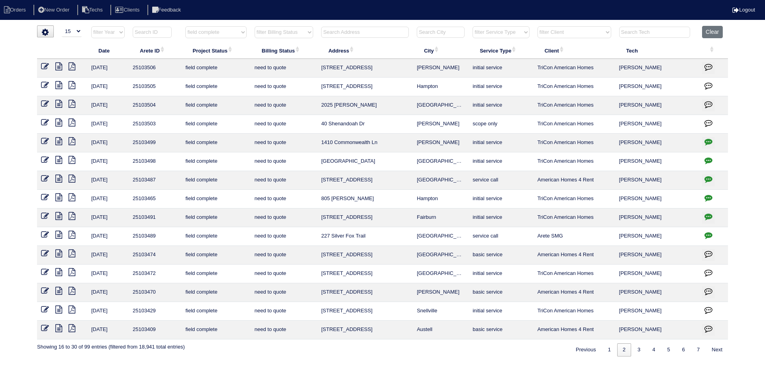
click at [58, 84] on icon at bounding box center [58, 85] width 7 height 8
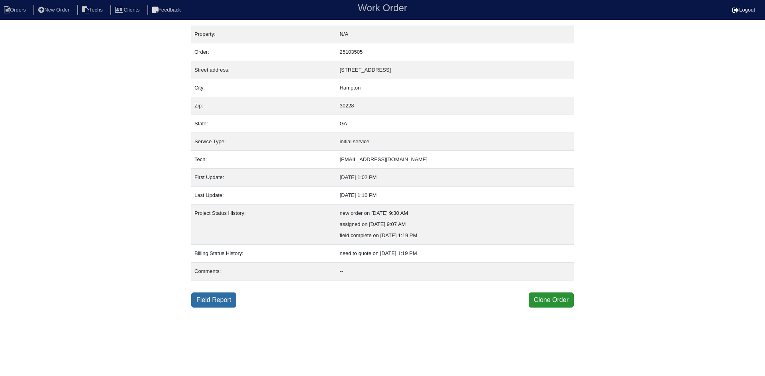
click at [216, 301] on link "Field Report" at bounding box center [213, 300] width 45 height 15
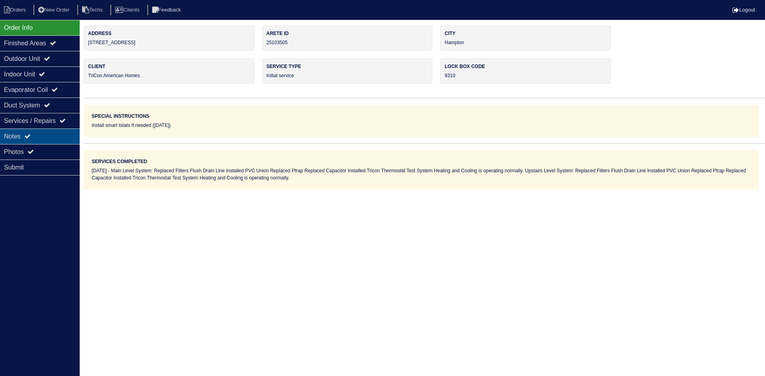
drag, startPoint x: 32, startPoint y: 132, endPoint x: 61, endPoint y: 132, distance: 28.7
click at [32, 132] on div "Notes" at bounding box center [40, 137] width 80 height 16
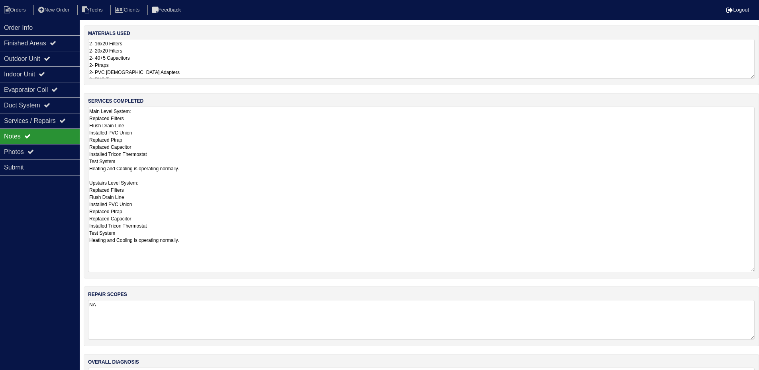
drag, startPoint x: 756, startPoint y: 144, endPoint x: 764, endPoint y: 270, distance: 126.2
click at [759, 270] on html "Orders New Order Techs Clients Feedback Logout Orders New Order Users Clients M…" at bounding box center [379, 211] width 759 height 422
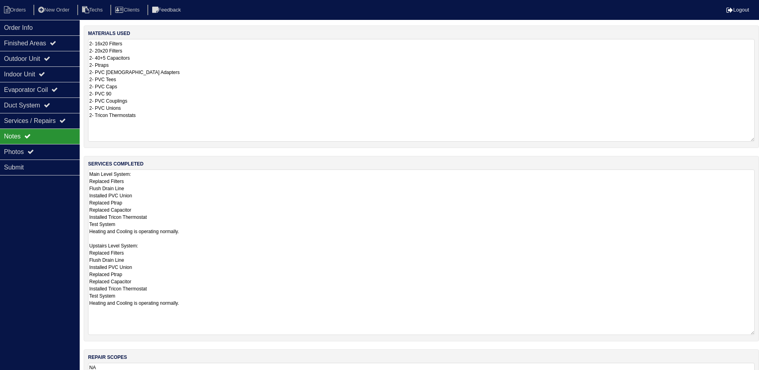
drag, startPoint x: 751, startPoint y: 76, endPoint x: 764, endPoint y: 139, distance: 64.4
click at [759, 139] on html "Orders New Order Techs Clients Feedback Logout Orders New Order Users Clients M…" at bounding box center [379, 242] width 759 height 485
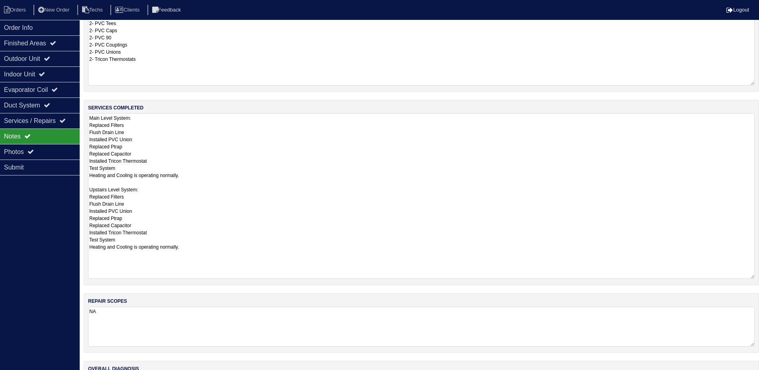
scroll to position [115, 0]
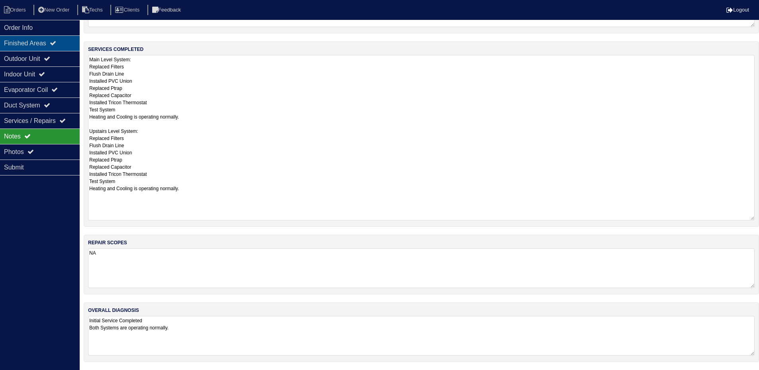
click at [37, 45] on div "Finished Areas" at bounding box center [40, 43] width 80 height 16
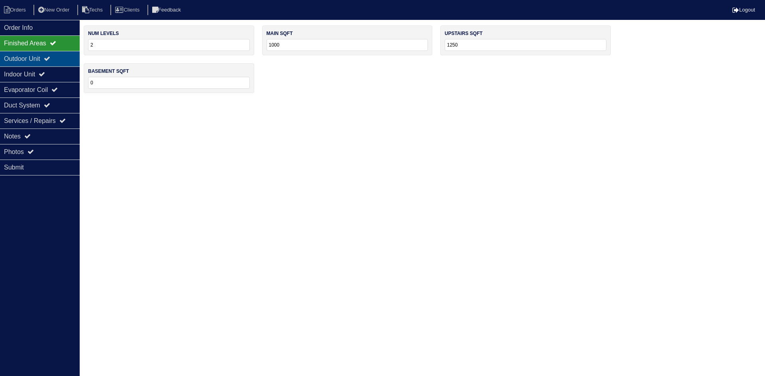
click at [42, 60] on div "Outdoor Unit" at bounding box center [40, 59] width 80 height 16
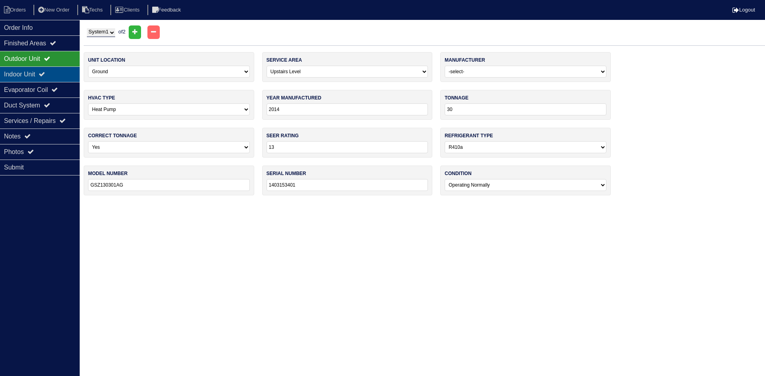
click at [42, 79] on div "Indoor Unit" at bounding box center [40, 75] width 80 height 16
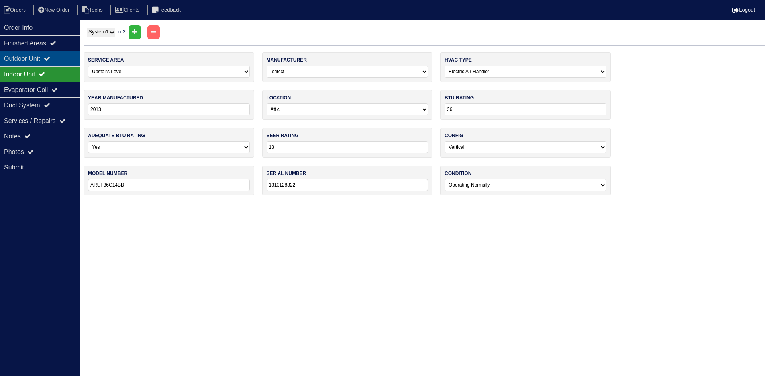
click at [43, 60] on div "Outdoor Unit" at bounding box center [40, 59] width 80 height 16
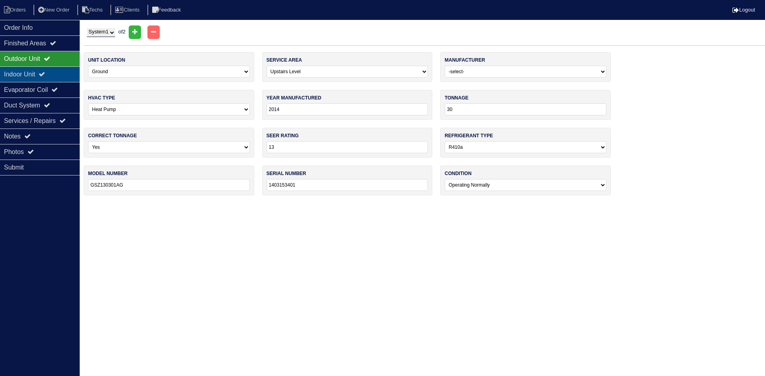
click at [36, 69] on div "Indoor Unit" at bounding box center [40, 75] width 80 height 16
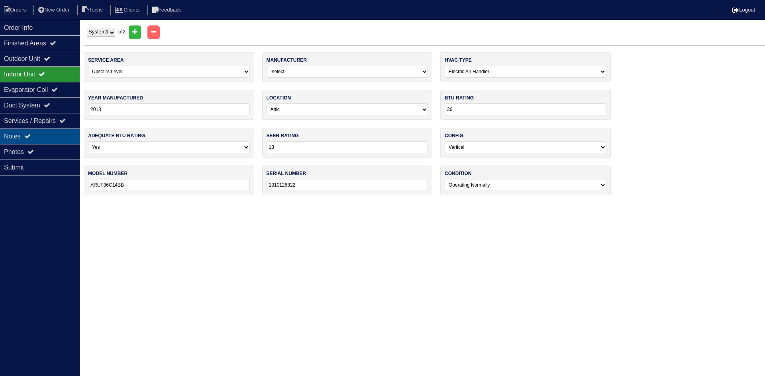
click at [58, 139] on div "Notes" at bounding box center [40, 137] width 80 height 16
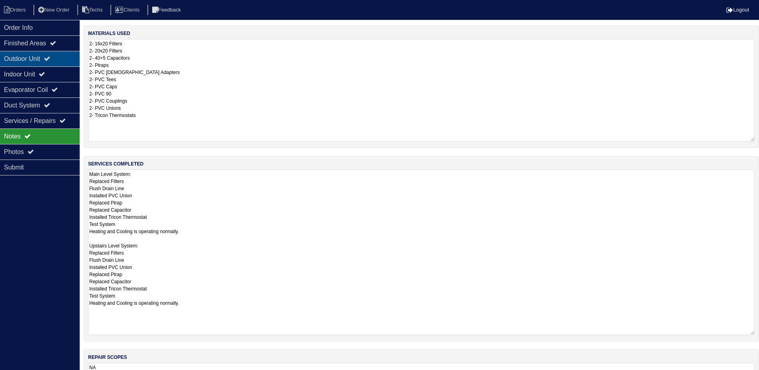
click at [49, 55] on div "Outdoor Unit" at bounding box center [40, 59] width 80 height 16
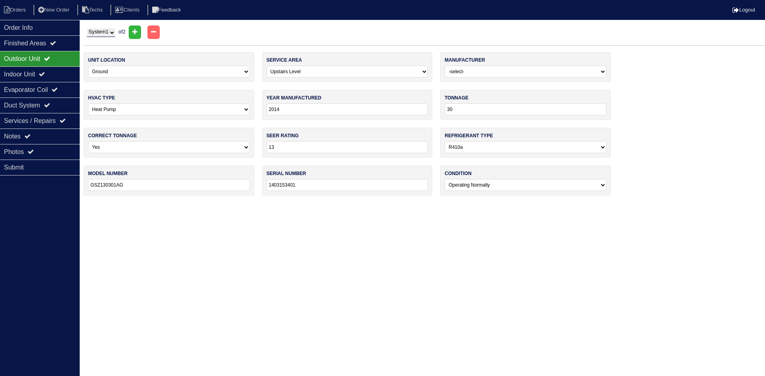
click at [100, 31] on select "System 1 System 2" at bounding box center [101, 32] width 28 height 9
click at [50, 58] on icon at bounding box center [47, 58] width 6 height 6
click at [92, 31] on select "System 1 System 2" at bounding box center [101, 32] width 28 height 9
select select "2"
click at [87, 28] on select "System 1 System 2" at bounding box center [101, 32] width 28 height 9
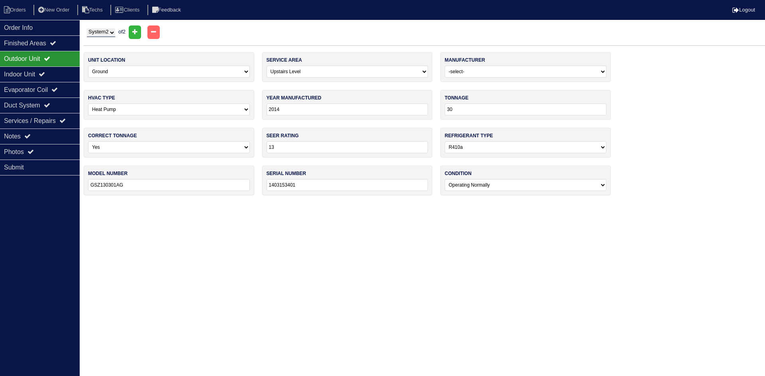
select select "0"
click at [41, 68] on div "Indoor Unit" at bounding box center [40, 75] width 80 height 16
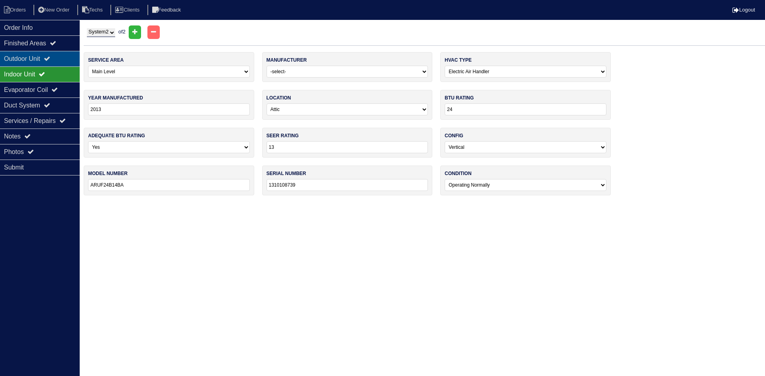
click at [42, 54] on div "Outdoor Unit" at bounding box center [40, 59] width 80 height 16
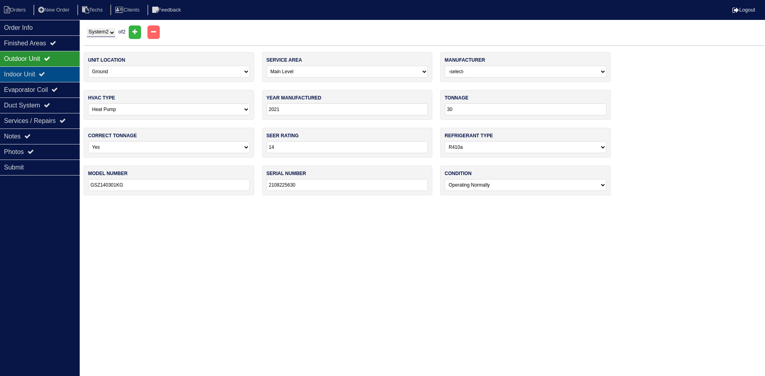
click at [62, 73] on div "Indoor Unit" at bounding box center [40, 75] width 80 height 16
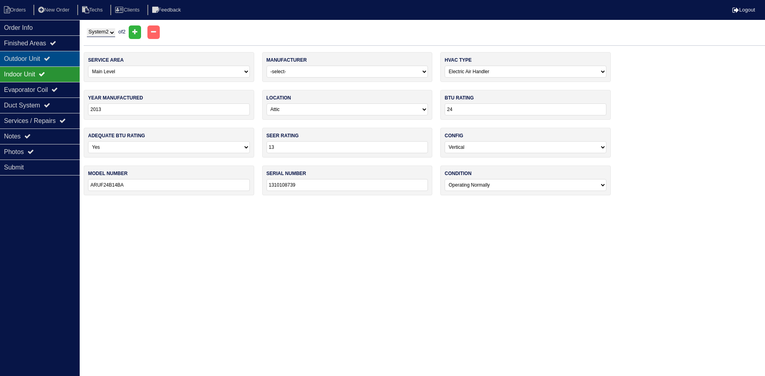
click at [58, 54] on div "Outdoor Unit" at bounding box center [40, 59] width 80 height 16
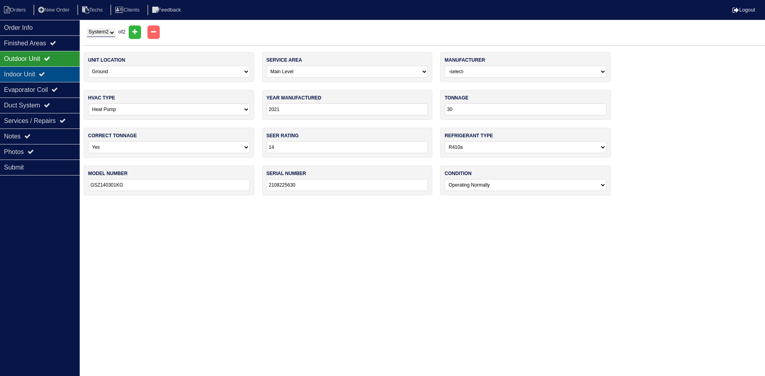
click at [15, 69] on div "Indoor Unit" at bounding box center [40, 75] width 80 height 16
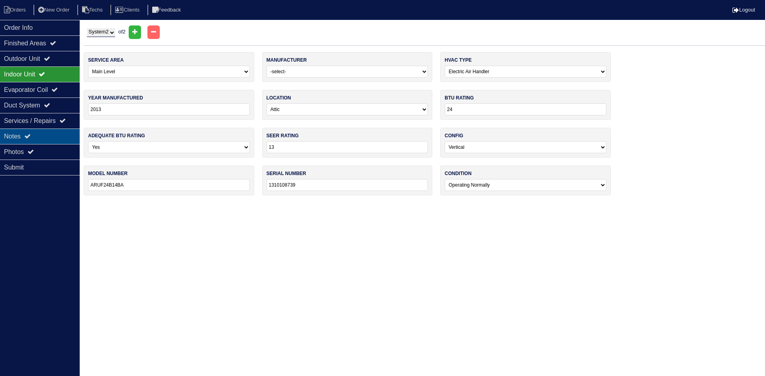
click at [33, 132] on div "Notes" at bounding box center [40, 137] width 80 height 16
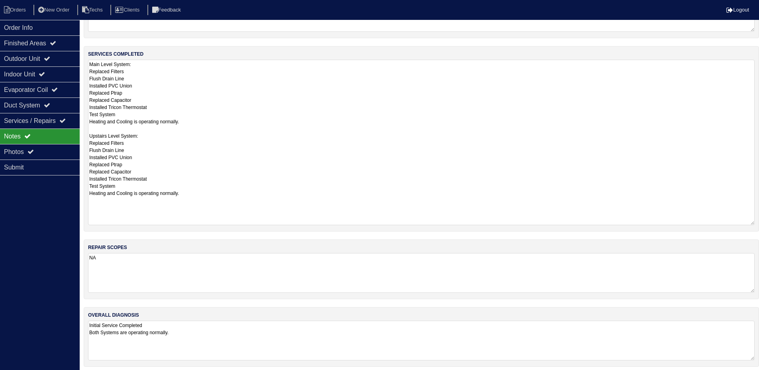
scroll to position [115, 0]
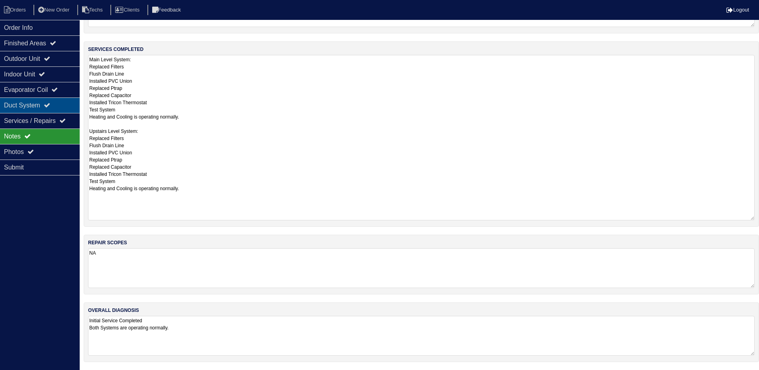
click at [51, 101] on div "Duct System" at bounding box center [40, 106] width 80 height 16
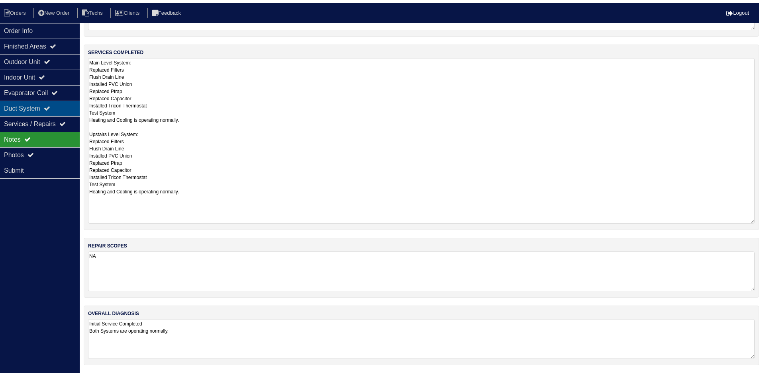
scroll to position [0, 0]
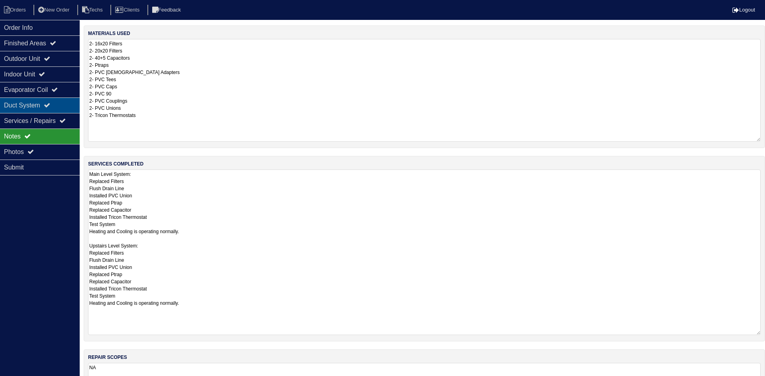
select select "2"
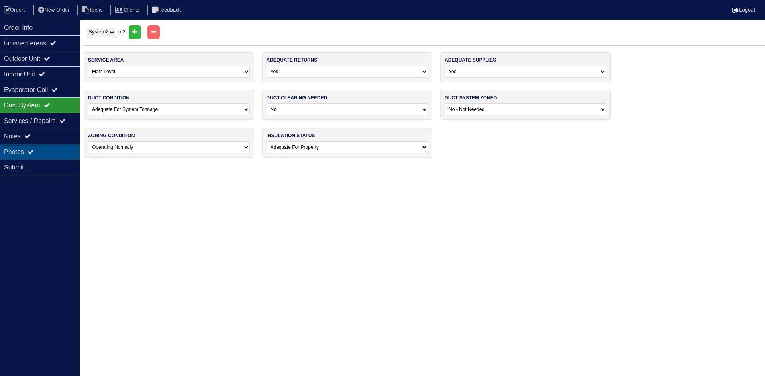
click at [46, 151] on div "Photos" at bounding box center [40, 152] width 80 height 16
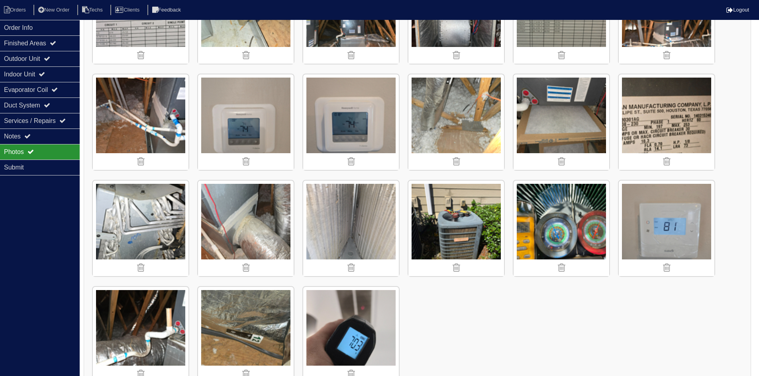
scroll to position [798, 0]
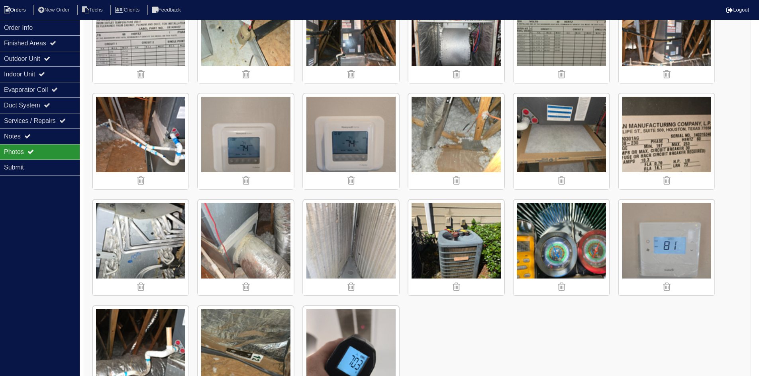
click at [17, 8] on li "Orders" at bounding box center [16, 10] width 32 height 11
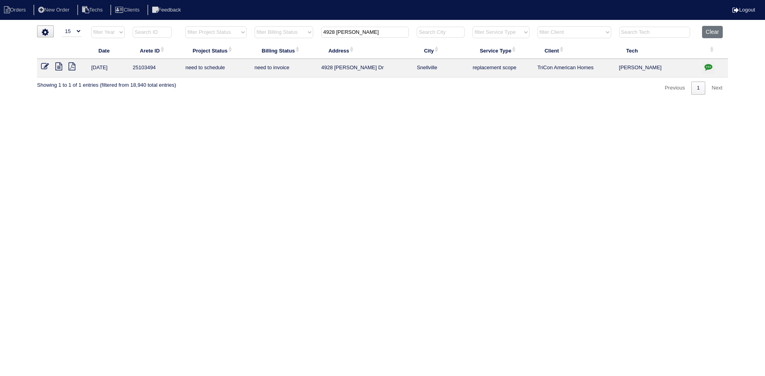
select select "15"
drag, startPoint x: 364, startPoint y: 32, endPoint x: 310, endPoint y: 36, distance: 53.5
click at [311, 36] on tr "filter Year -- Any Year -- 2025 2024 2023 2022 2021 2020 2019 filter Project St…" at bounding box center [382, 34] width 691 height 16
type input "805"
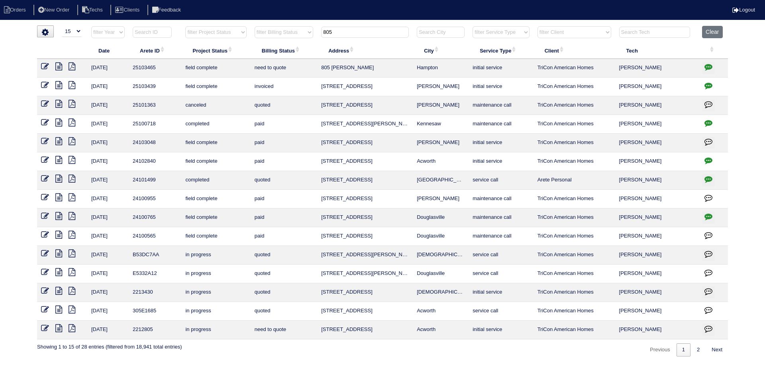
click at [57, 69] on icon at bounding box center [58, 67] width 7 height 8
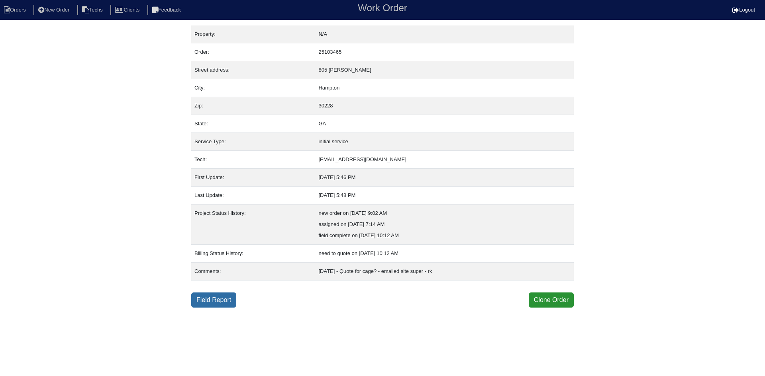
click at [206, 303] on link "Field Report" at bounding box center [213, 300] width 45 height 15
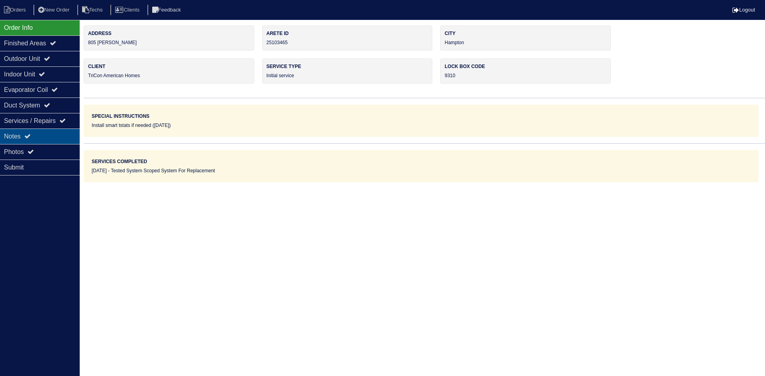
click at [39, 137] on div "Notes" at bounding box center [40, 137] width 80 height 16
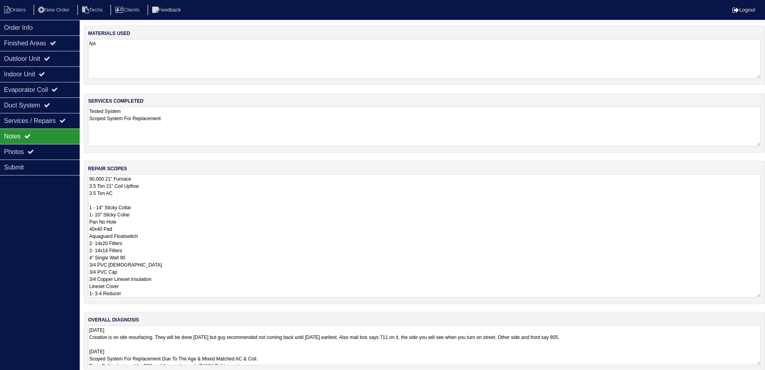
drag, startPoint x: 197, startPoint y: 192, endPoint x: 191, endPoint y: 188, distance: 7.2
click at [196, 192] on textarea "90,000 21" Furnace 3.5 Ton 21" Coil Upflow 3.5 Ton AC 1 - 14" Sticky Collar 1- …" at bounding box center [424, 235] width 672 height 123
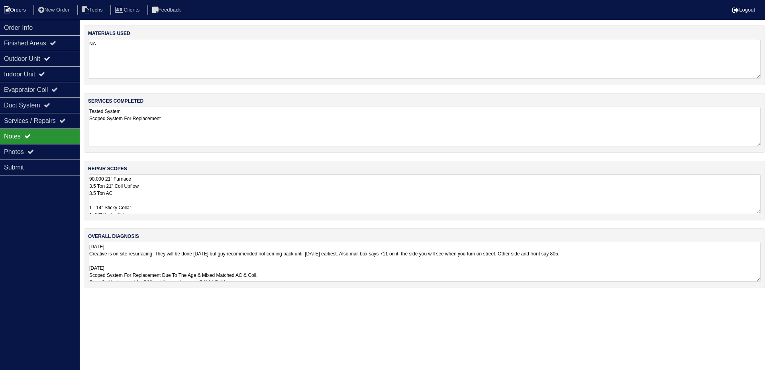
click at [17, 10] on li "Orders" at bounding box center [16, 10] width 32 height 11
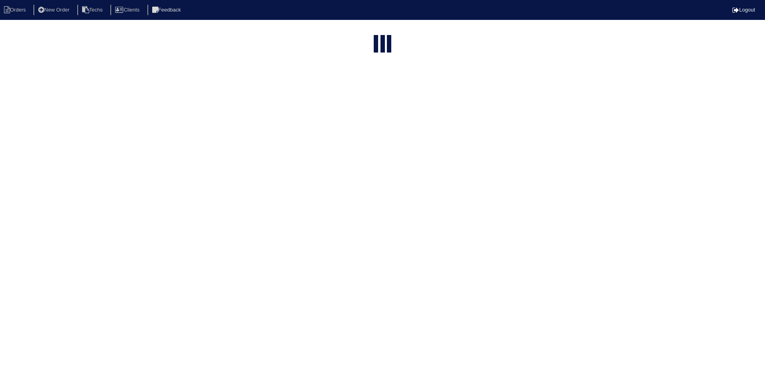
select select "15"
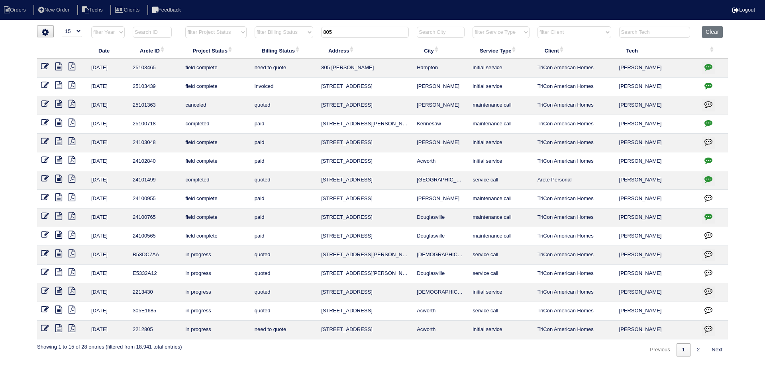
drag, startPoint x: 349, startPoint y: 30, endPoint x: 312, endPoint y: 29, distance: 36.7
click at [312, 29] on tr "filter Year -- Any Year -- 2025 2024 2023 2022 2021 2020 2019 filter Project St…" at bounding box center [382, 34] width 691 height 16
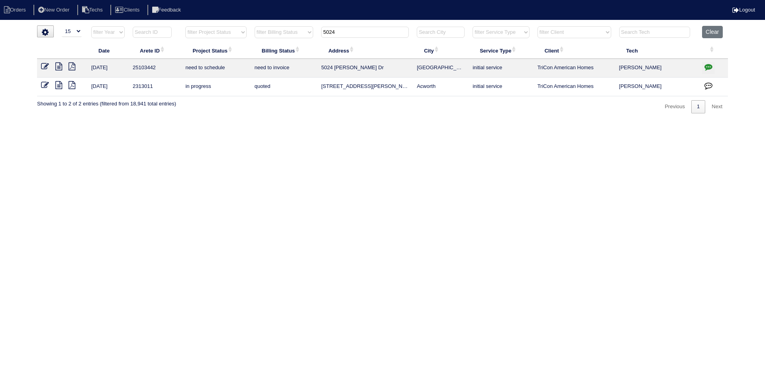
type input "5024"
click at [56, 68] on icon at bounding box center [58, 67] width 7 height 8
click at [708, 65] on icon "button" at bounding box center [708, 67] width 8 height 8
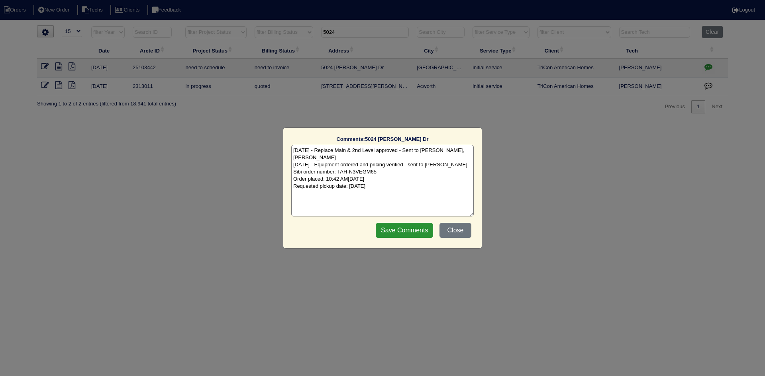
click at [418, 185] on textarea "9/22/25 - Replace Main & 2nd Level approved - Sent to Dan, Payton Reeca - KE 9/…" at bounding box center [382, 181] width 182 height 72
click at [408, 233] on input "Save Comments" at bounding box center [404, 230] width 57 height 15
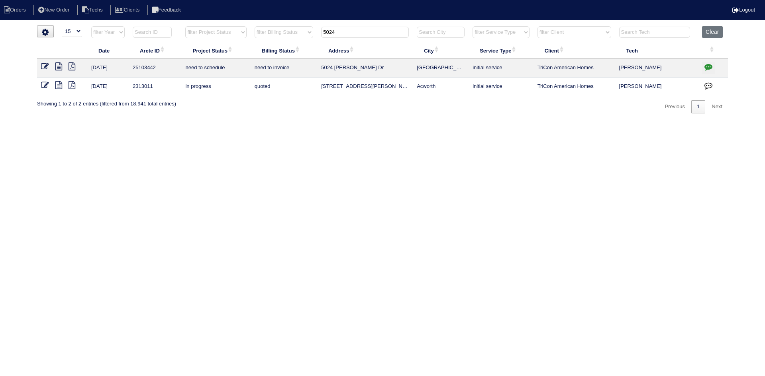
click at [708, 68] on icon "button" at bounding box center [708, 67] width 8 height 8
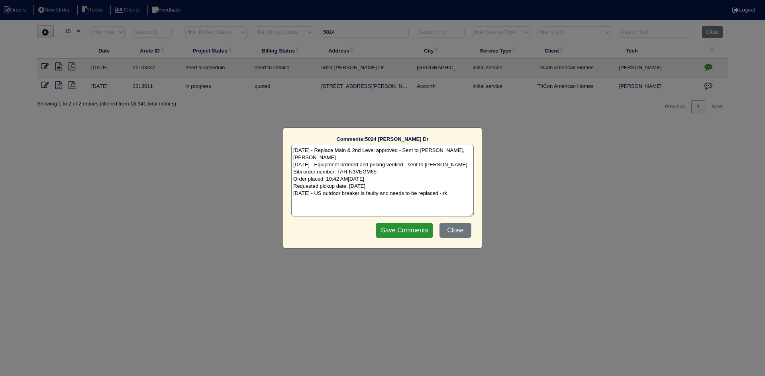
click at [450, 196] on textarea "9/22/25 - Replace Main & 2nd Level approved - Sent to Dan, Payton Reeca - KE 9/…" at bounding box center [382, 181] width 182 height 72
click at [412, 231] on input "Save Comments" at bounding box center [404, 230] width 57 height 15
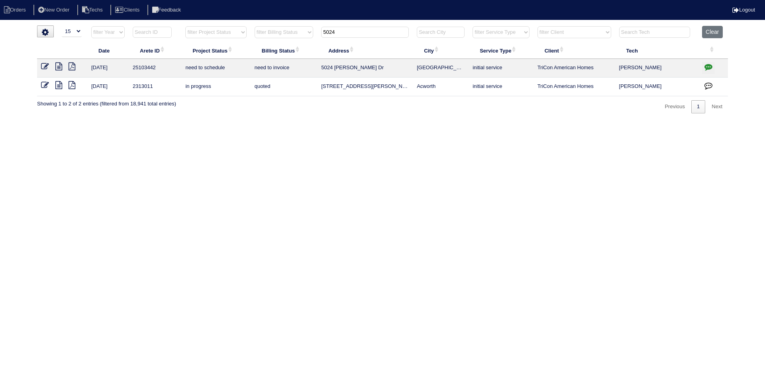
click at [43, 66] on icon at bounding box center [45, 67] width 8 height 8
click at [711, 66] on icon "button" at bounding box center [708, 67] width 8 height 8
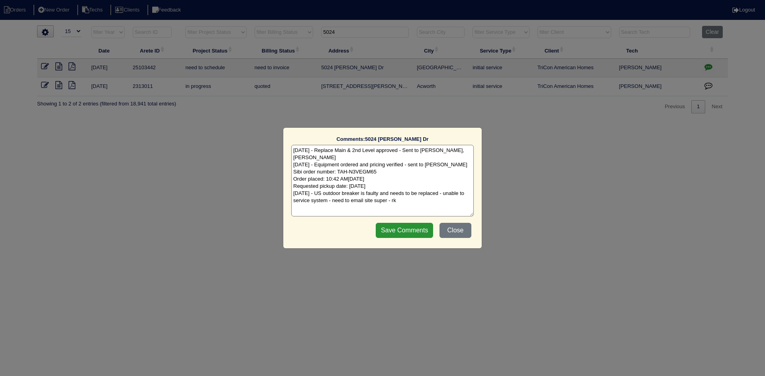
drag, startPoint x: 396, startPoint y: 202, endPoint x: 333, endPoint y: 203, distance: 62.6
click at [333, 203] on textarea "9/22/25 - Replace Main & 2nd Level approved - Sent to Dan, Payton Reeca - KE 9/…" at bounding box center [382, 181] width 182 height 72
type textarea "9/22/25 - Replace Main & 2nd Level approved - Sent to Dan, Payton Reeca - KE 9/…"
click at [396, 231] on input "Save Comments" at bounding box center [404, 230] width 57 height 15
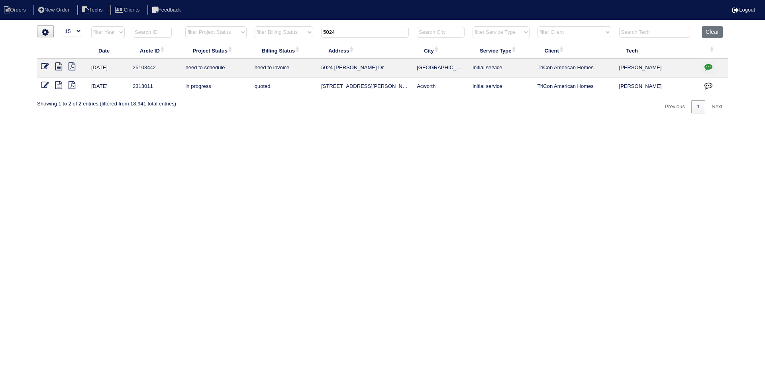
click at [59, 67] on icon at bounding box center [58, 67] width 7 height 8
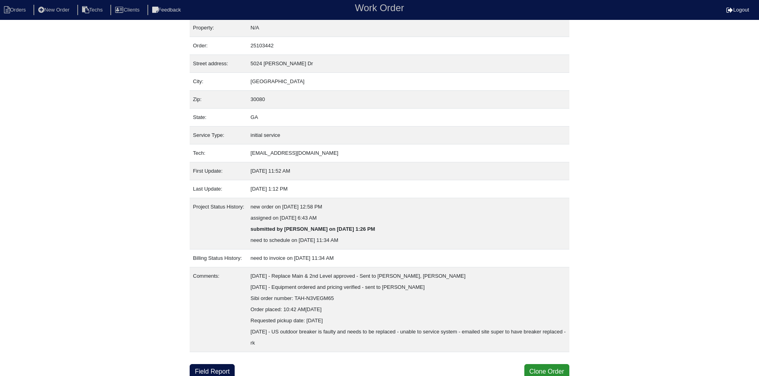
scroll to position [10, 0]
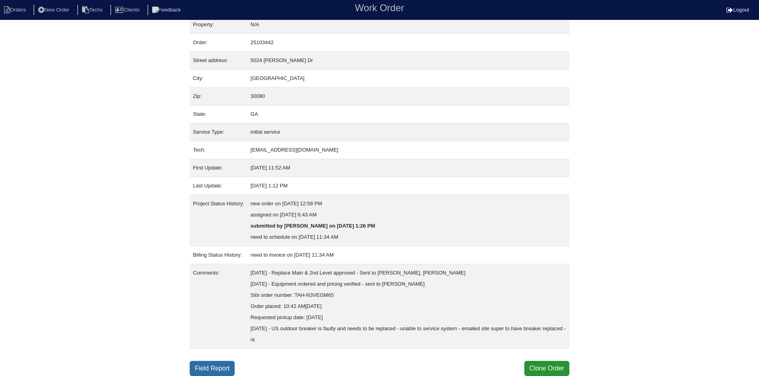
click at [216, 368] on link "Field Report" at bounding box center [212, 368] width 45 height 15
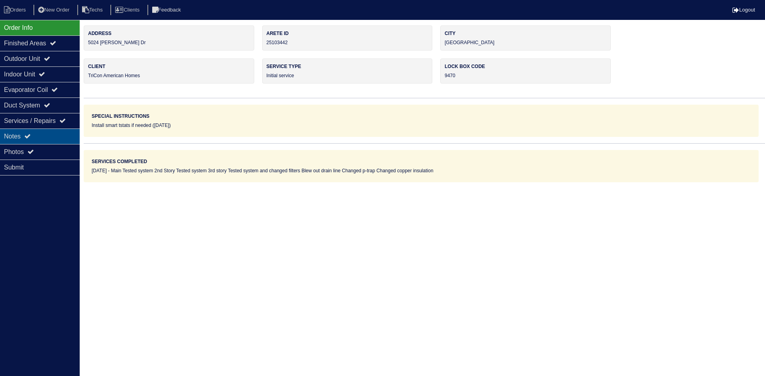
click at [47, 138] on div "Notes" at bounding box center [40, 137] width 80 height 16
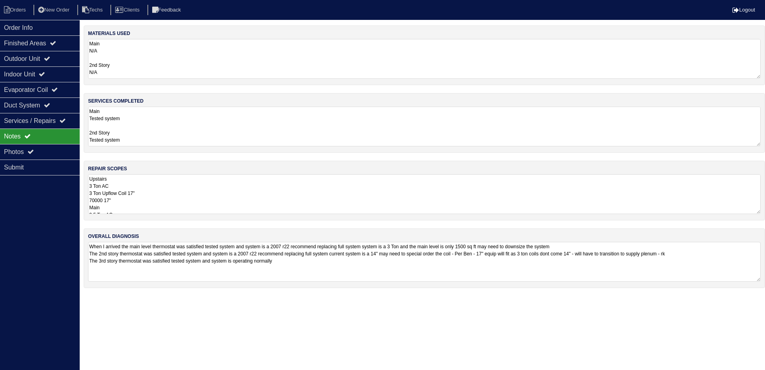
click at [220, 193] on textarea "Upstairs 3 Ton AC 3 Ton Upflow Coil 17" 70000 17" Main 2.5 Ton AC 70000 17" 2.5…" at bounding box center [424, 194] width 672 height 40
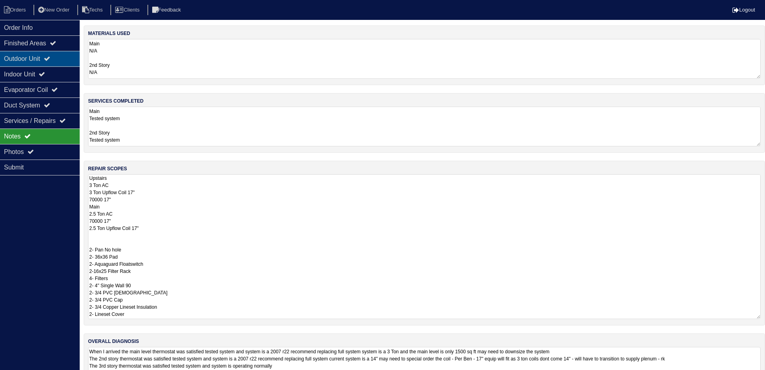
drag, startPoint x: 60, startPoint y: 63, endPoint x: 57, endPoint y: 53, distance: 9.6
click at [60, 61] on div "Outdoor Unit" at bounding box center [40, 59] width 80 height 16
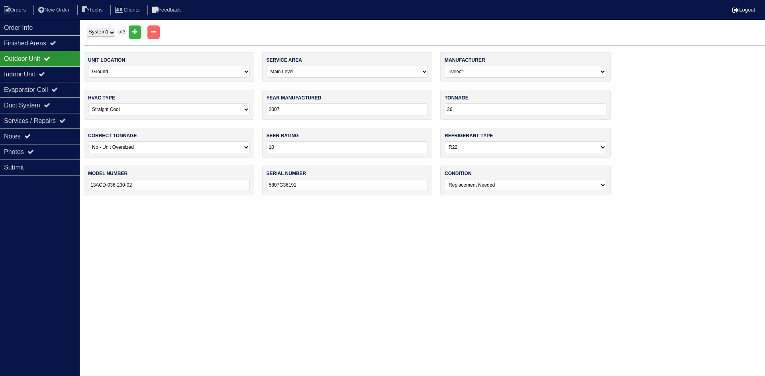
click at [112, 35] on select "System 1 System 2 System 3" at bounding box center [101, 32] width 28 height 9
select select "3"
click at [87, 28] on select "System 1 System 2 System 3" at bounding box center [101, 32] width 28 height 9
select select "1"
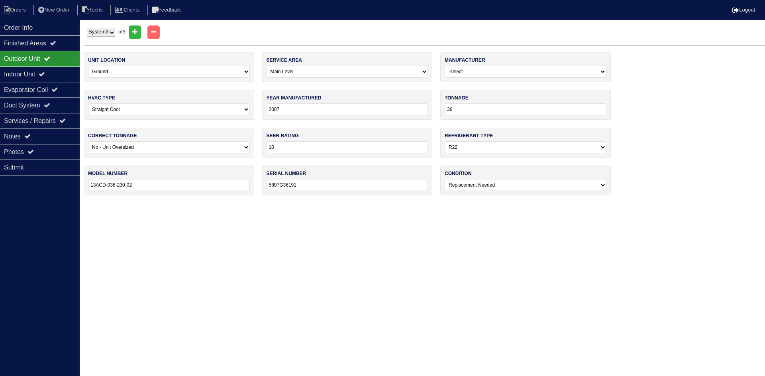
type input "2023"
type input "18"
select select "0"
type input "14"
select select "1"
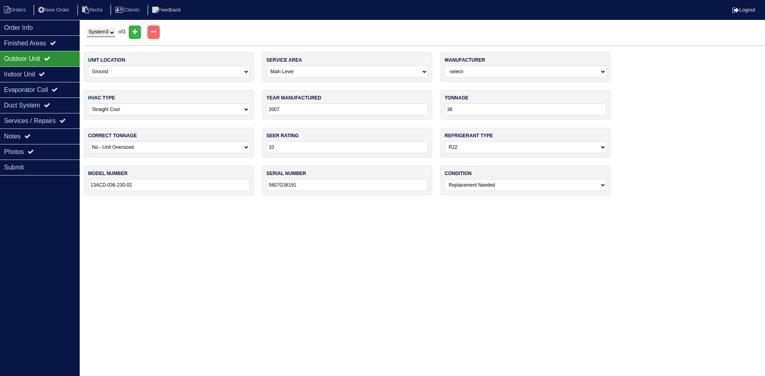
type input "ML17XP1-018-230A01"
type input "1923H26422"
select select "0"
click at [111, 30] on select "System 1 System 2 System 3" at bounding box center [101, 32] width 28 height 9
select select "2"
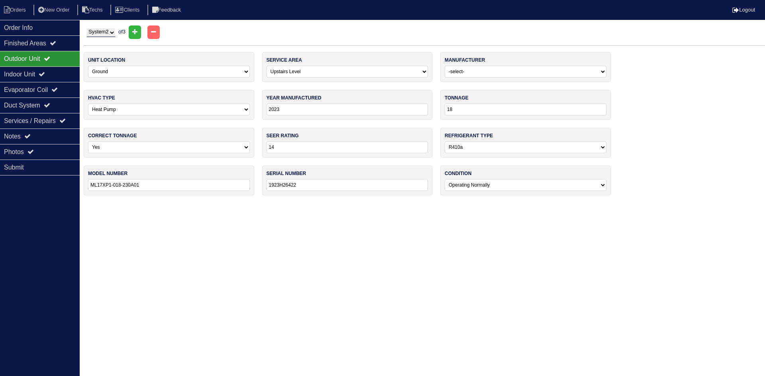
click at [87, 28] on select "System 1 System 2 System 3" at bounding box center [101, 32] width 28 height 9
select select "0"
type input "2007"
type input "36"
type input "10"
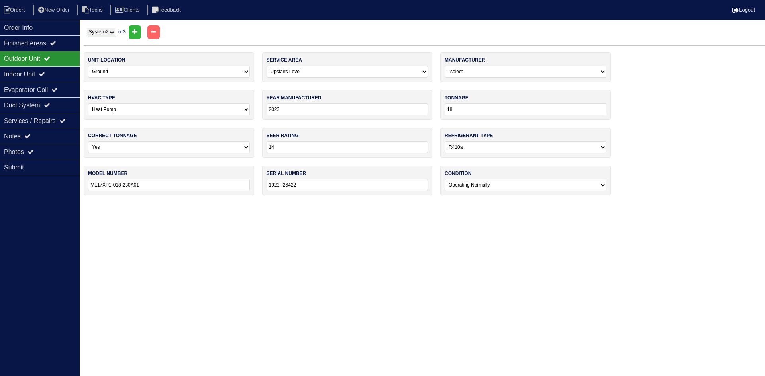
select select "0"
type input "13ACD-036-230-02"
type input "5807G36210"
select select "2"
click at [115, 35] on select "System 1 System 2 System 3" at bounding box center [101, 32] width 28 height 9
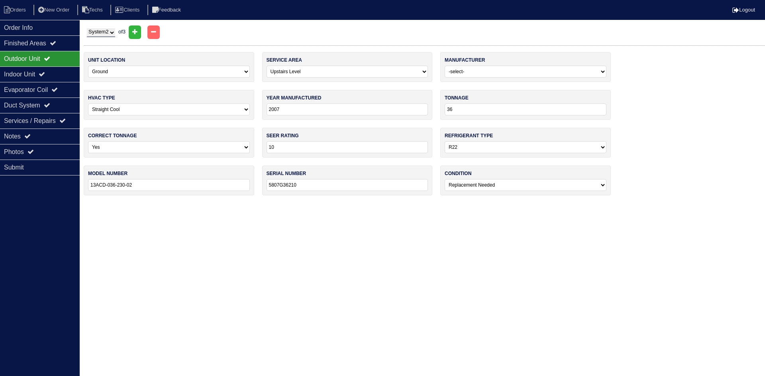
select select "1"
click at [87, 28] on select "System 1 System 2 System 3" at bounding box center [101, 32] width 28 height 9
select select "0"
select select "2"
type input "5807G36191"
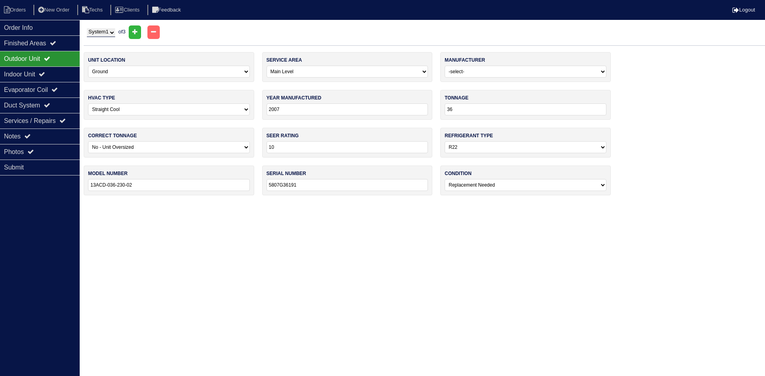
drag, startPoint x: 111, startPoint y: 33, endPoint x: 110, endPoint y: 37, distance: 4.4
click at [110, 33] on select "System 1 System 2 System 3" at bounding box center [101, 32] width 28 height 9
select select "2"
click at [87, 28] on select "System 1 System 2 System 3" at bounding box center [101, 32] width 28 height 9
select select "1"
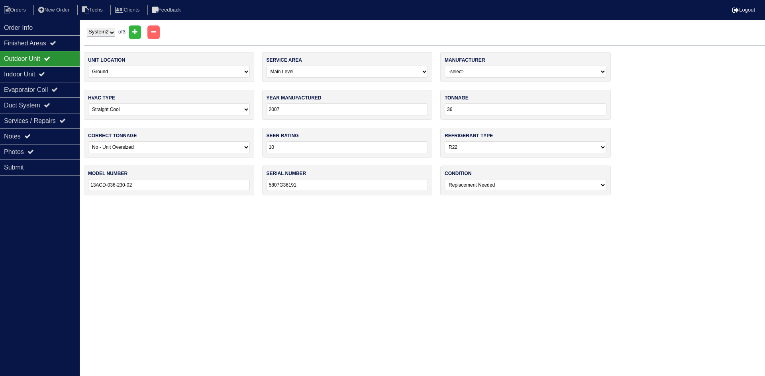
select select "0"
type input "5807G36210"
click at [110, 31] on select "System 1 System 2 System 3" at bounding box center [101, 32] width 28 height 9
select select "3"
click at [87, 28] on select "System 1 System 2 System 3" at bounding box center [101, 32] width 28 height 9
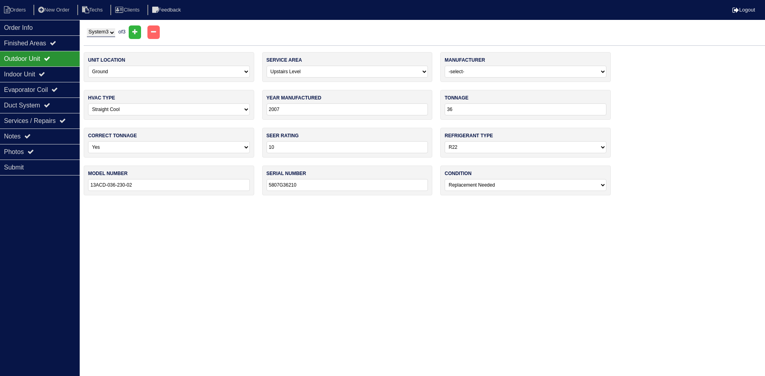
select select "1"
type input "2023"
type input "18"
type input "14"
select select "1"
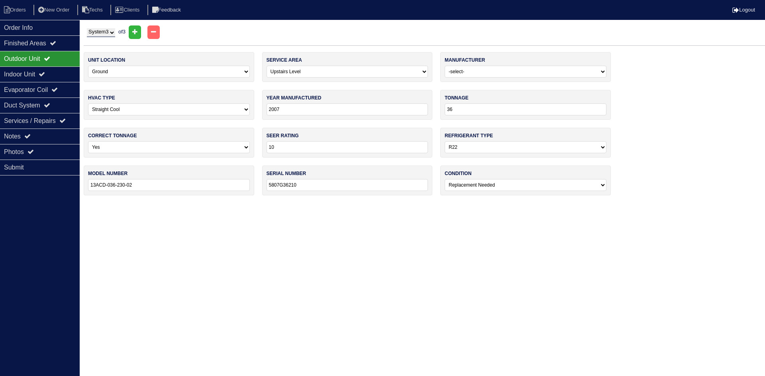
type input "ML17XP1-018-230A01"
type input "1923H26422"
select select "0"
click at [51, 140] on div "Notes" at bounding box center [40, 137] width 80 height 16
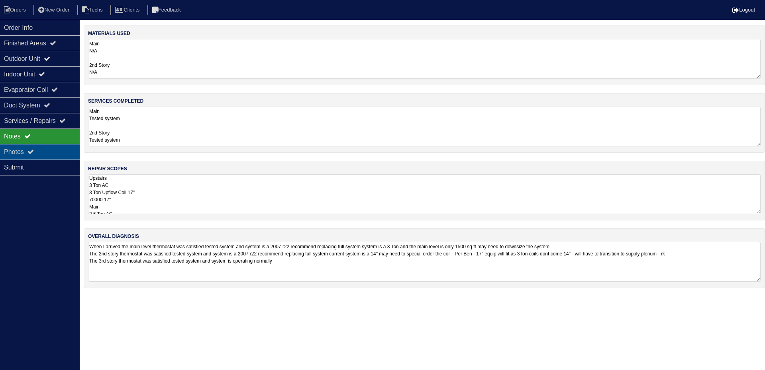
click at [47, 151] on div "Photos" at bounding box center [40, 152] width 80 height 16
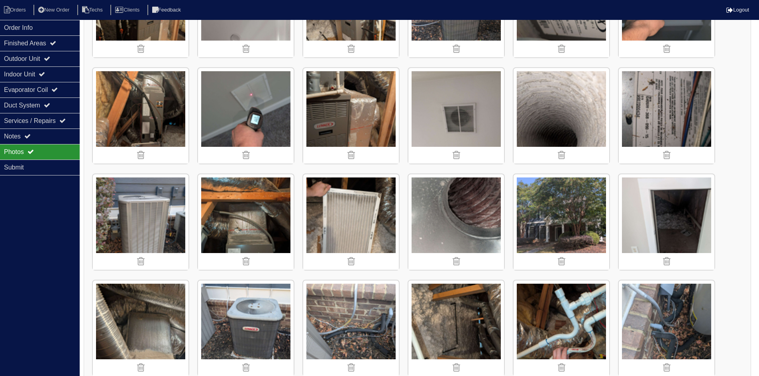
scroll to position [876, 0]
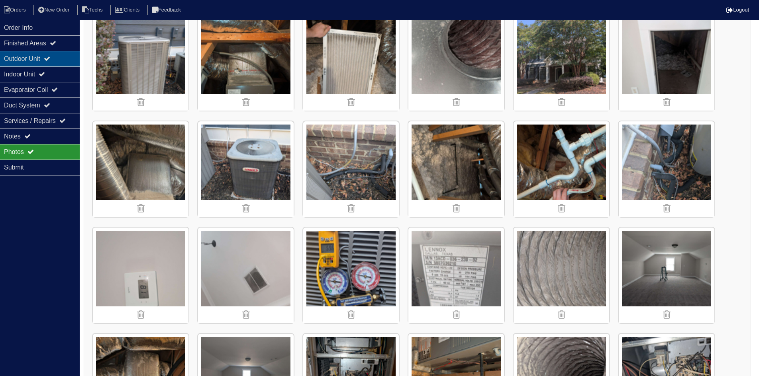
click at [58, 58] on div "Outdoor Unit" at bounding box center [40, 59] width 80 height 16
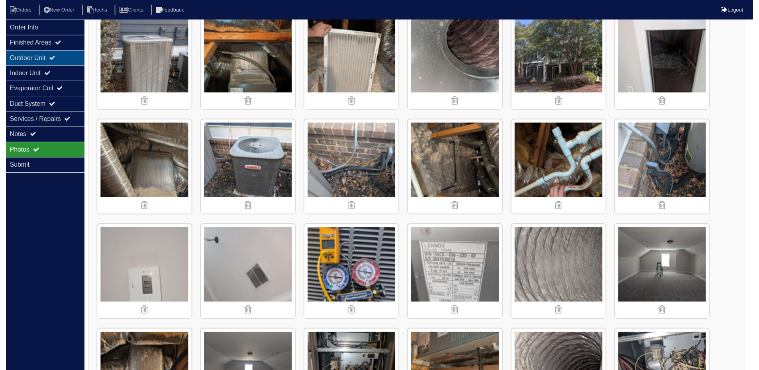
scroll to position [0, 0]
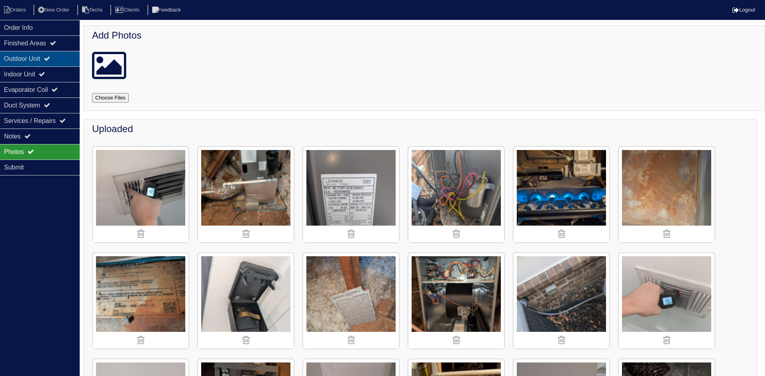
select select "3"
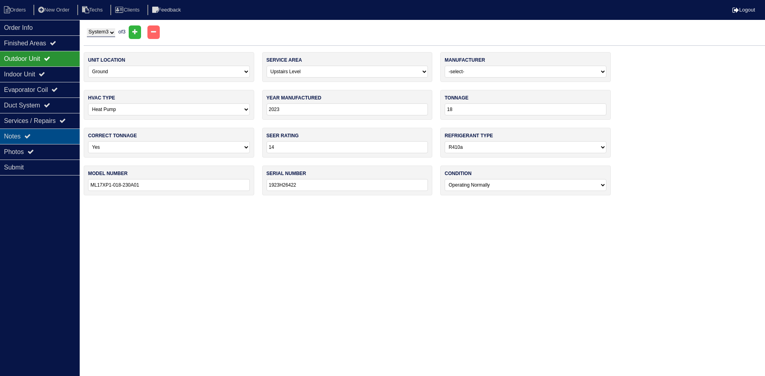
click at [65, 133] on div "Notes" at bounding box center [40, 137] width 80 height 16
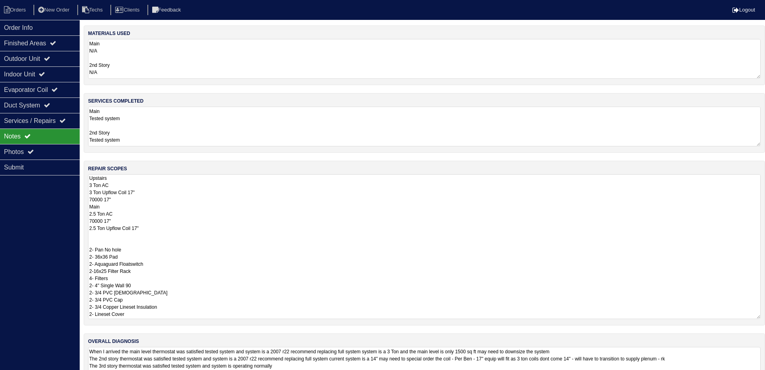
click at [199, 193] on textarea "Upstairs 3 Ton AC 3 Ton Upflow Coil 17" 70000 17" Main 2.5 Ton AC 70000 17" 2.5…" at bounding box center [424, 246] width 672 height 145
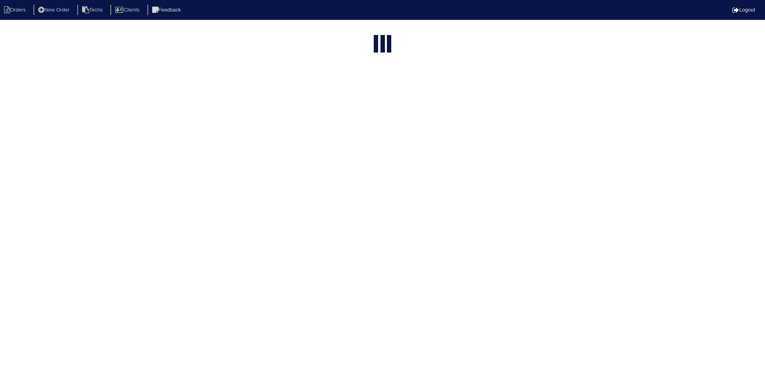
select select "15"
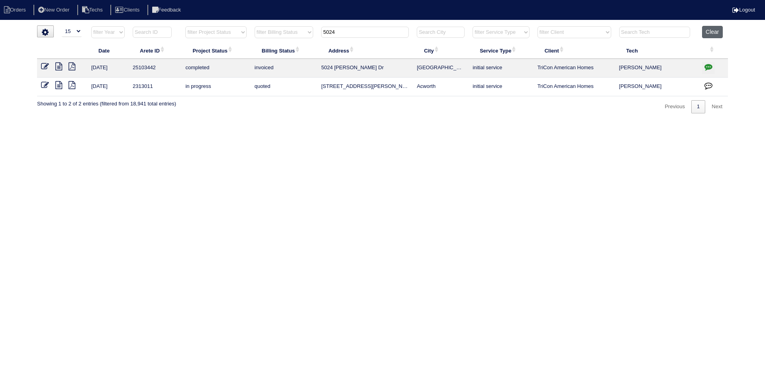
click at [704, 29] on button "Clear" at bounding box center [712, 32] width 20 height 12
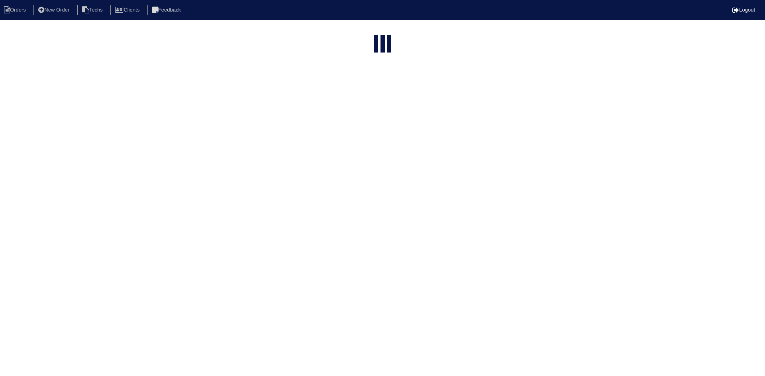
select select "15"
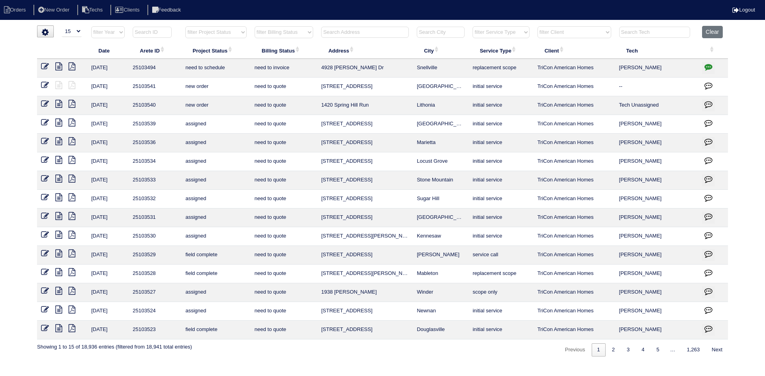
click at [235, 33] on select "filter Project Status -- Any Project Status -- new order assigned in progress f…" at bounding box center [215, 32] width 61 height 12
click at [185, 26] on select "filter Project Status -- Any Project Status -- new order assigned in progress f…" at bounding box center [215, 32] width 61 height 12
select select "field complete"
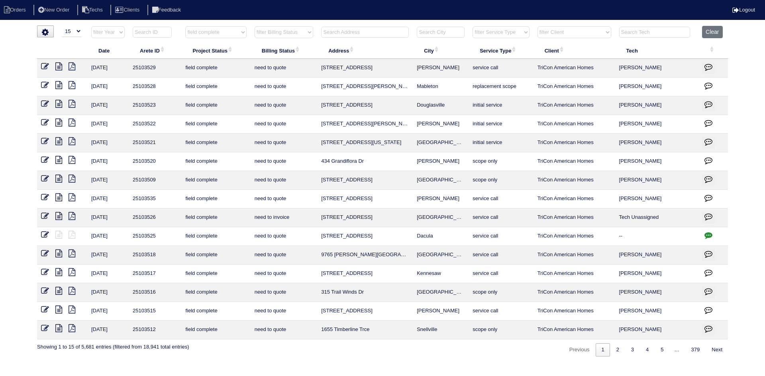
click at [287, 30] on select "filter Billing Status -- Any Billing Status -- need to quote quoted need to inv…" at bounding box center [284, 32] width 59 height 12
select select "need to quote"
click at [255, 26] on select "filter Billing Status -- Any Billing Status -- need to quote quoted need to inv…" at bounding box center [284, 32] width 59 height 12
select select "field complete"
select select "need to quote"
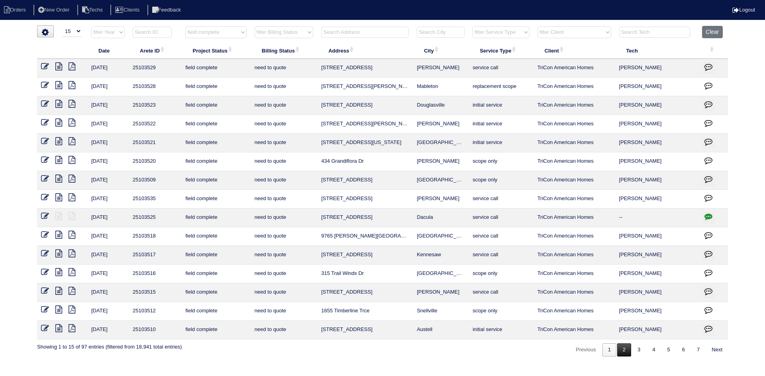
click at [622, 351] on link "2" at bounding box center [624, 350] width 14 height 13
select select "field complete"
select select "need to quote"
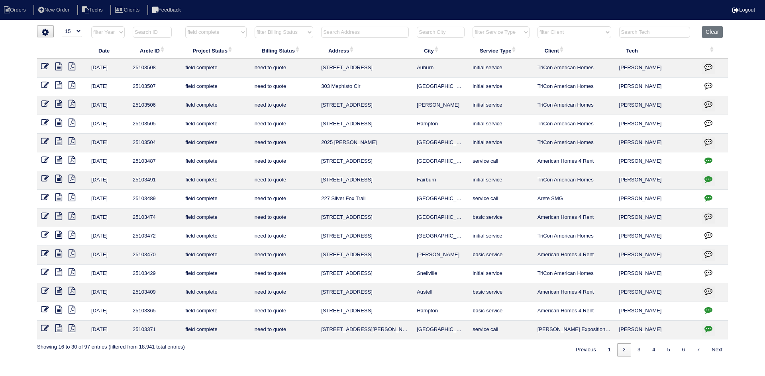
click at [57, 103] on icon at bounding box center [58, 104] width 7 height 8
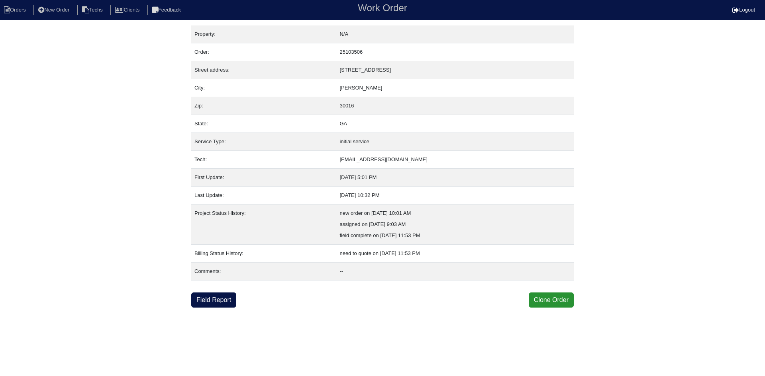
drag, startPoint x: 225, startPoint y: 297, endPoint x: 205, endPoint y: 292, distance: 20.4
click at [225, 297] on link "Field Report" at bounding box center [213, 300] width 45 height 15
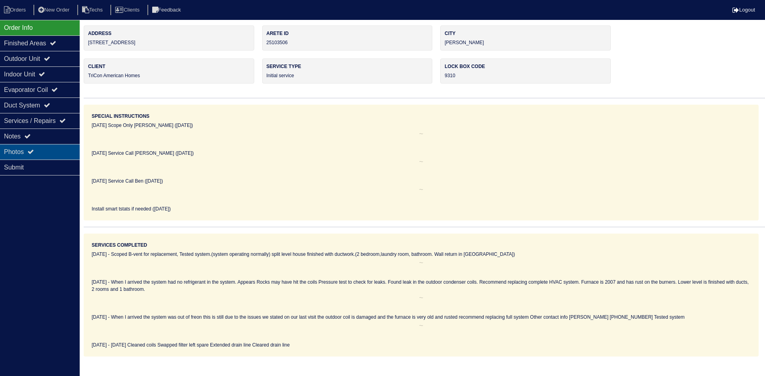
click at [61, 150] on div "Photos" at bounding box center [40, 152] width 80 height 16
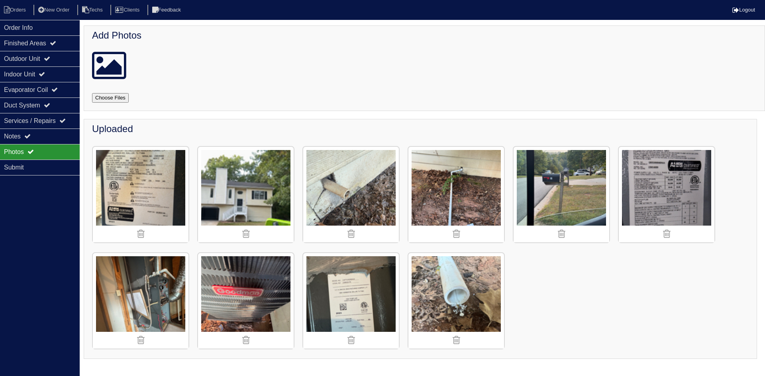
click at [121, 95] on input "file" at bounding box center [120, 98] width 56 height 10
type input "C:\fakepath\FullSizeRender.jpg"
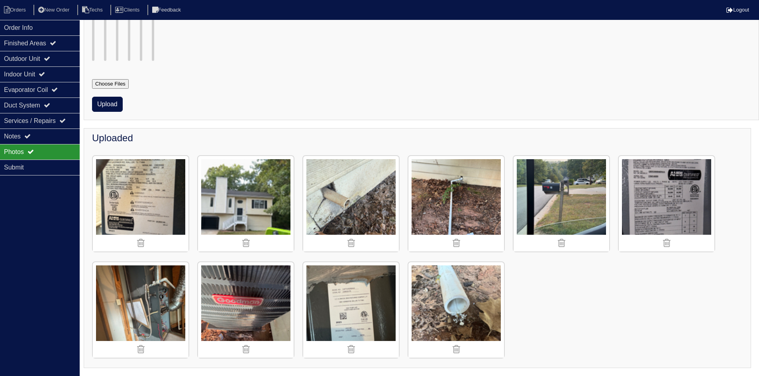
scroll to position [398, 0]
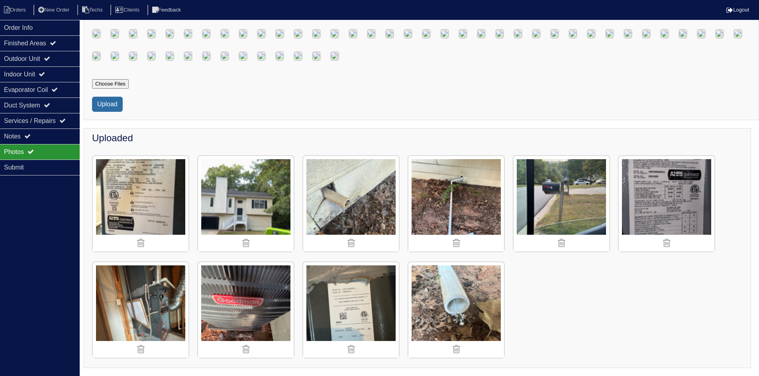
click at [106, 112] on button "Upload" at bounding box center [107, 104] width 31 height 15
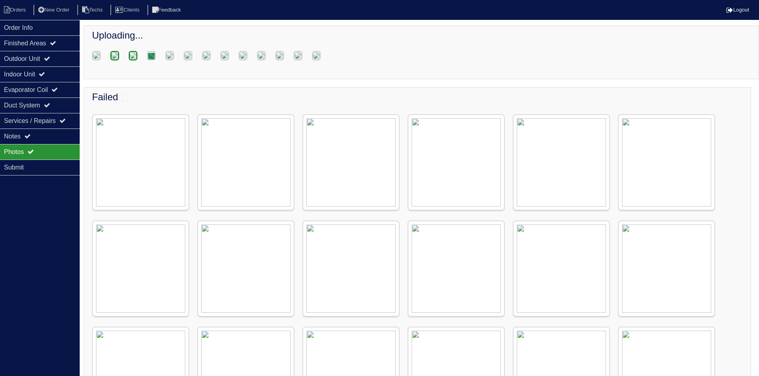
scroll to position [70, 0]
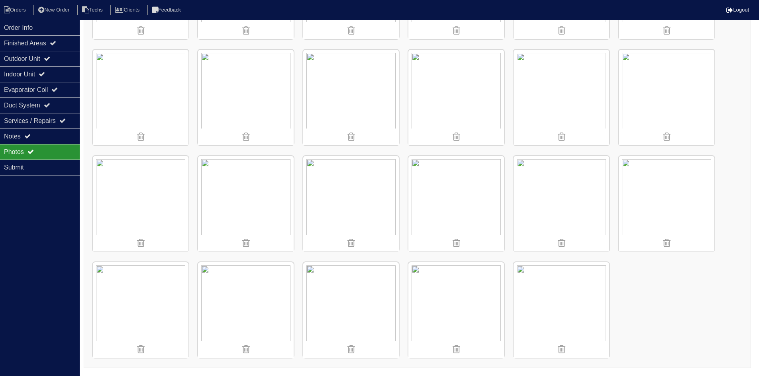
scroll to position [919, 0]
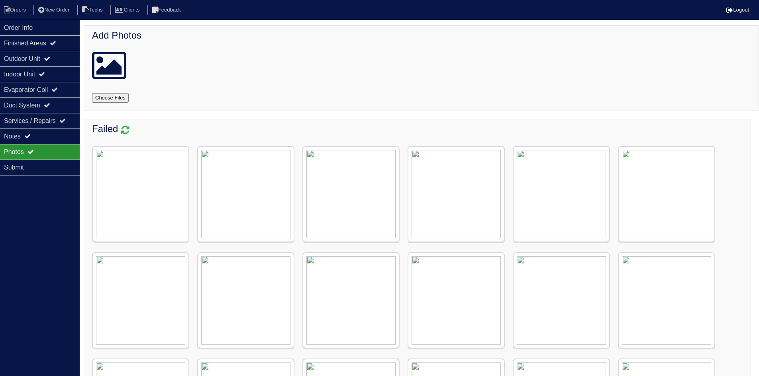
scroll to position [159, 0]
